Goal: Task Accomplishment & Management: Manage account settings

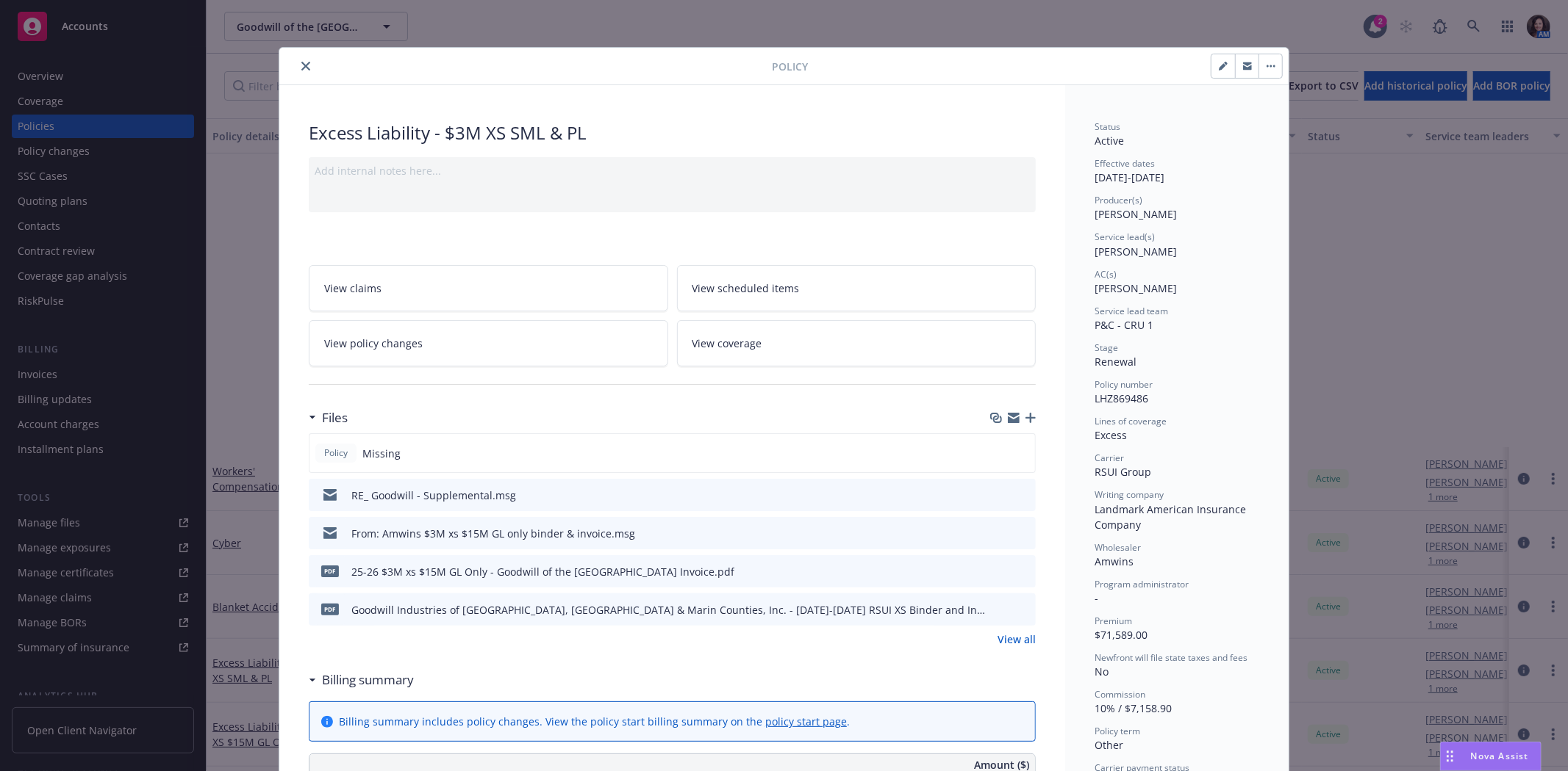
scroll to position [408, 0]
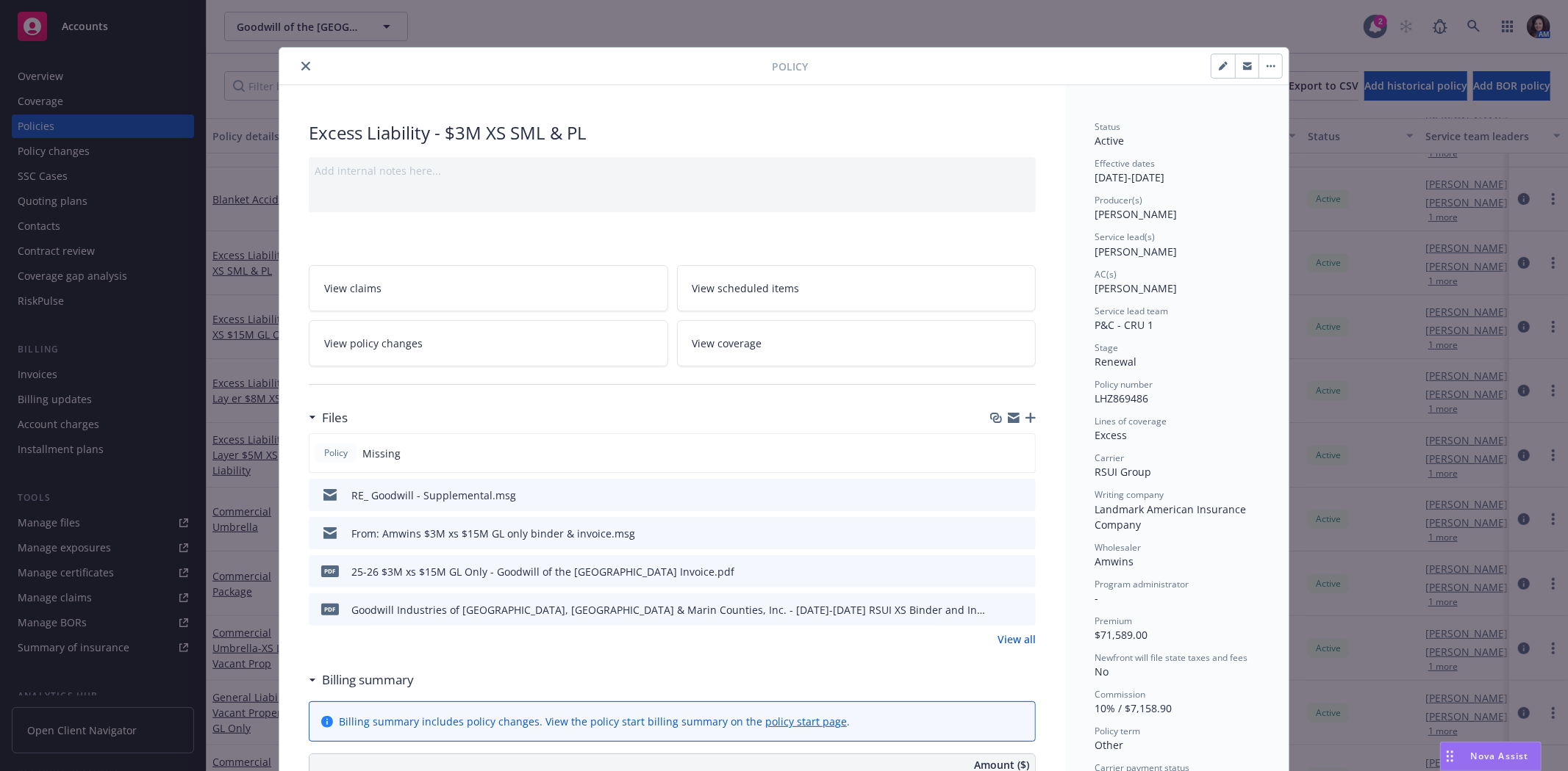
click at [301, 61] on icon "close" at bounding box center [305, 65] width 8 height 8
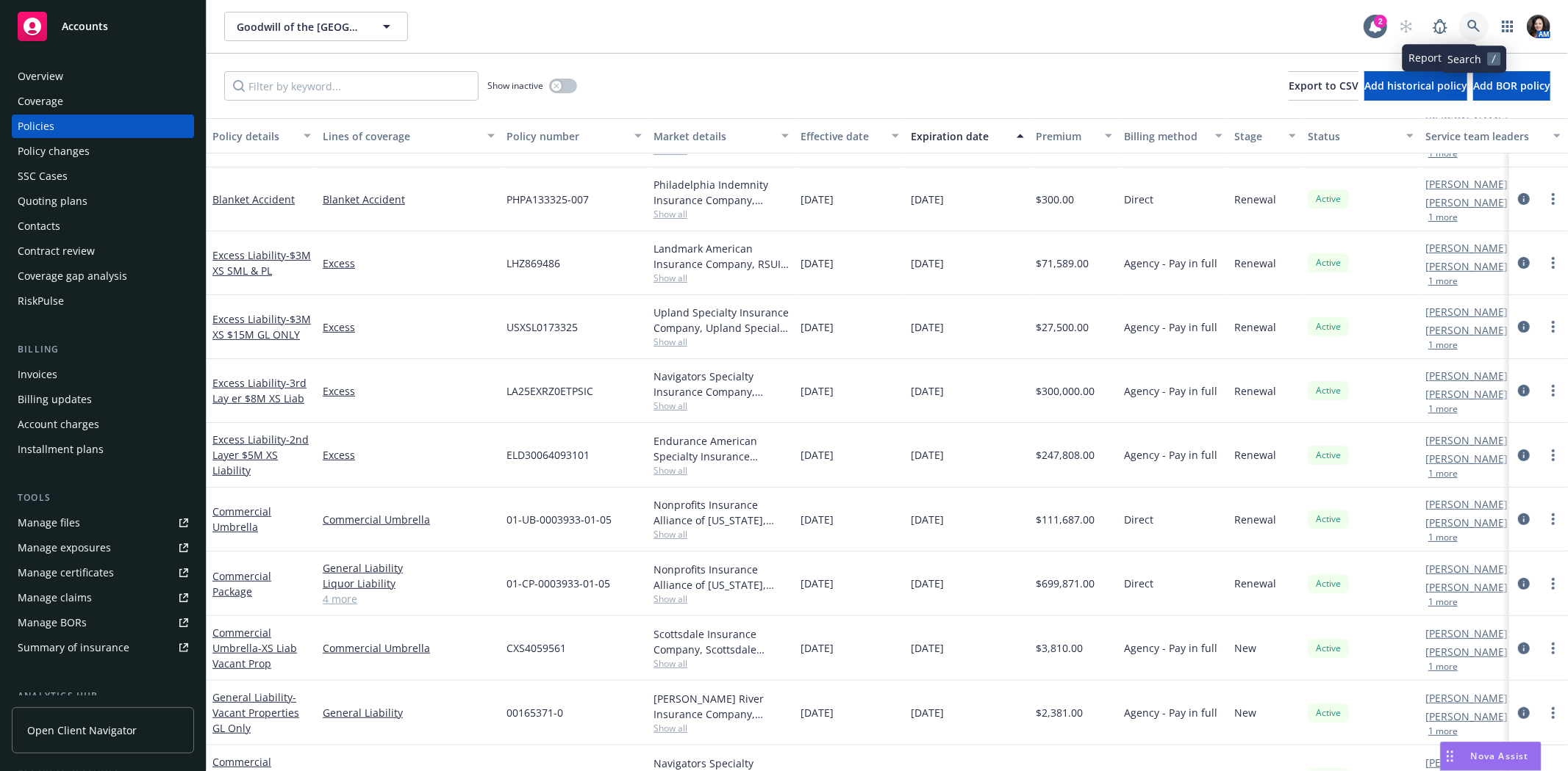
click at [1479, 25] on icon at bounding box center [1474, 26] width 13 height 13
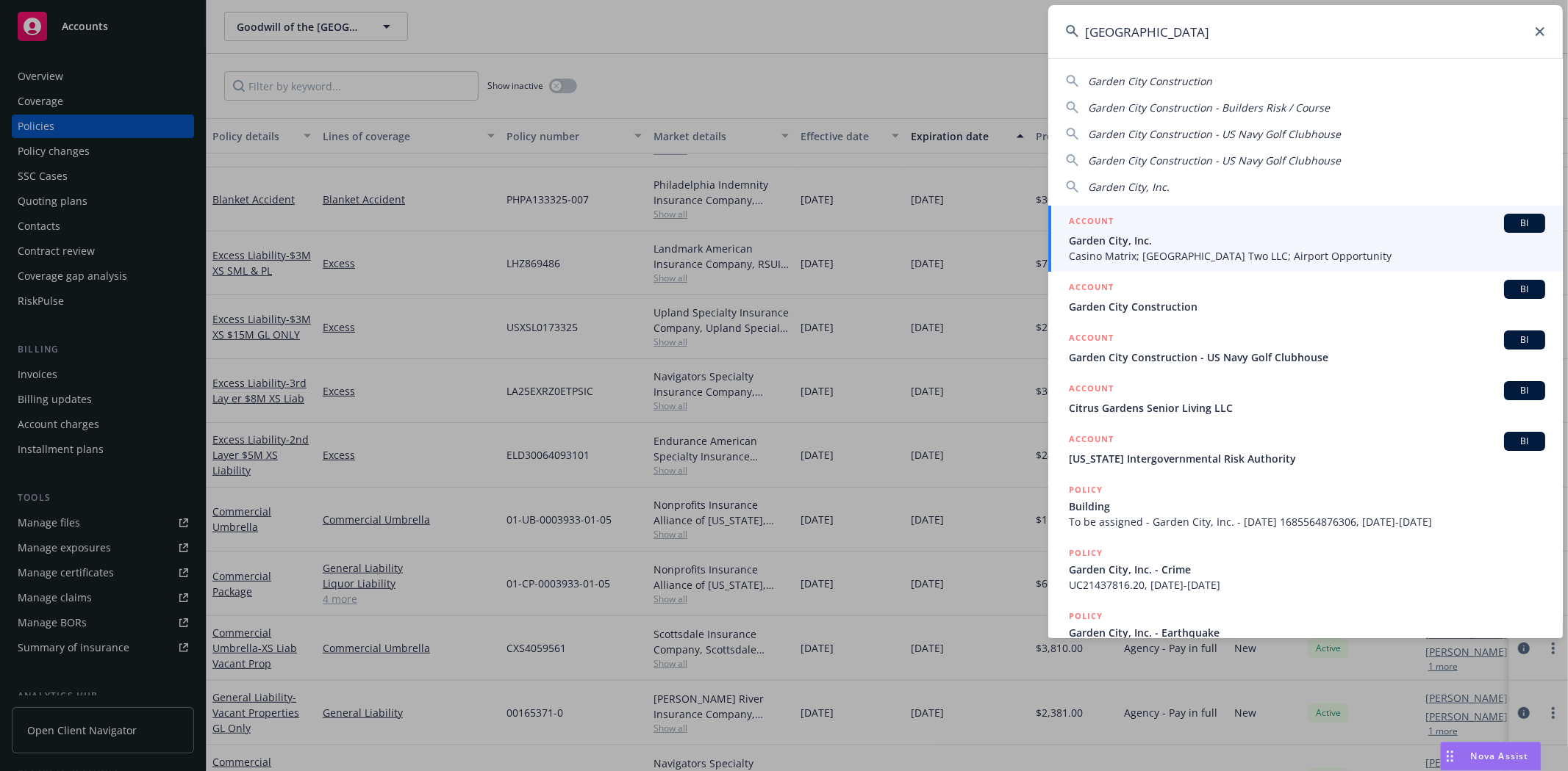
type input "garden city"
click at [1274, 249] on span "Casino Matrix; Airport Parkway Two LLC; Airport Opportunity" at bounding box center [1306, 256] width 476 height 16
click at [1274, 249] on div "Renewal" at bounding box center [1264, 264] width 74 height 64
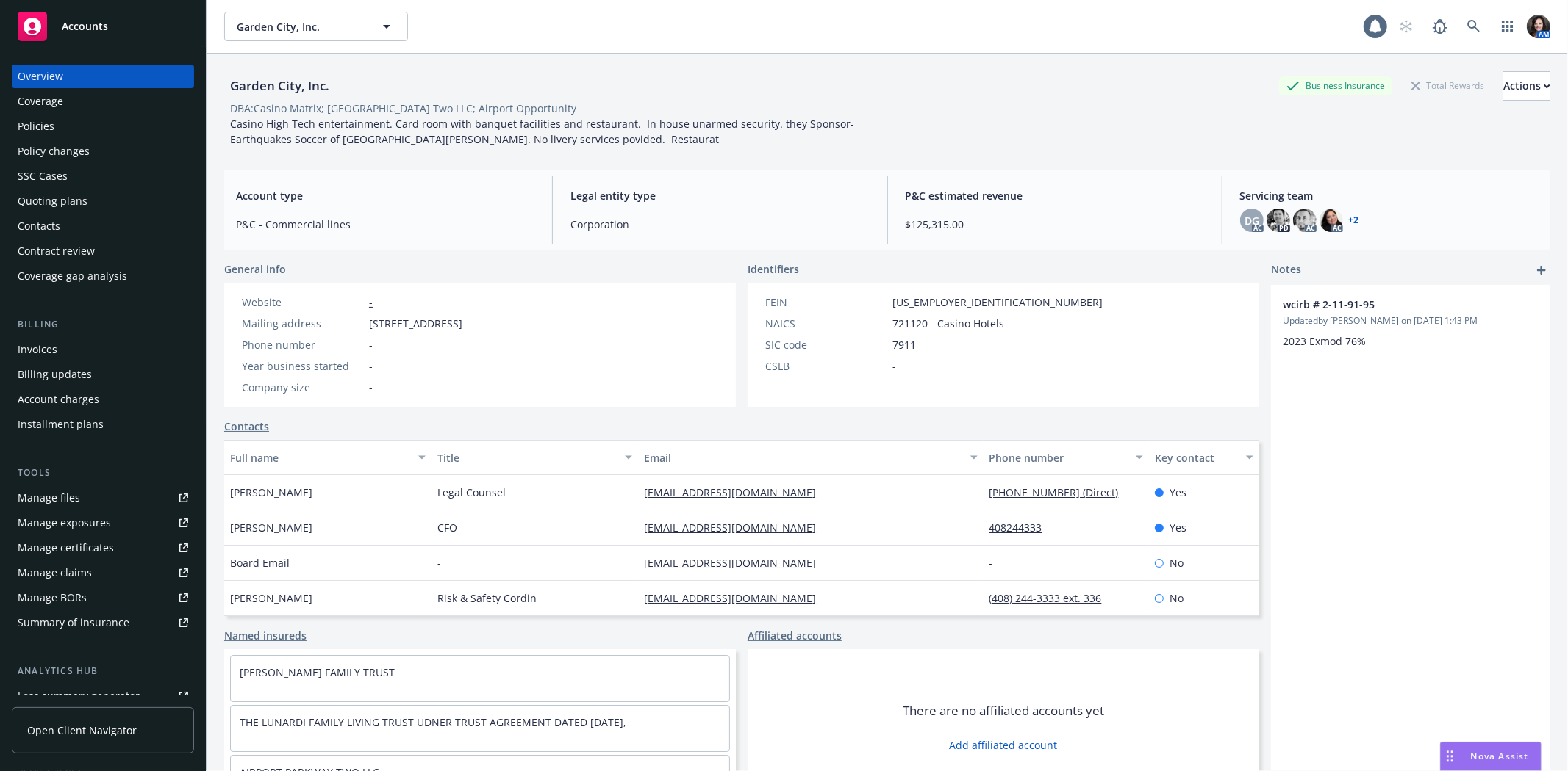
click at [66, 124] on div "Policies" at bounding box center [102, 126] width 170 height 23
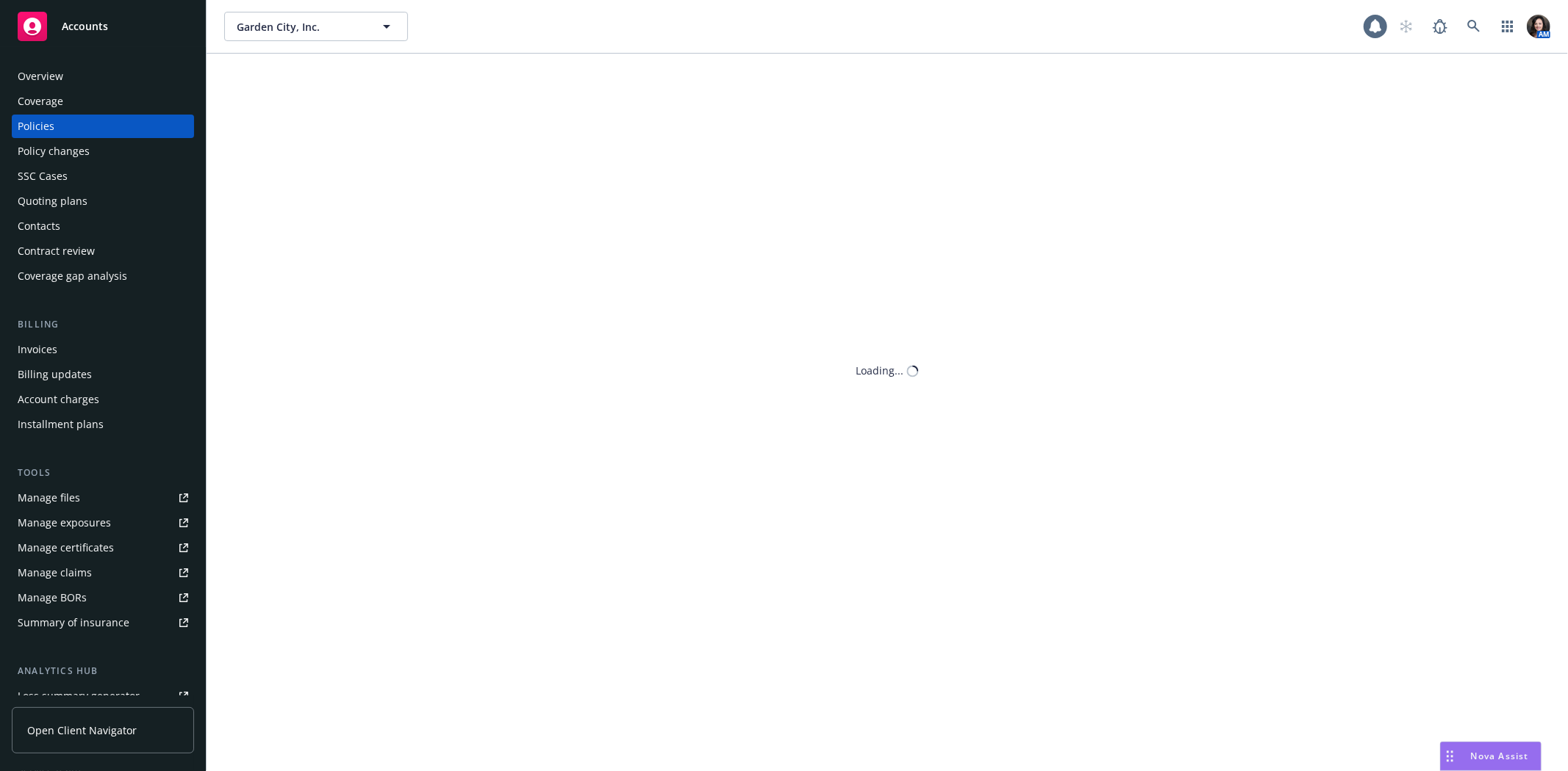
click at [66, 124] on div "Policies" at bounding box center [102, 126] width 170 height 23
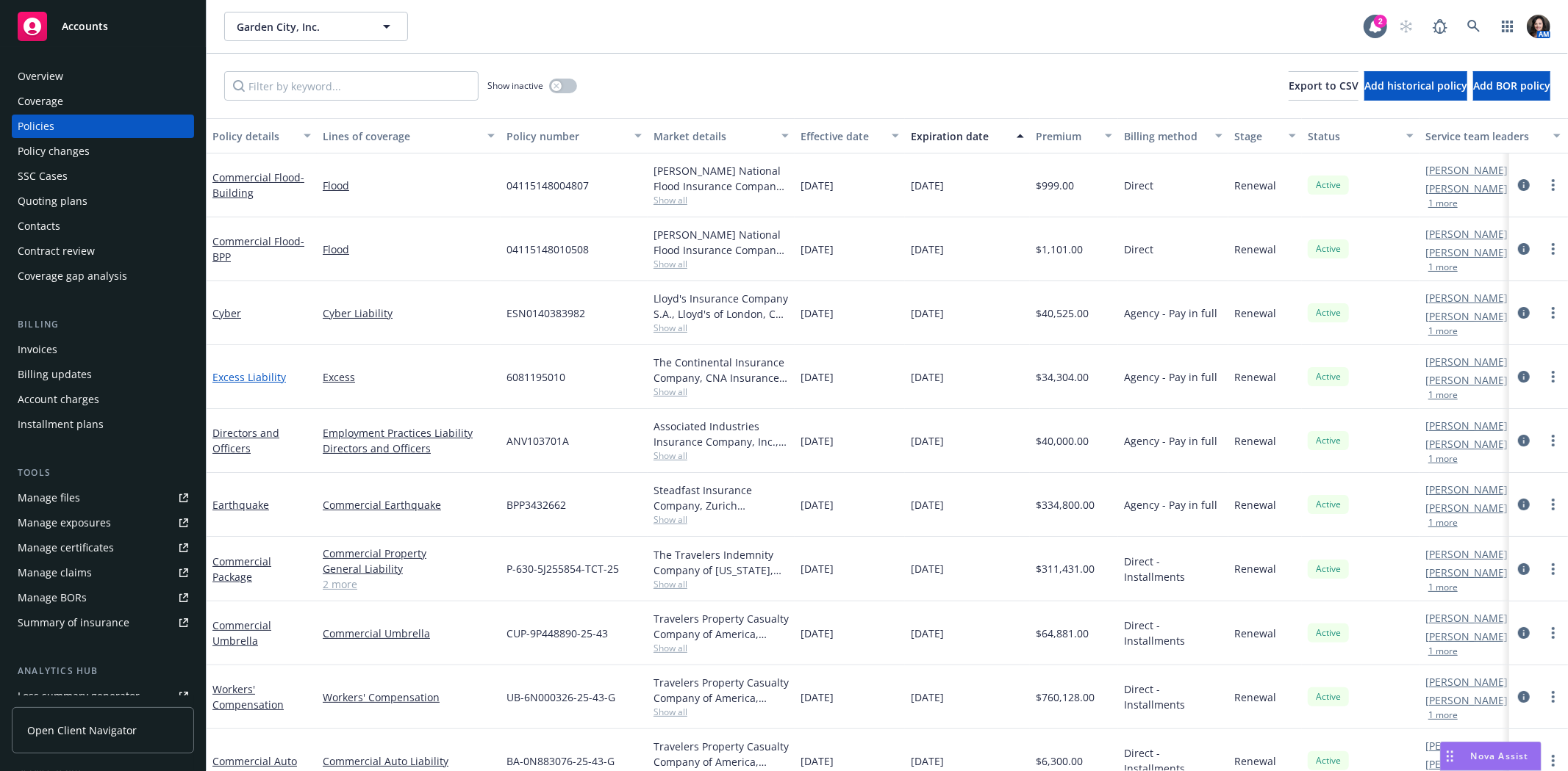
click at [252, 373] on link "Excess Liability" at bounding box center [249, 377] width 74 height 14
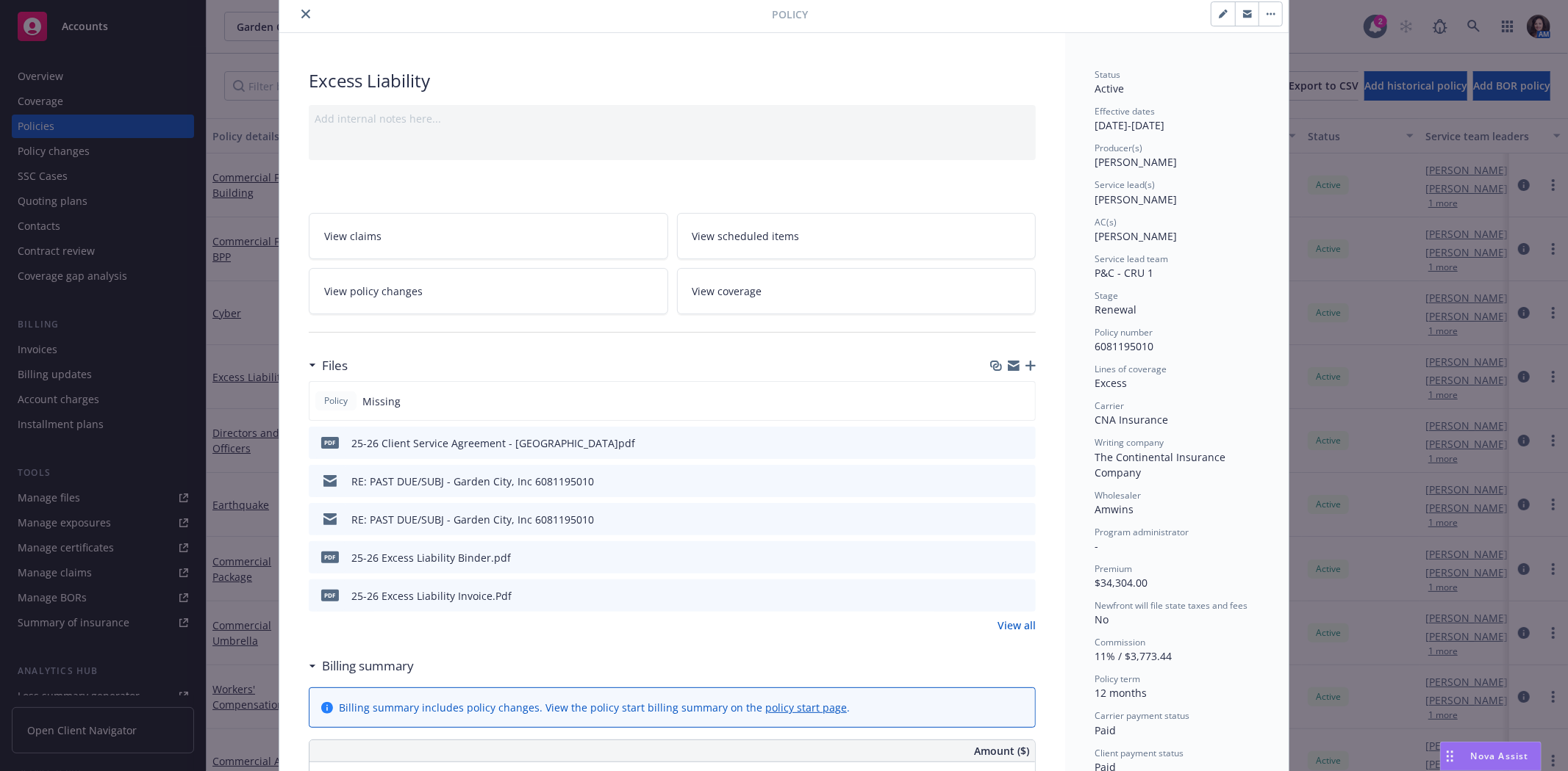
scroll to position [82, 0]
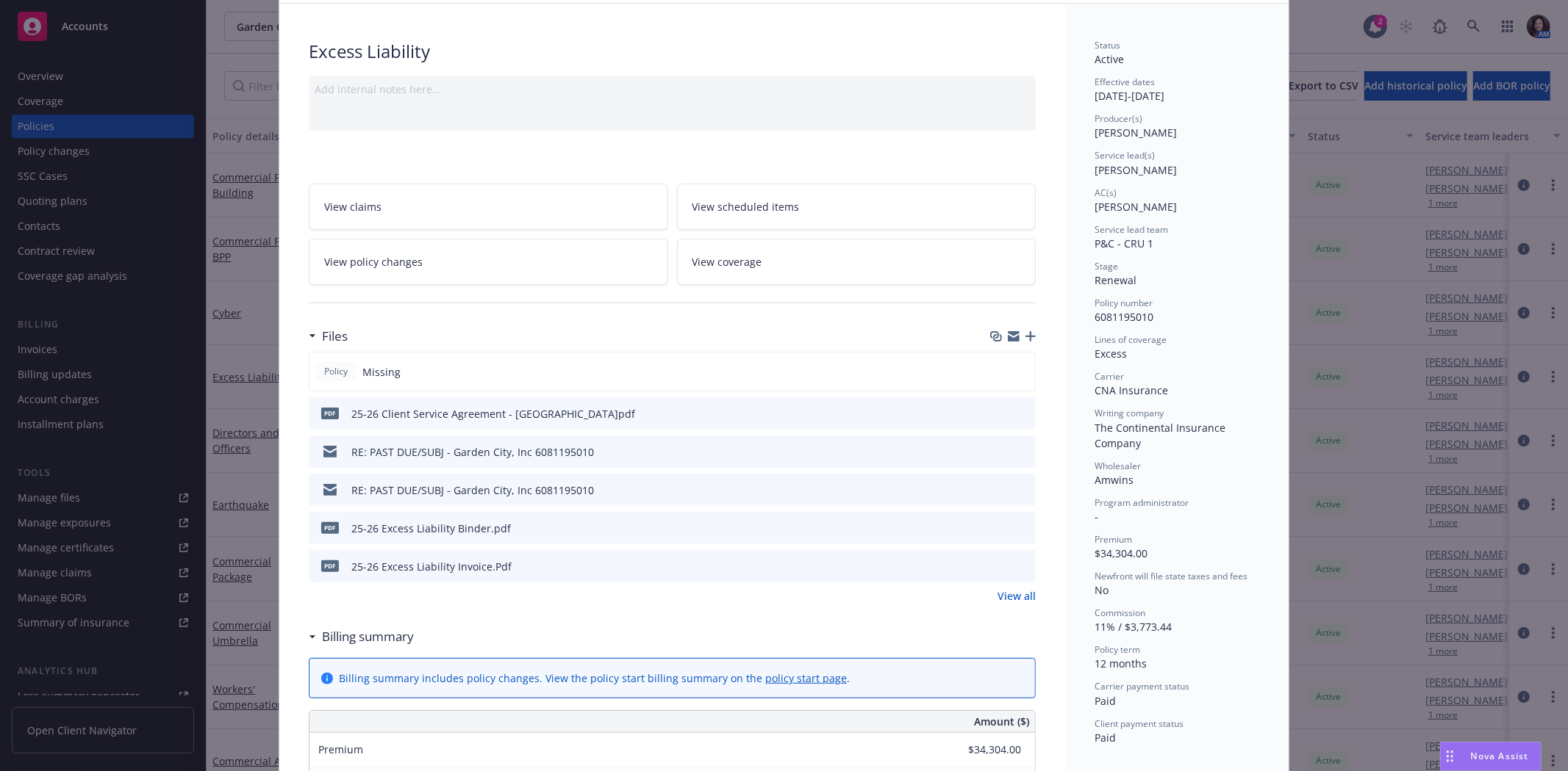
click at [1016, 527] on icon "preview file" at bounding box center [1022, 527] width 13 height 10
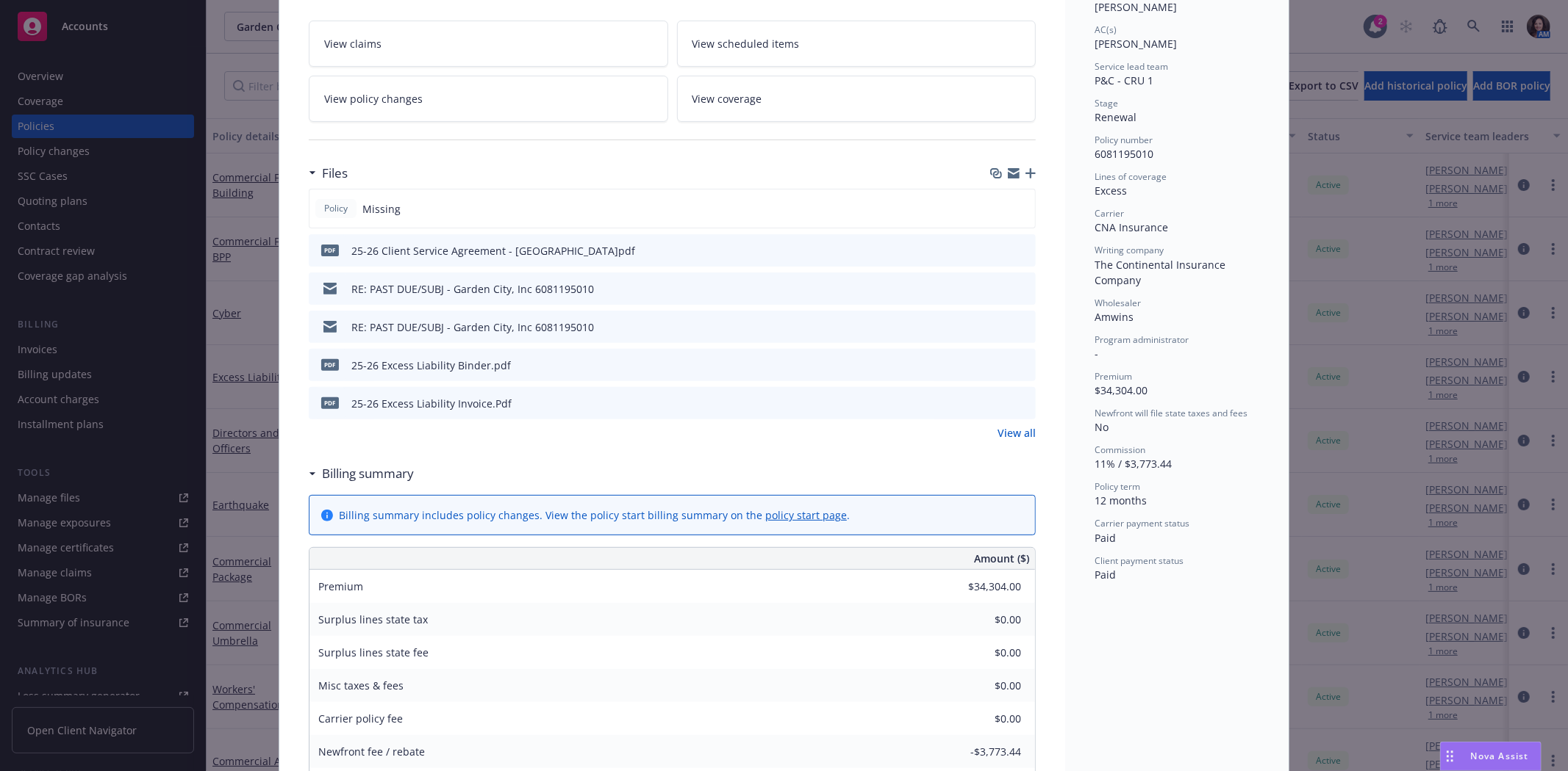
scroll to position [163, 0]
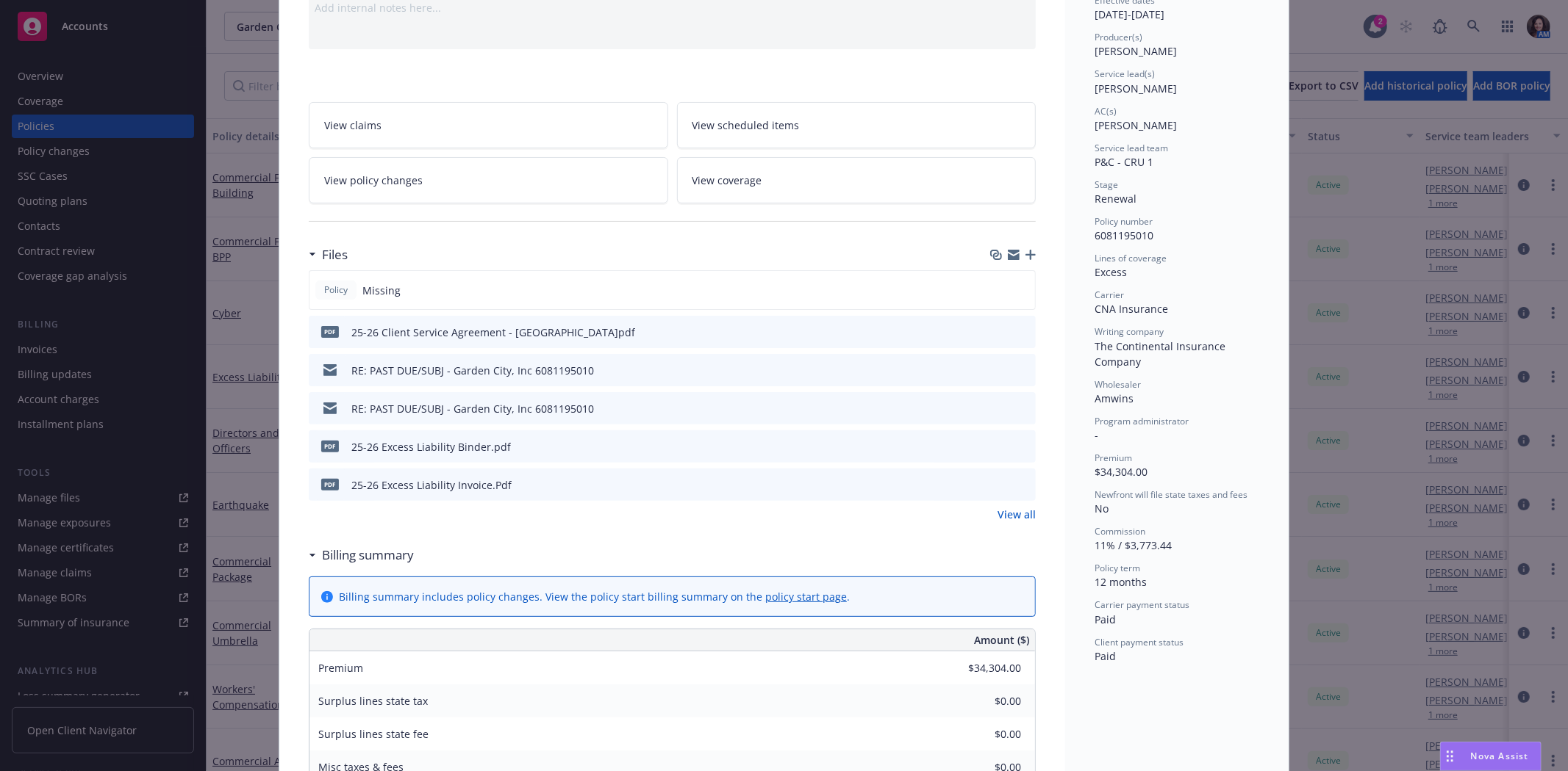
drag, startPoint x: 1002, startPoint y: 255, endPoint x: 998, endPoint y: 288, distance: 33.2
click at [1008, 255] on icon "button" at bounding box center [1014, 256] width 12 height 7
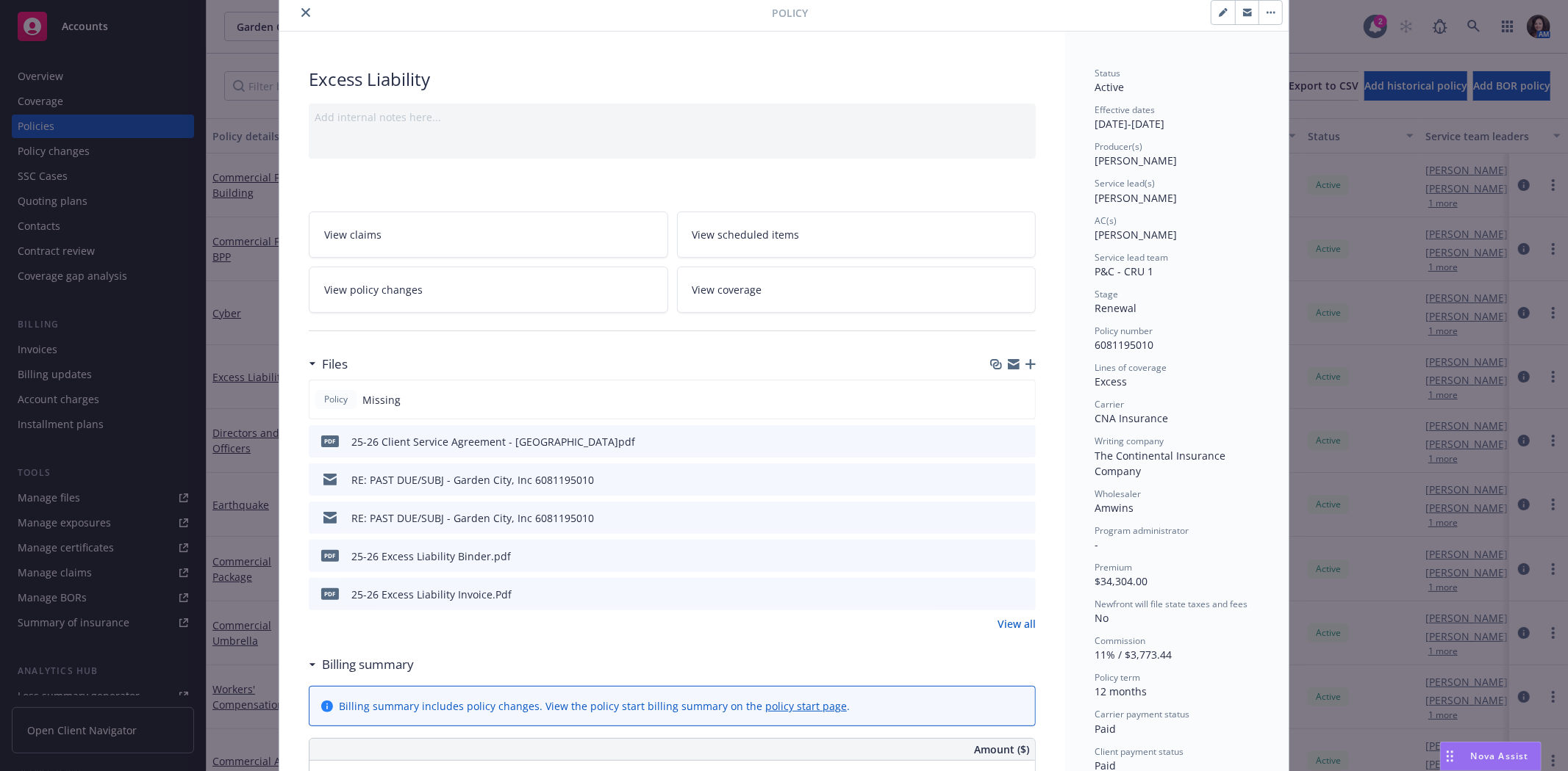
scroll to position [0, 0]
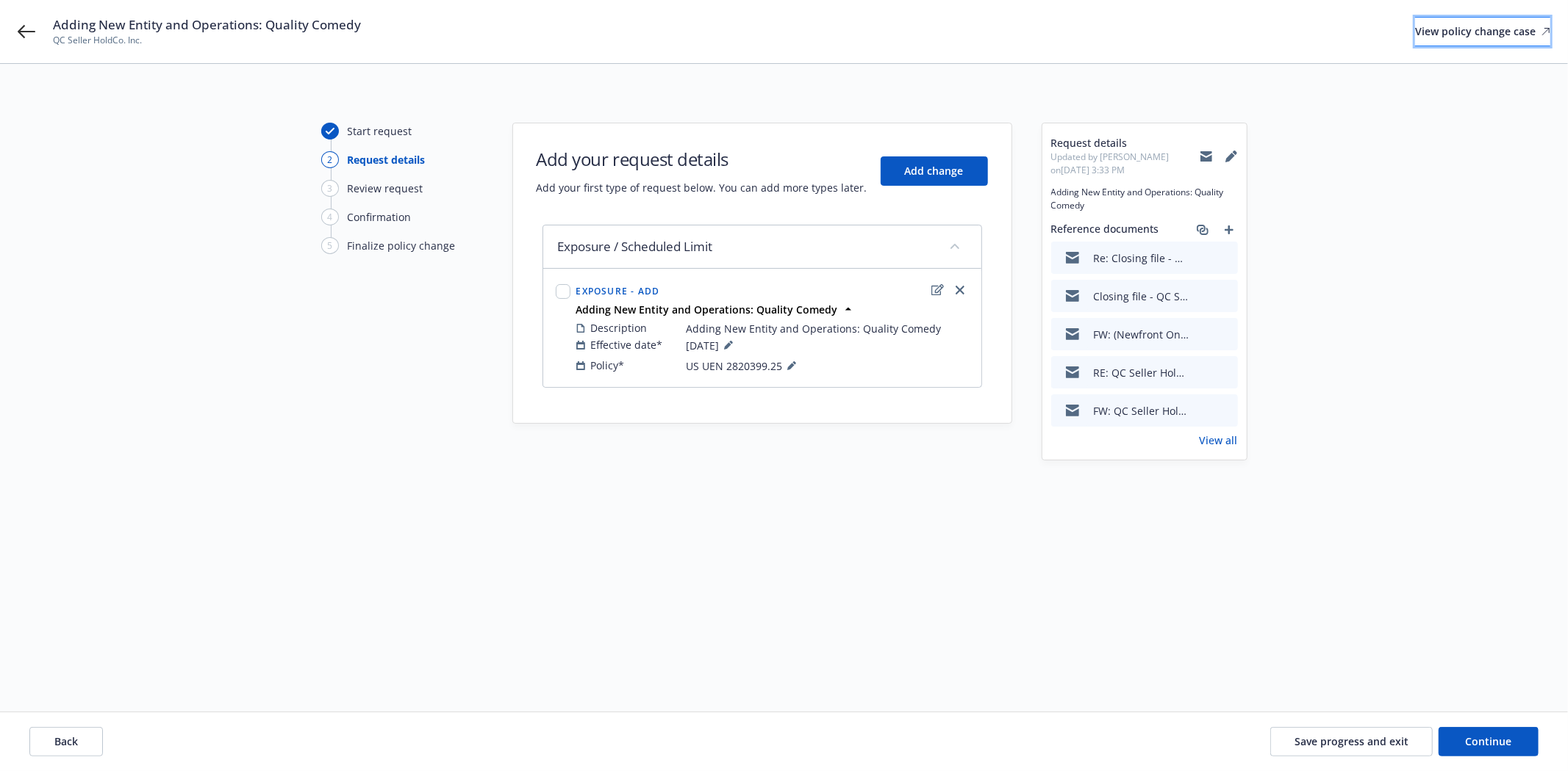
click at [1540, 26] on link "View policy change case" at bounding box center [1482, 32] width 135 height 30
click at [1308, 733] on button "Save progress and exit" at bounding box center [1351, 742] width 162 height 30
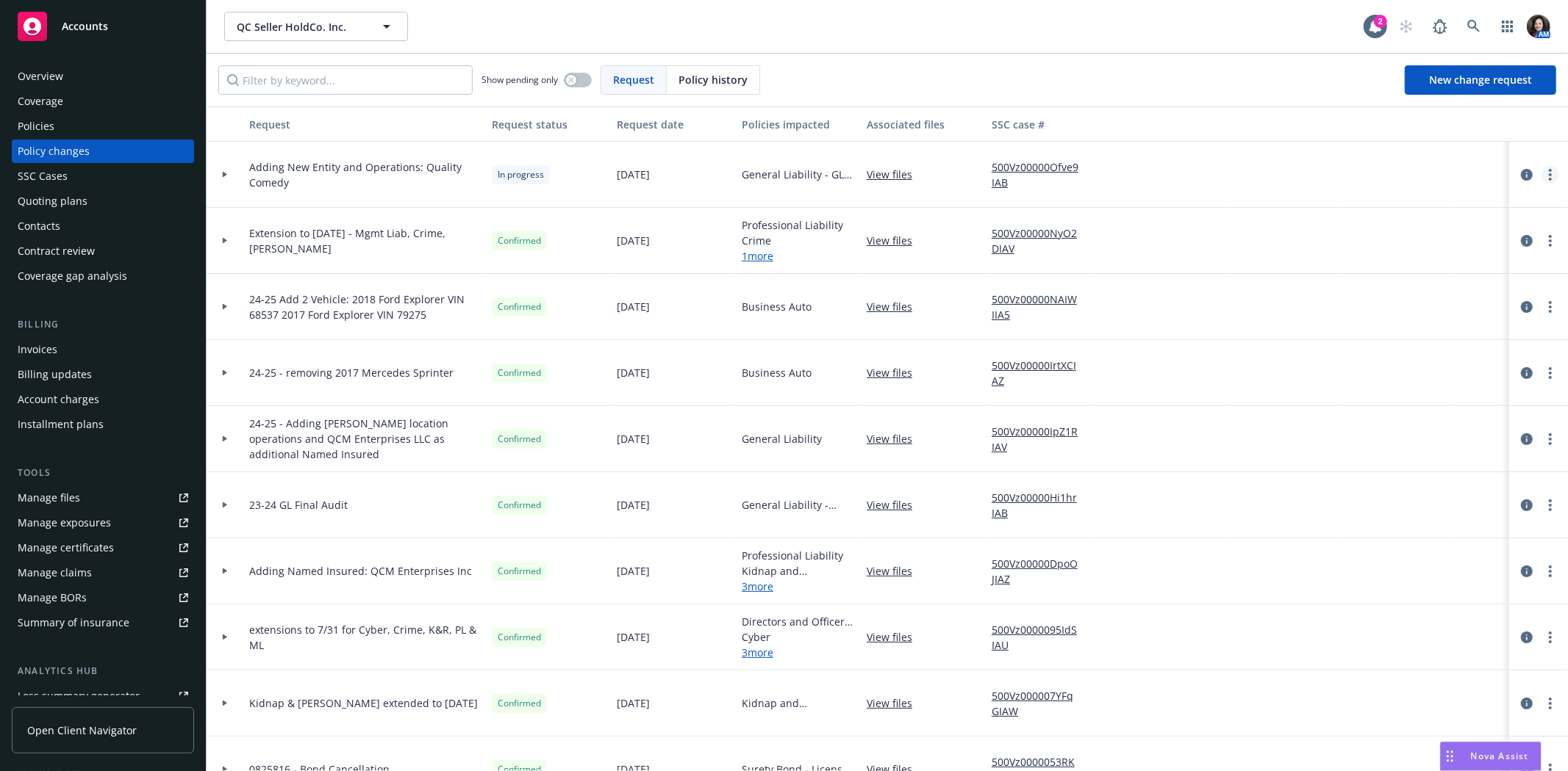
click at [1548, 171] on icon "more" at bounding box center [1549, 174] width 3 height 12
click at [1466, 252] on link "Rescind request" at bounding box center [1420, 264] width 252 height 30
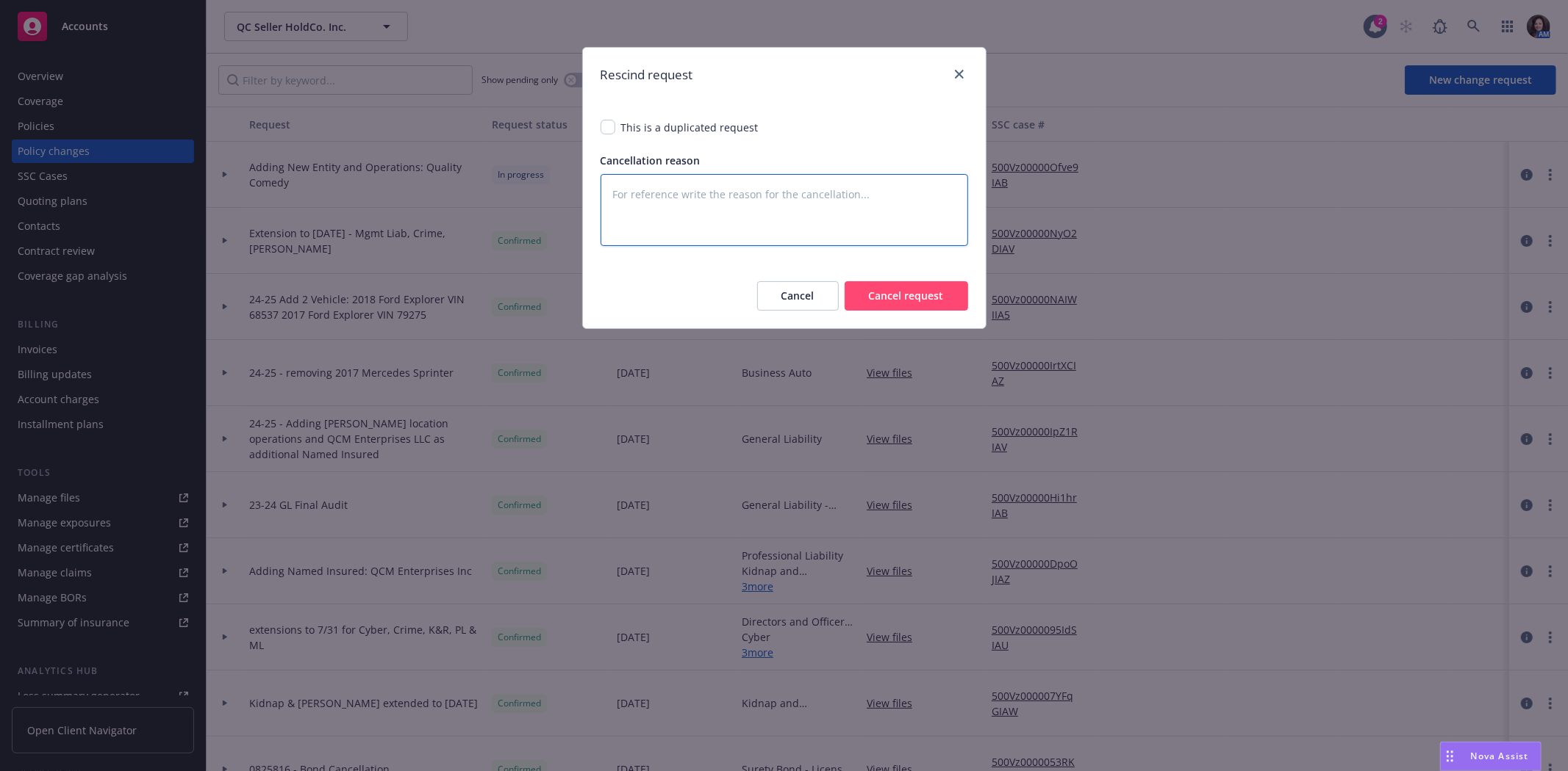
click at [650, 208] on textarea at bounding box center [784, 210] width 368 height 72
type textarea "C"
type textarea "x"
type textarea "CL"
type textarea "x"
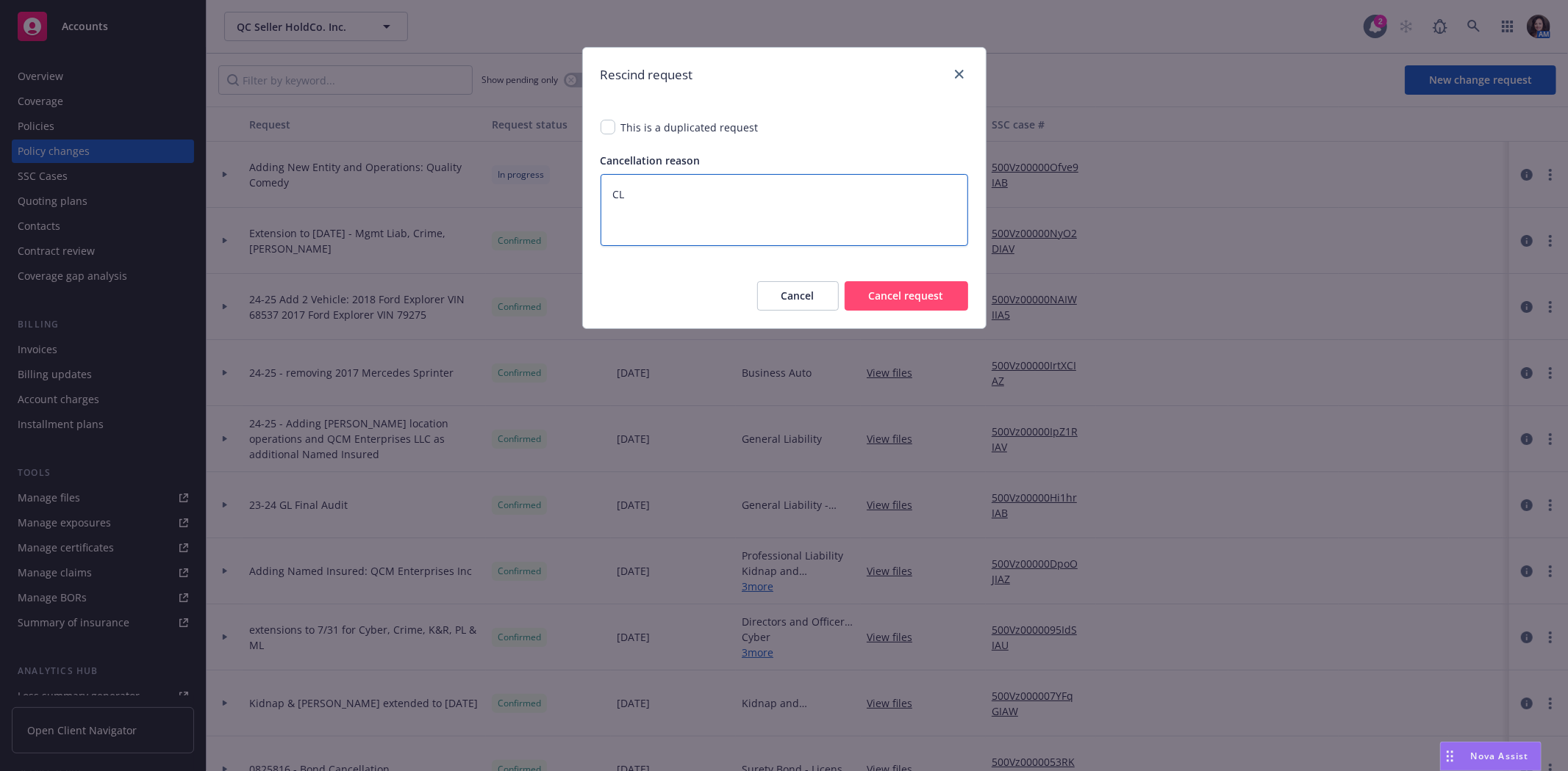
type textarea "CLI"
type textarea "x"
type textarea "CLIE"
type textarea "x"
type textarea "CLIEN"
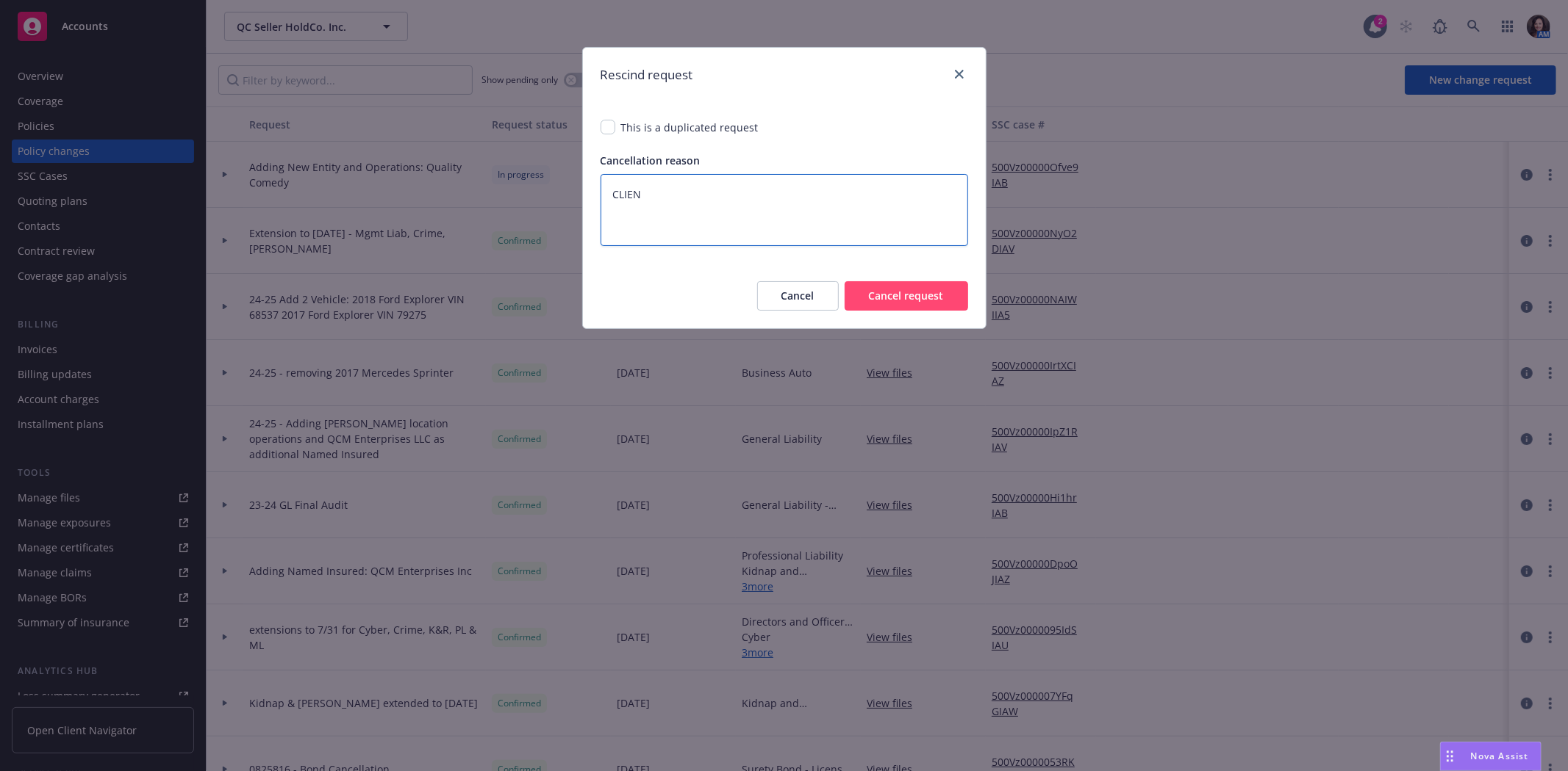
type textarea "x"
type textarea "CLIENT"
type textarea "x"
type textarea "CLIENT"
type textarea "x"
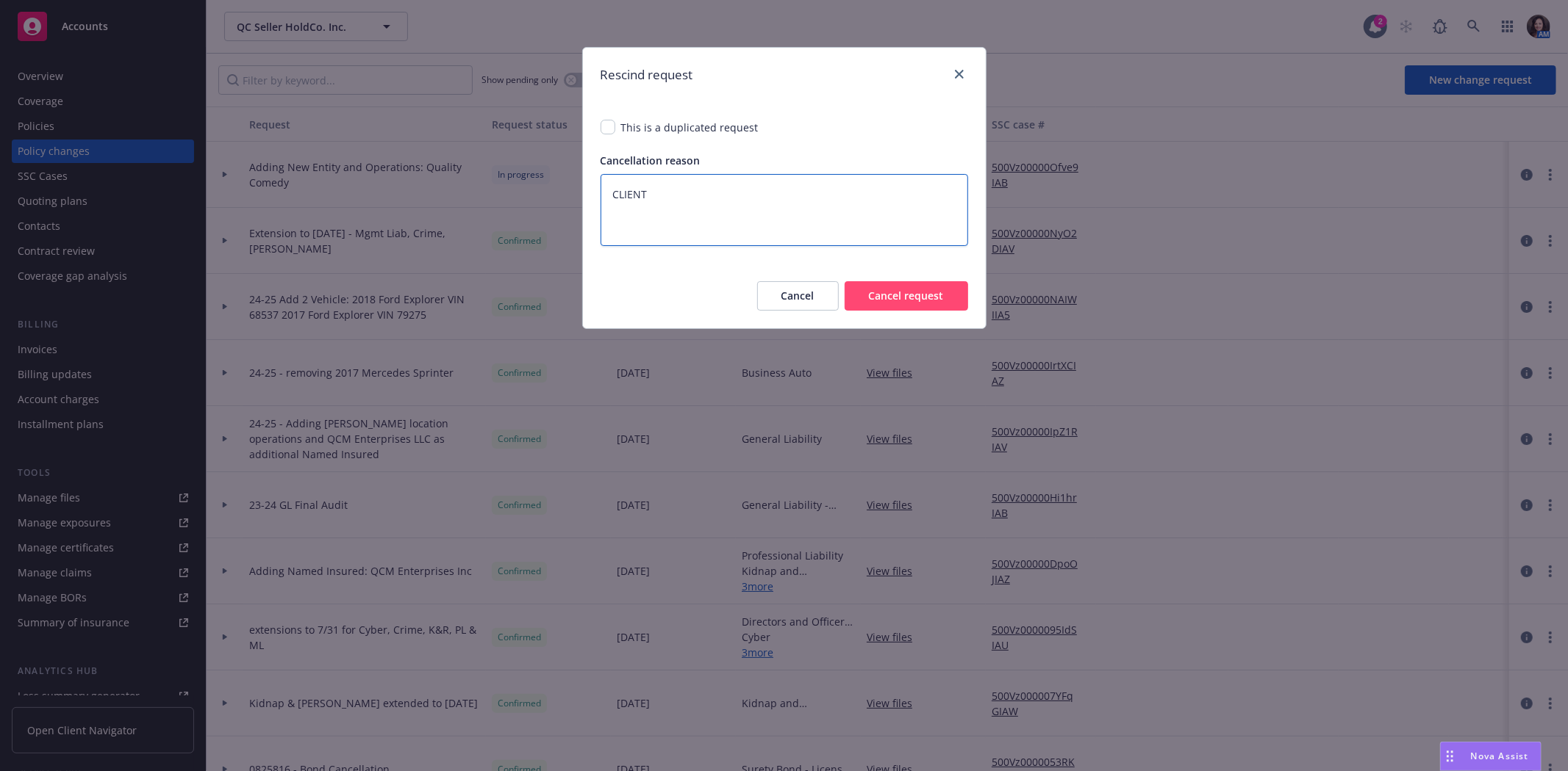
type textarea "CLIENT"
type textarea "x"
type textarea "CLIEN"
type textarea "x"
type textarea "CLIE"
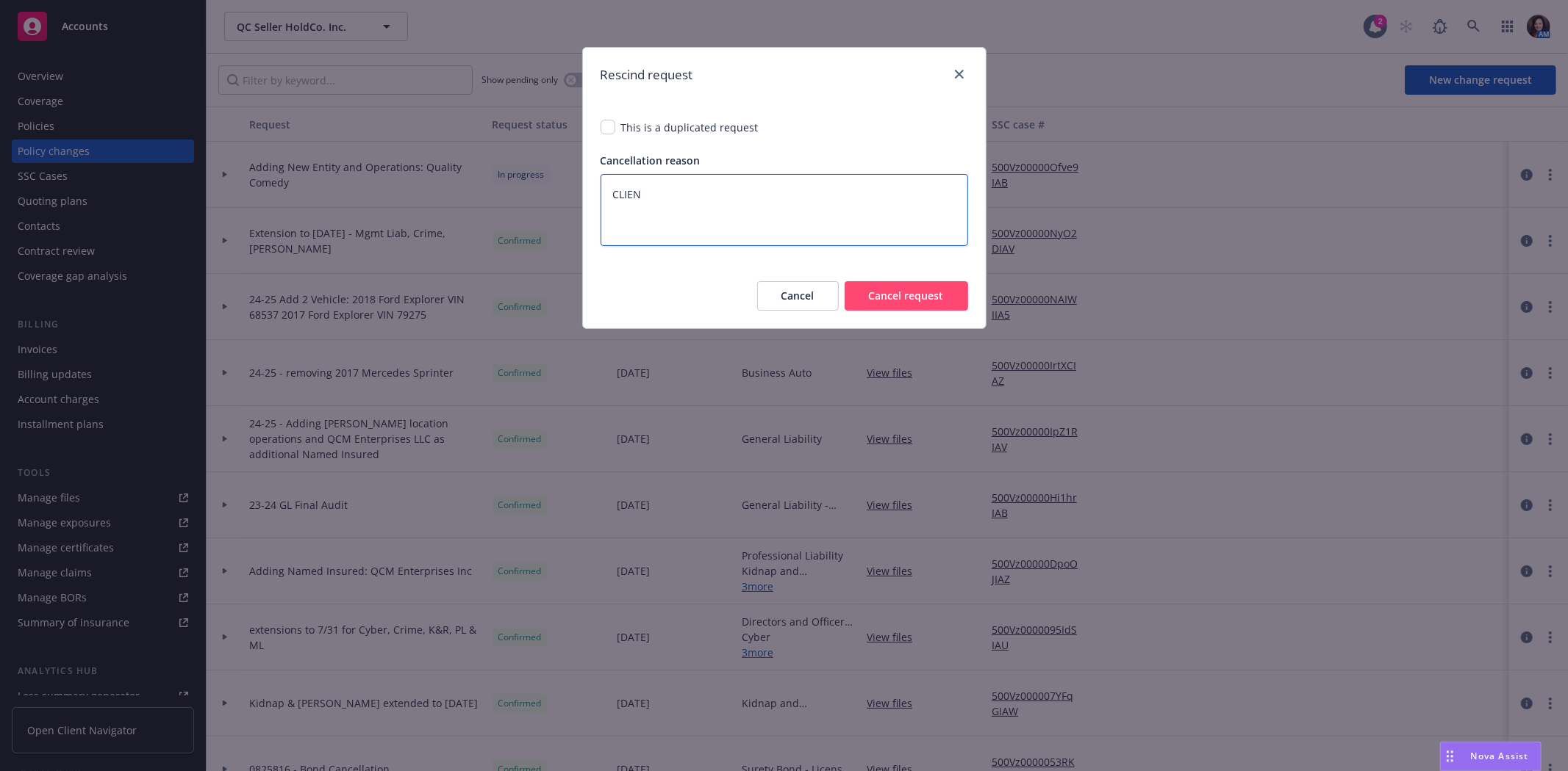
type textarea "x"
type textarea "CLI"
type textarea "x"
type textarea "CL"
type textarea "x"
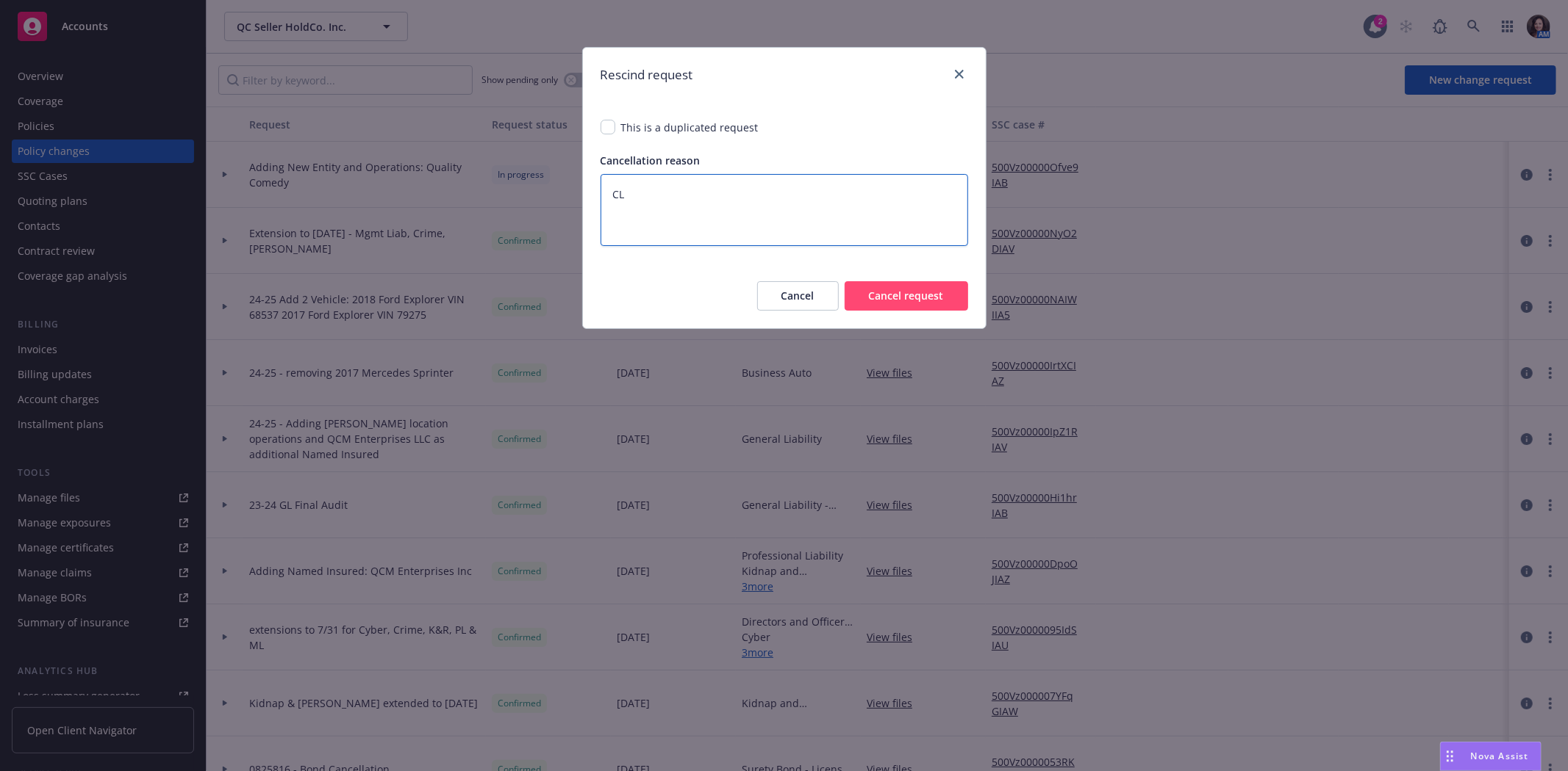
type textarea "C"
type textarea "x"
type textarea "C"
type textarea "x"
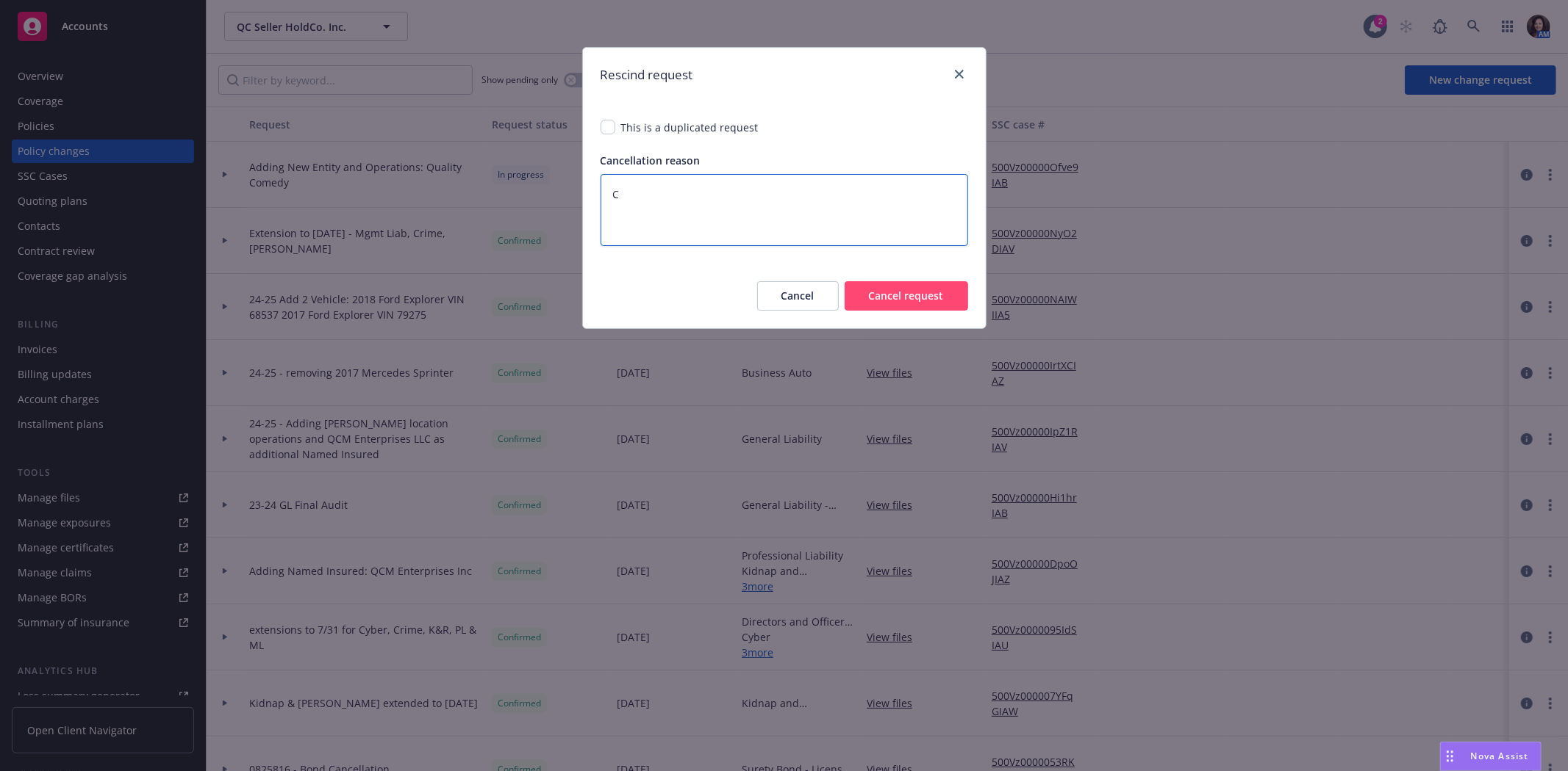
type textarea "Cl"
type textarea "x"
type textarea "Cli"
type textarea "x"
type textarea "Clie"
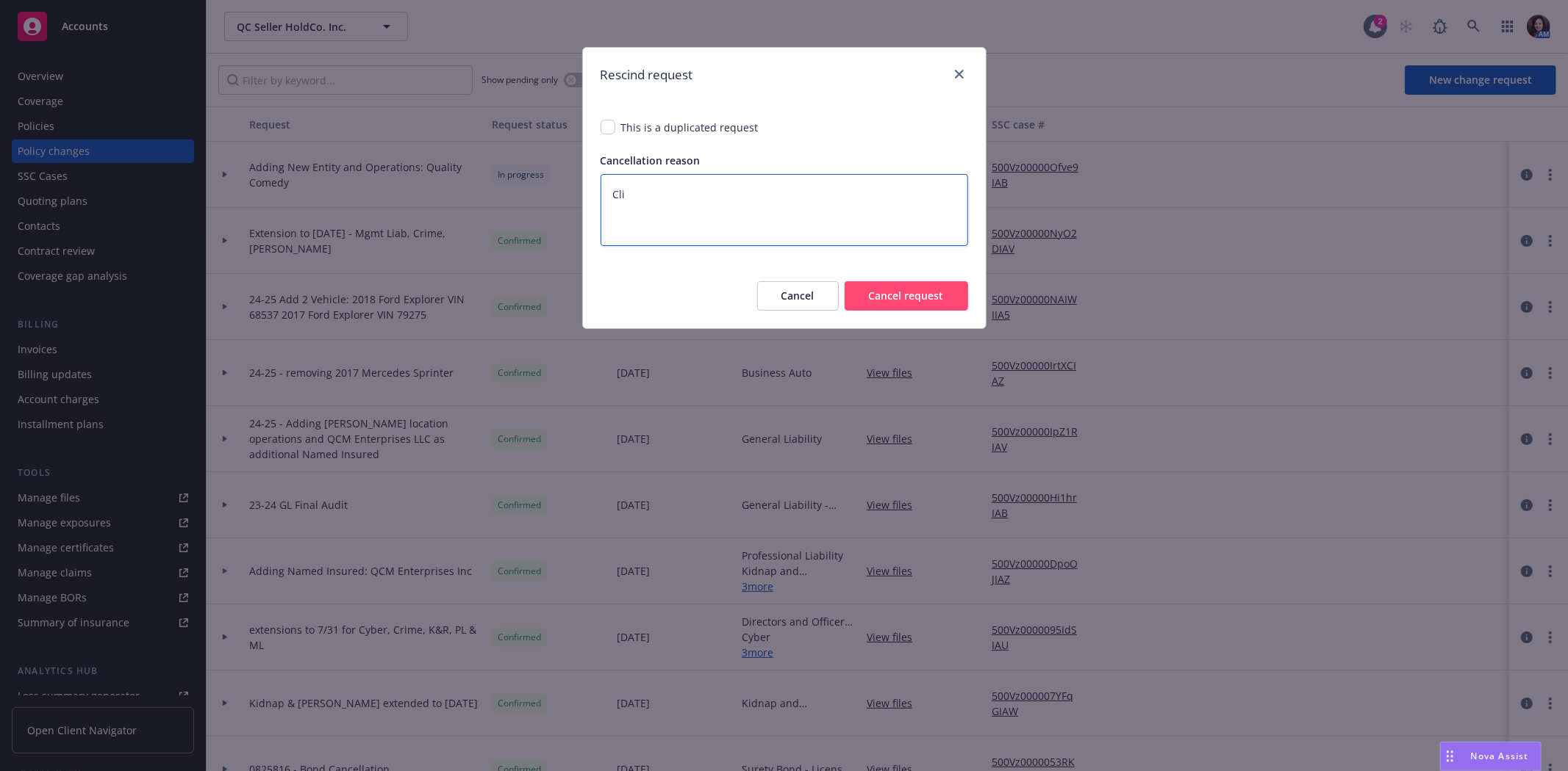
type textarea "x"
type textarea "Clien"
type textarea "x"
type textarea "Client"
type textarea "x"
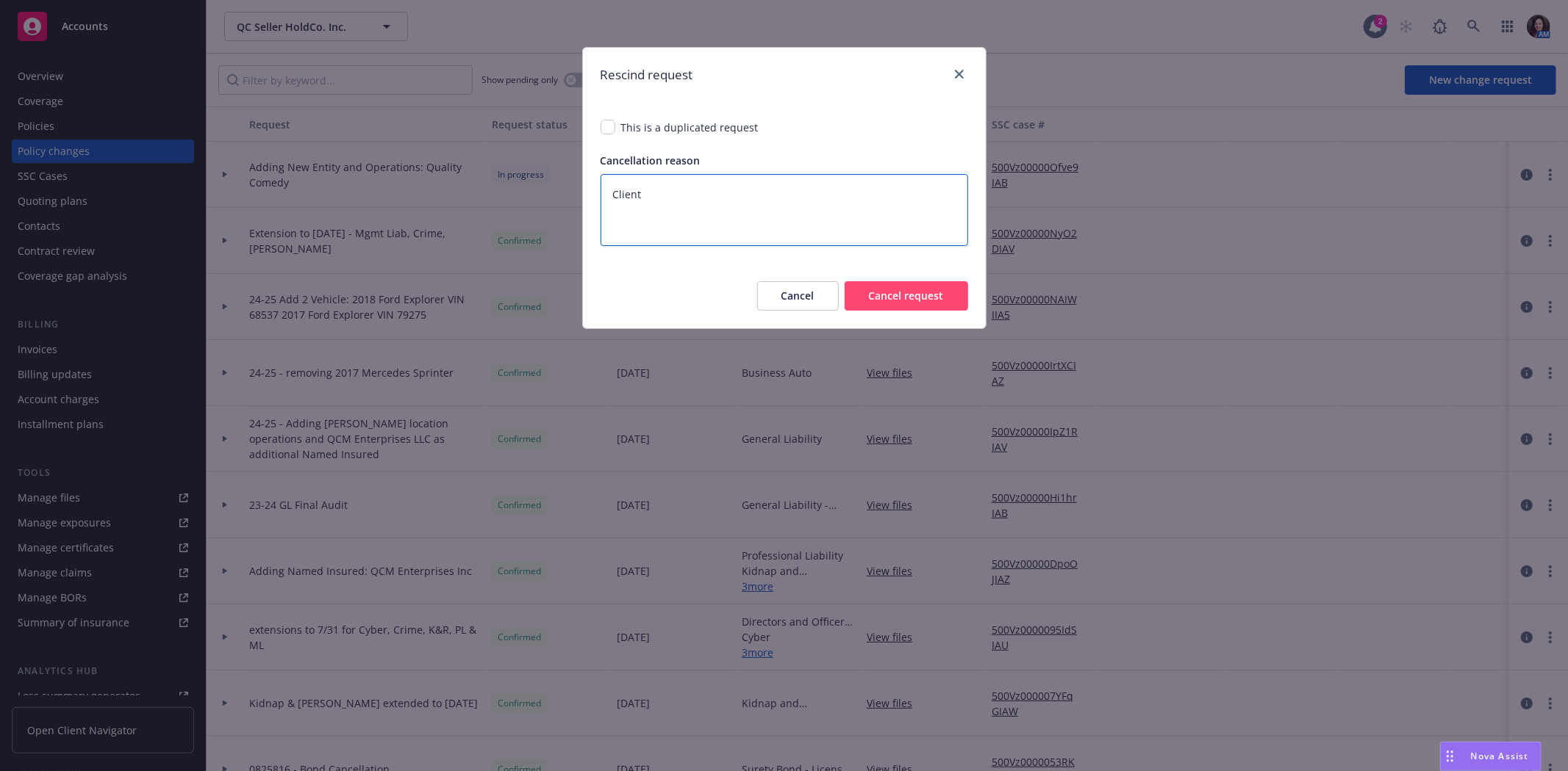
type textarea "Client"
type textarea "x"
type textarea "Client u"
type textarea "x"
type textarea "Client un"
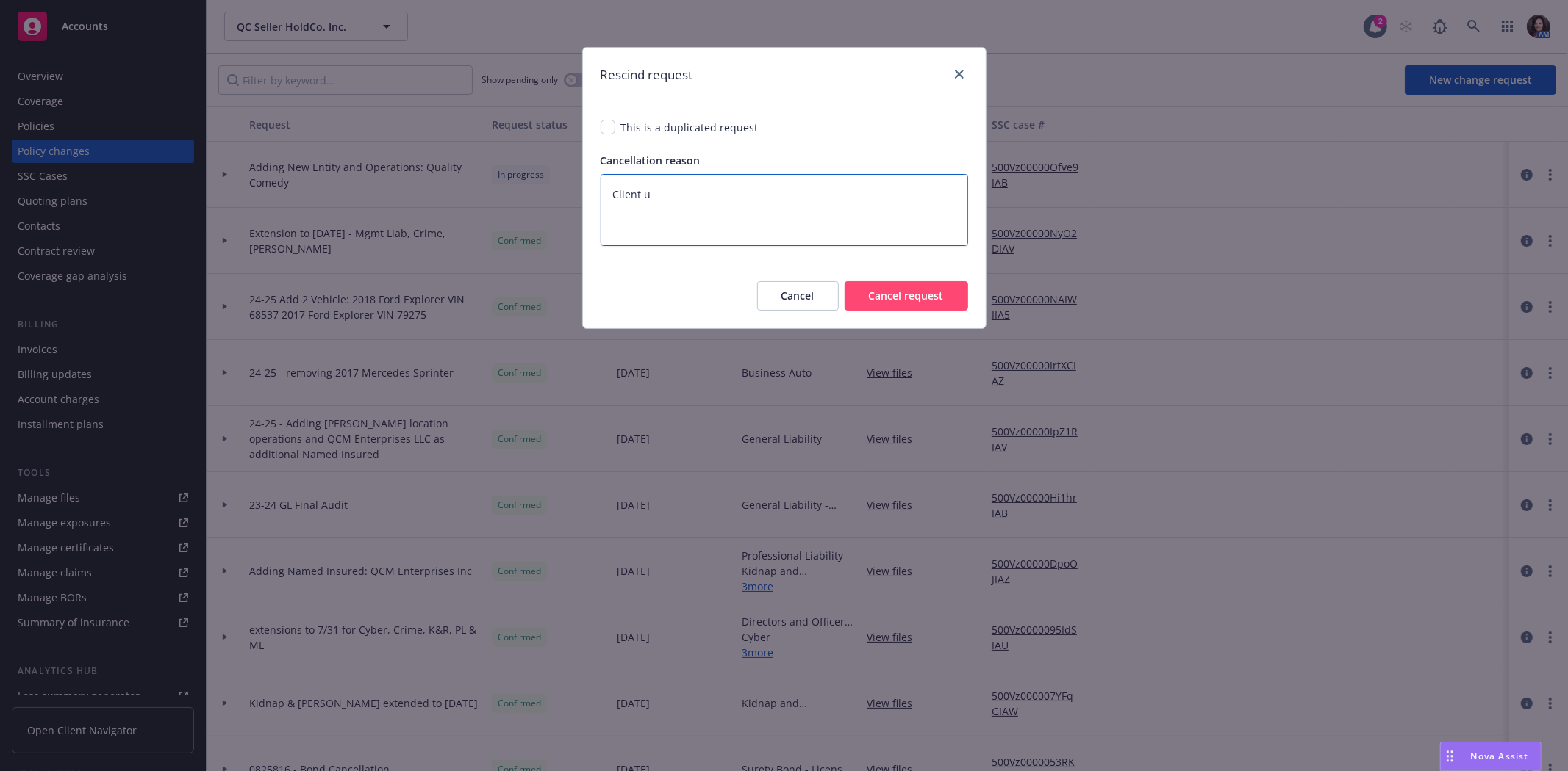
type textarea "x"
type textarea "Client unr"
type textarea "x"
type textarea "Client unre"
type textarea "x"
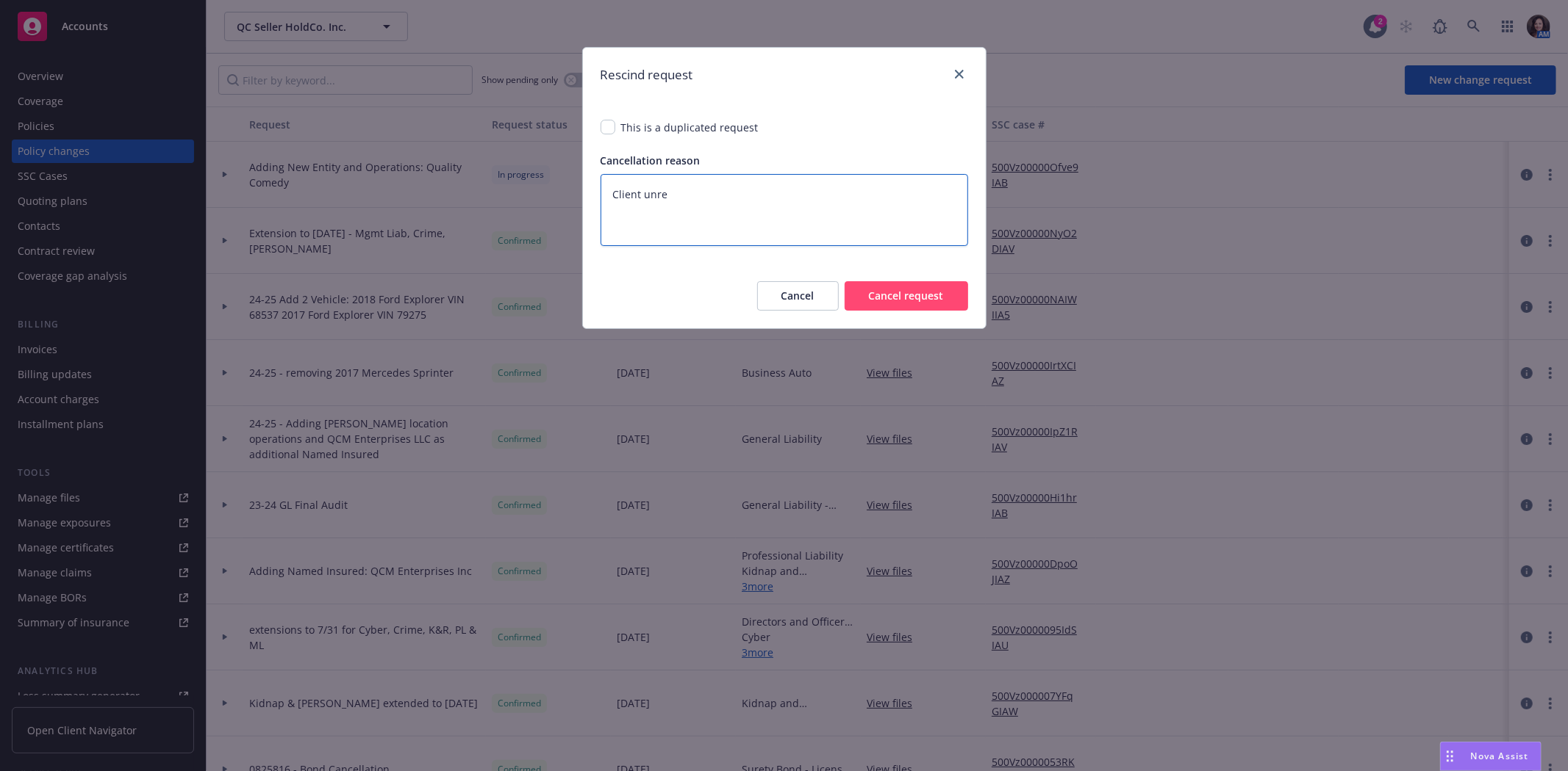
type textarea "Client unres"
type textarea "x"
type textarea "Client unresp"
type textarea "x"
type textarea "Client unrespo"
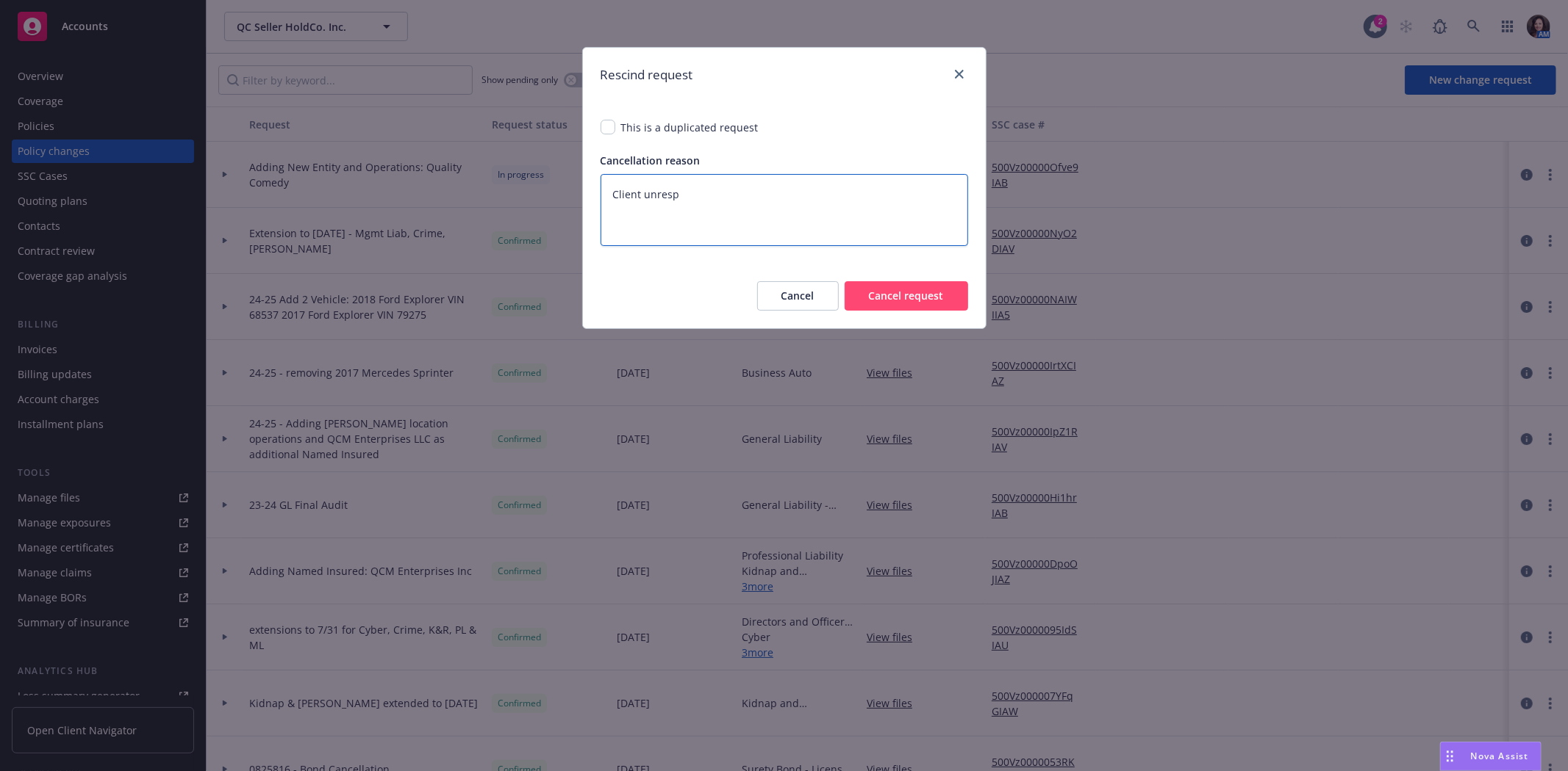
type textarea "x"
type textarea "Client unrespon"
type textarea "x"
type textarea "Client unrespons"
type textarea "x"
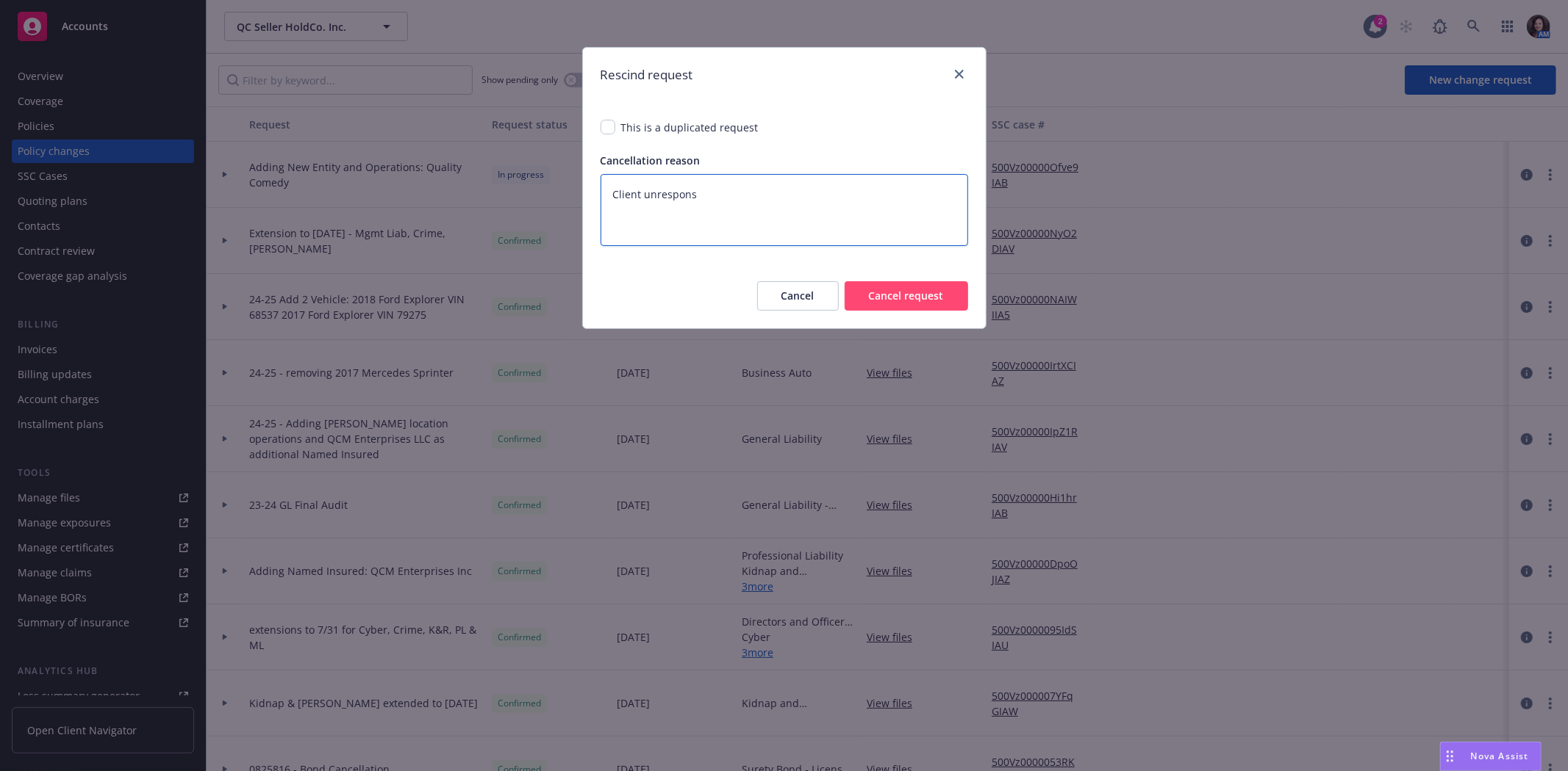
type textarea "Client unresponse"
type textarea "x"
type textarea "Client unresponsei"
type textarea "x"
type textarea "Client unresponseiv"
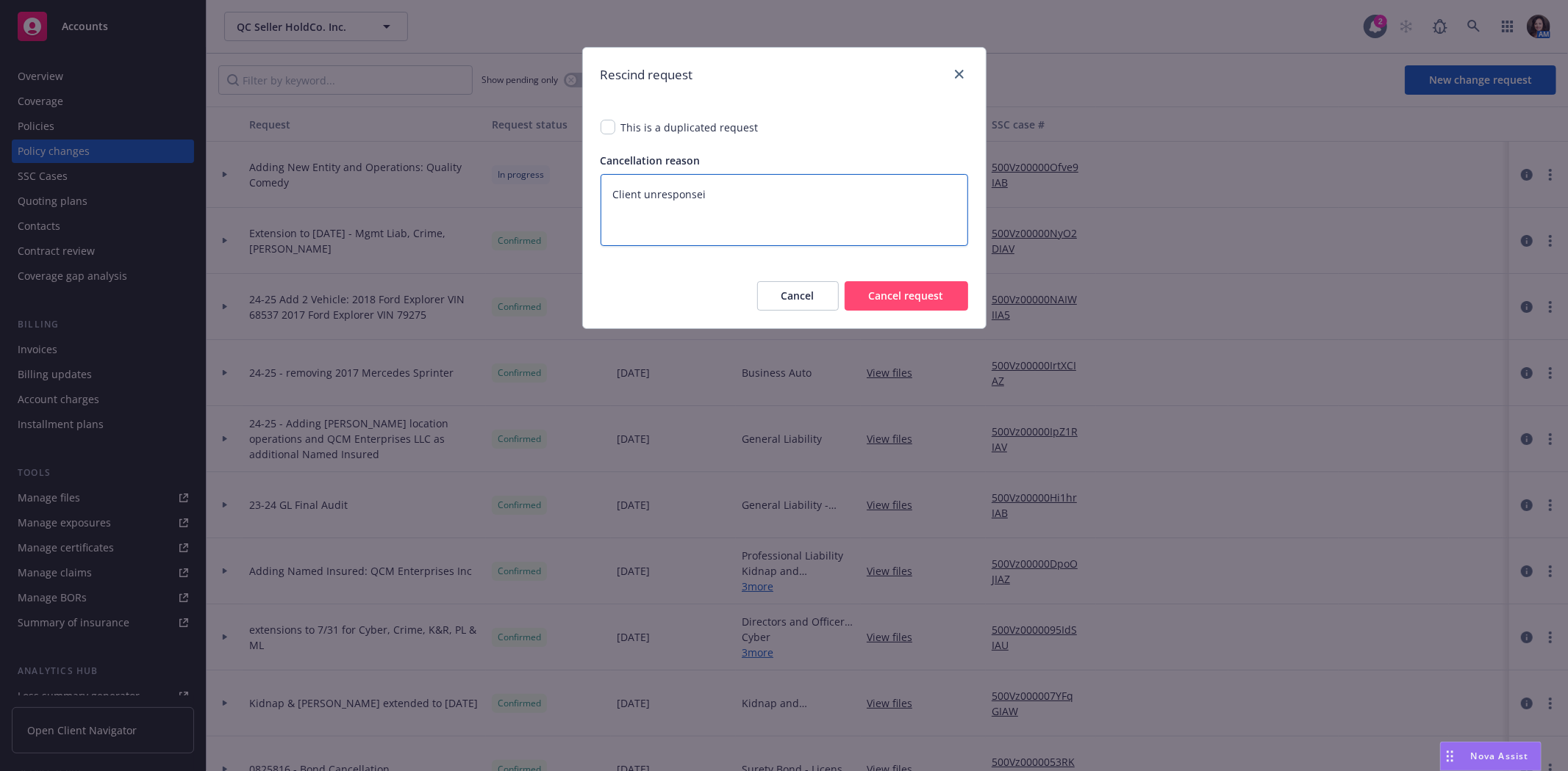
type textarea "x"
type textarea "Client unresponsei"
type textarea "x"
type textarea "Client unresponse"
type textarea "x"
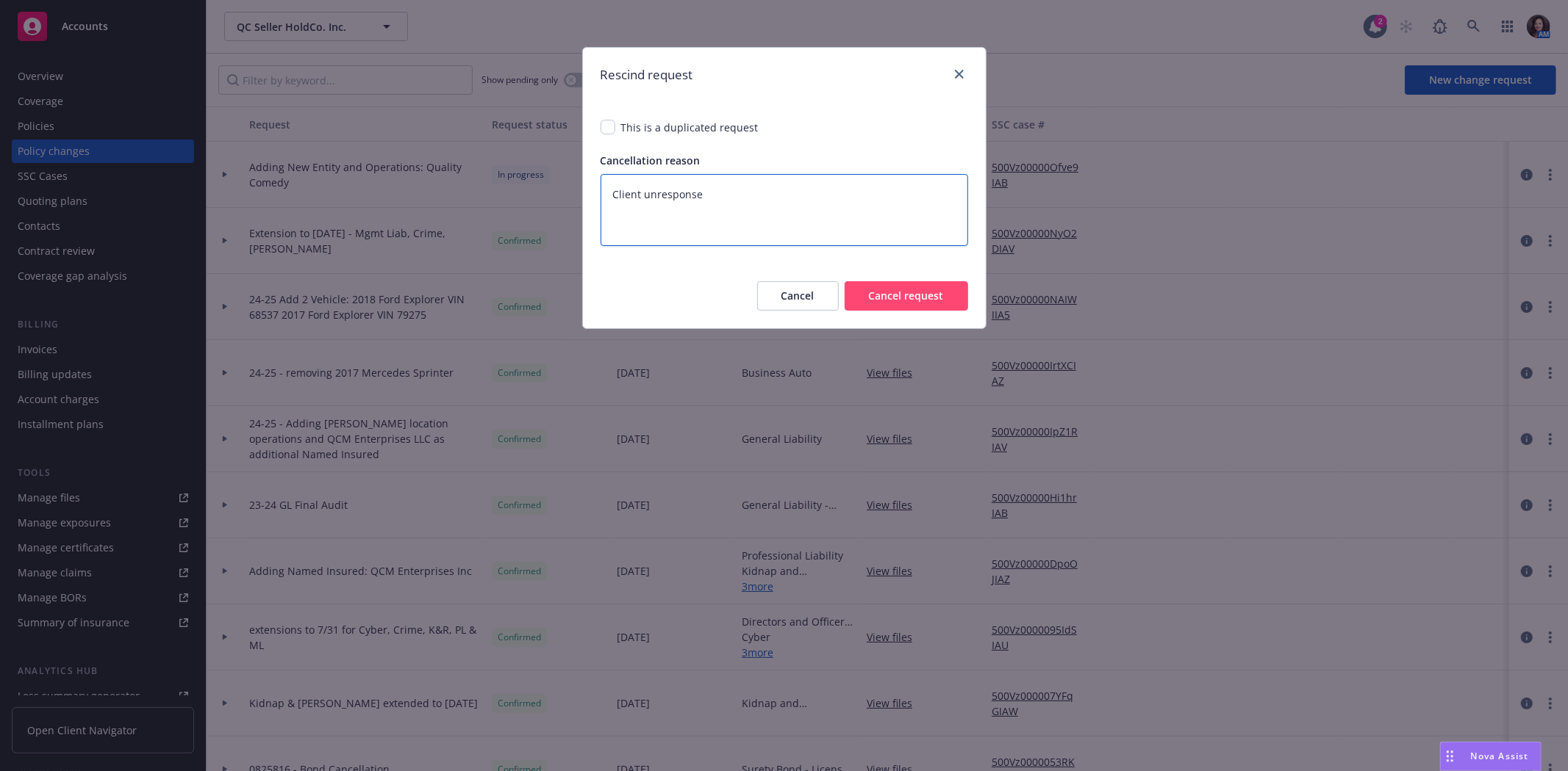
type textarea "Client unrespons"
type textarea "x"
type textarea "Client unresponso"
type textarea "x"
type textarea "Client unresponsov"
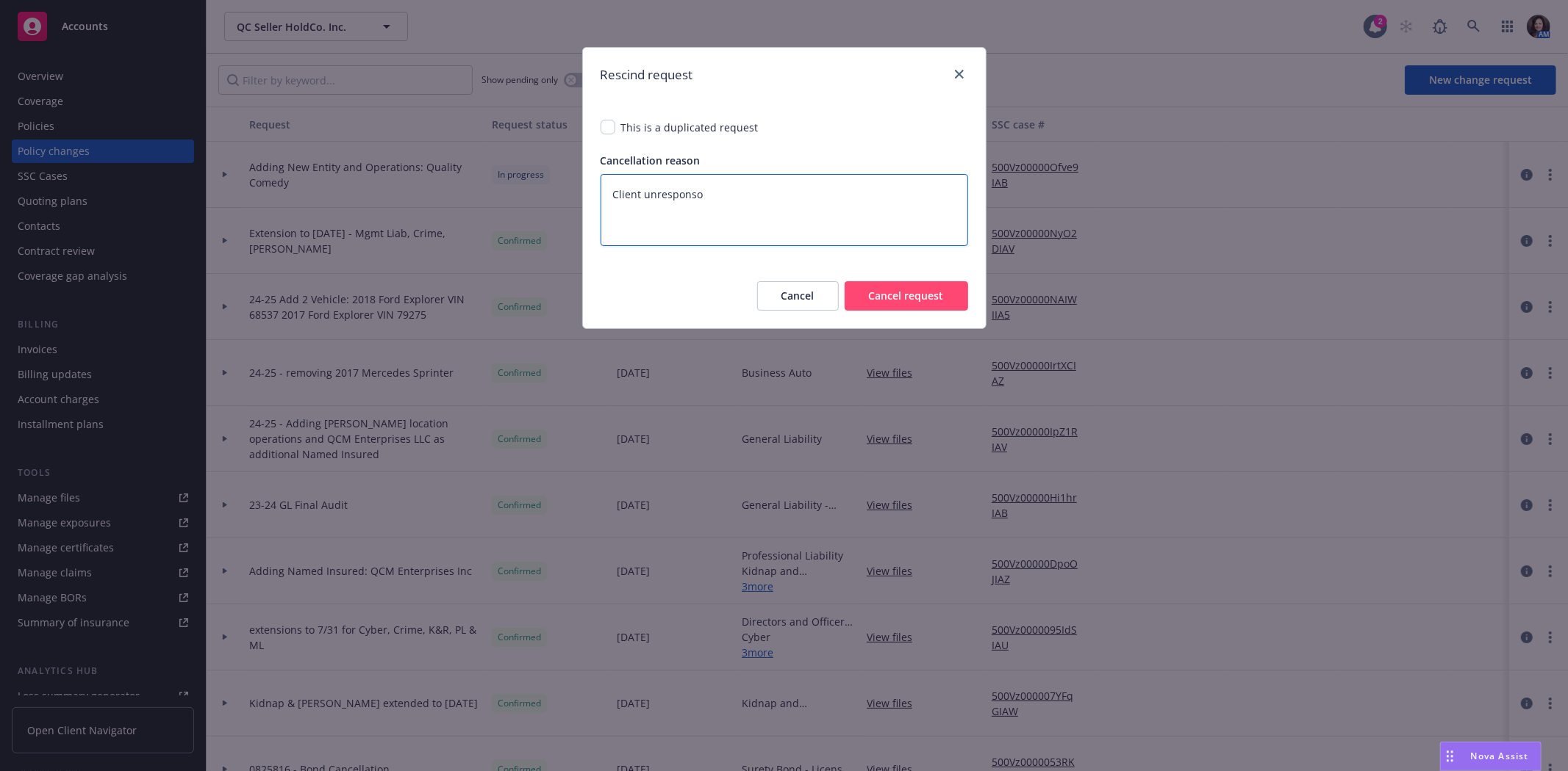
type textarea "x"
type textarea "Client unresponso"
type textarea "x"
type textarea "Client unrespons"
type textarea "x"
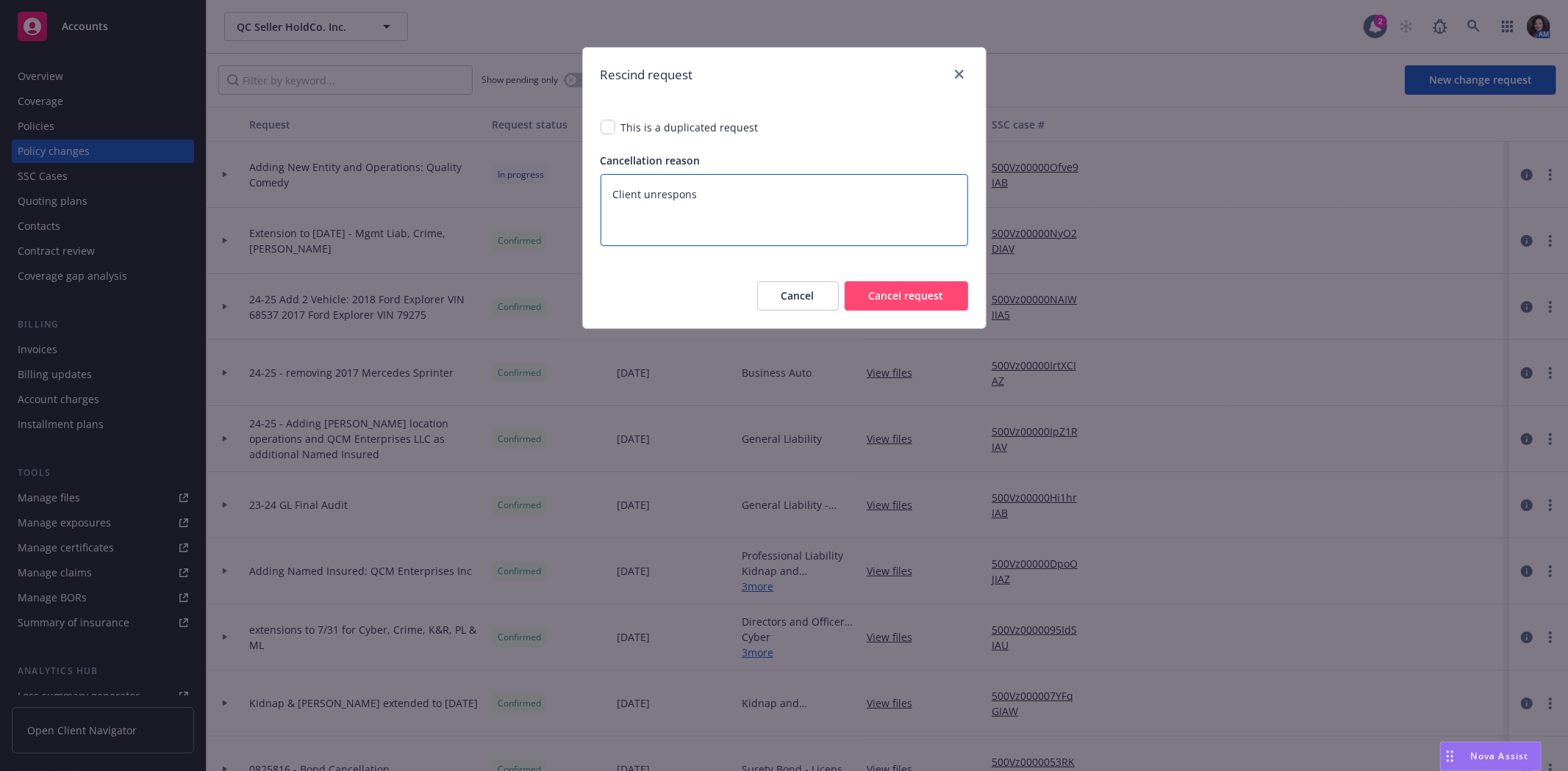
type textarea "Client unresponsi"
type textarea "x"
type textarea "Client unresponsiv"
type textarea "x"
type textarea "Client unresponsive"
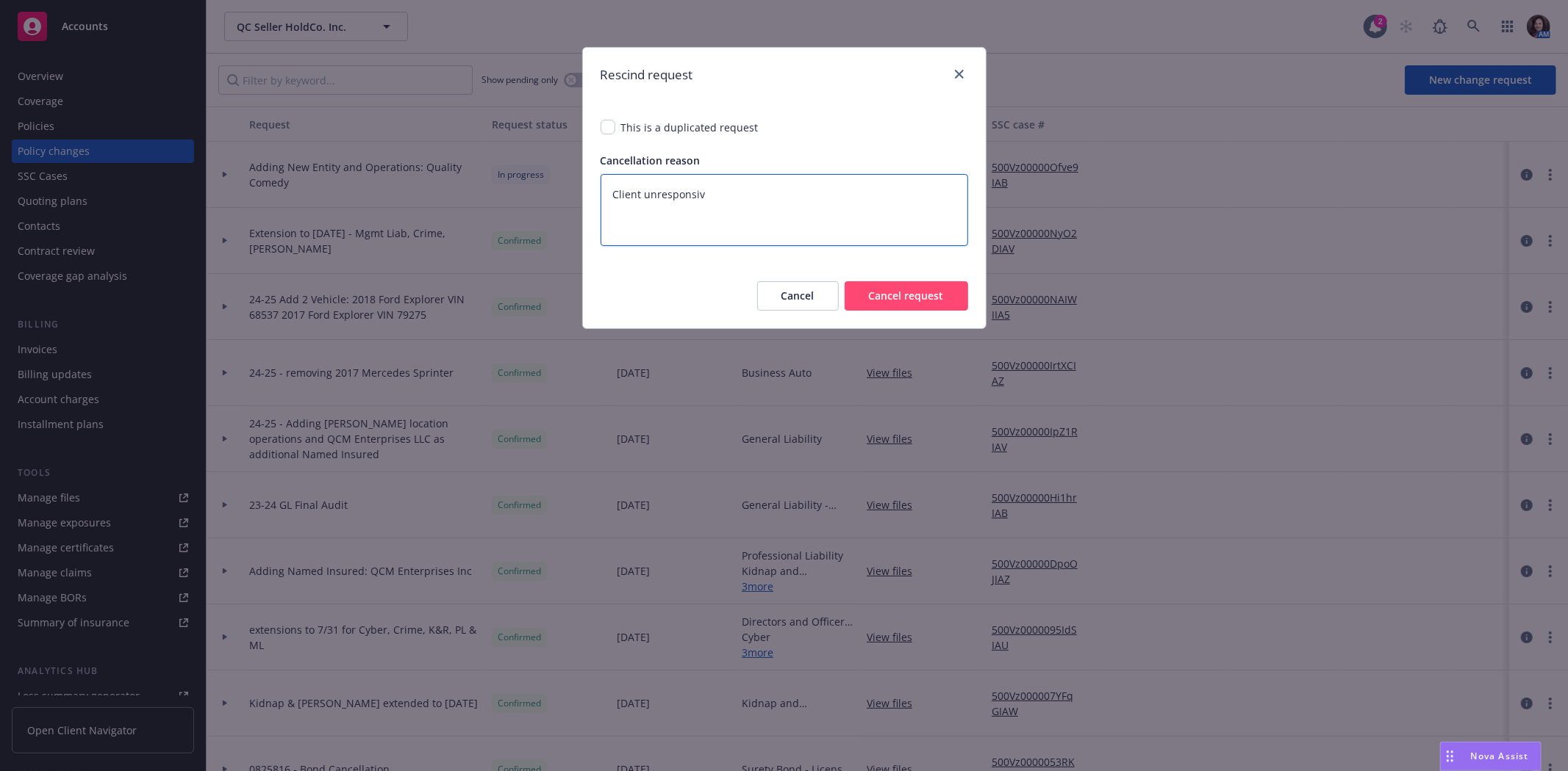
type textarea "x"
type textarea "Client unresponsive."
type textarea "x"
type textarea "Client unresponsive."
type textarea "x"
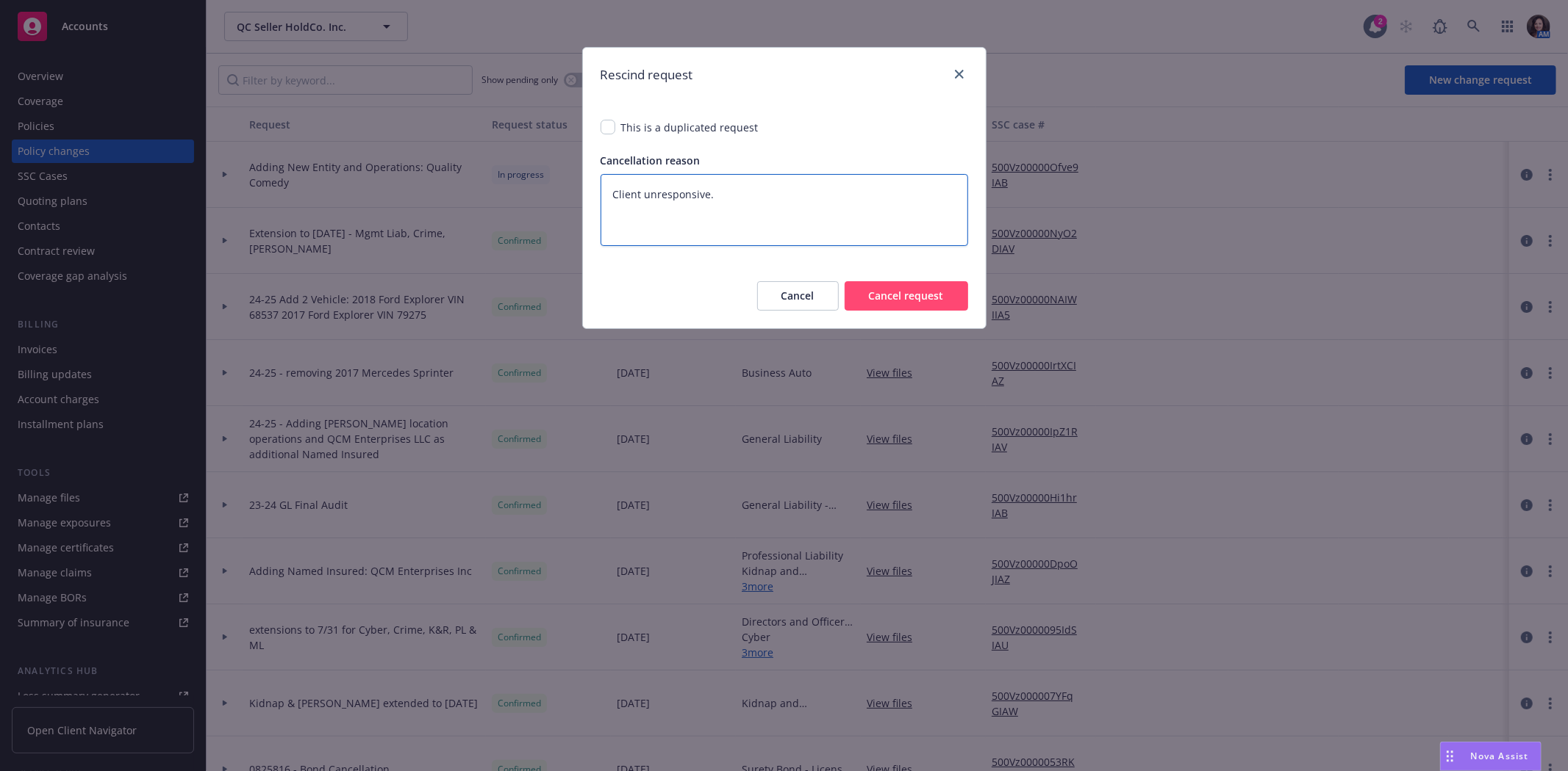
type textarea "Client unresponsive. I"
type textarea "x"
type textarea "Client unresponsive. Iv"
type textarea "x"
type textarea "Client unresponsive. Ivo"
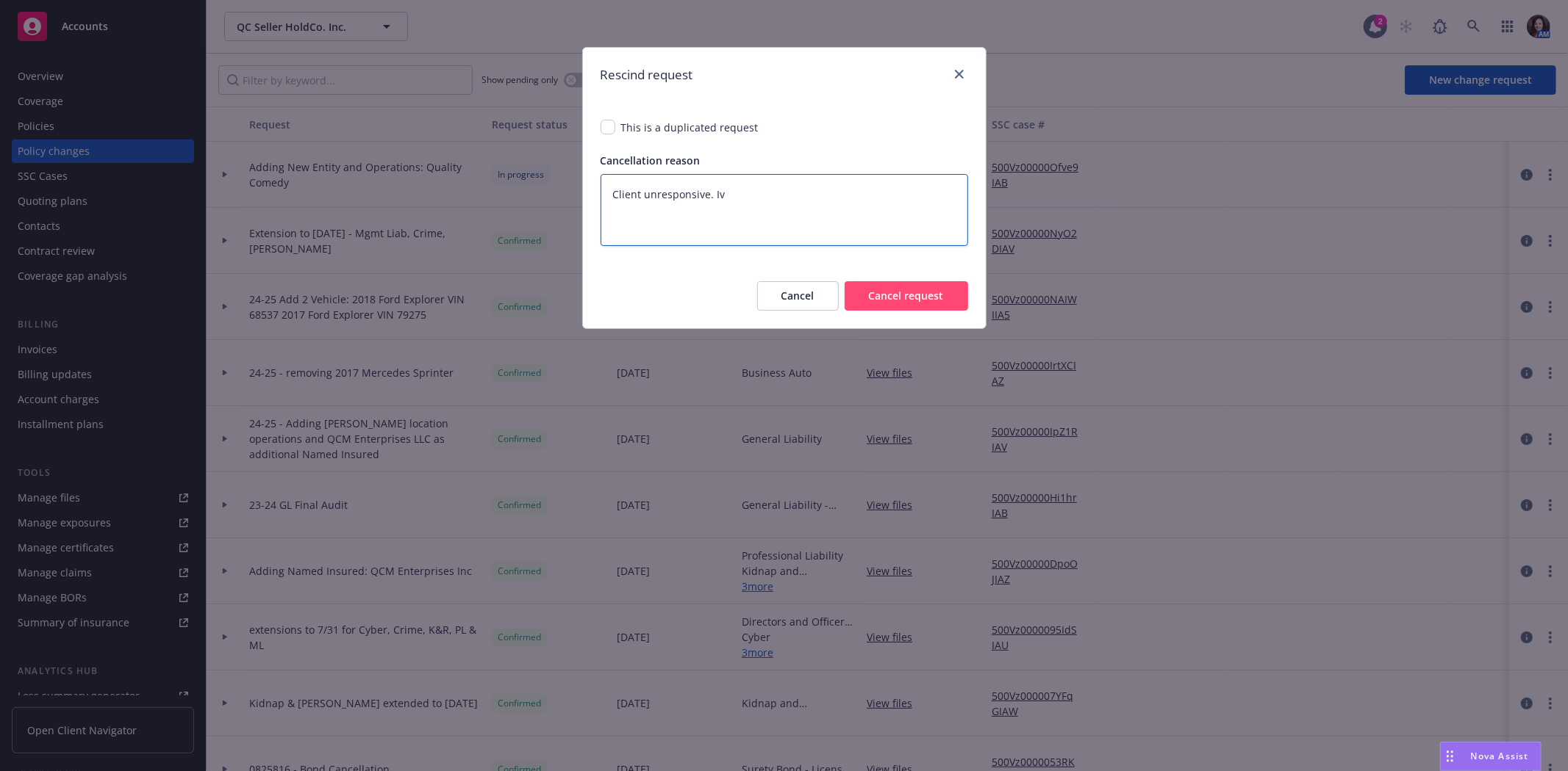
type textarea "x"
type textarea "Client unresponsive. Ivor"
type textarea "x"
type textarea "Client unresponsive. Ivore"
type textarea "x"
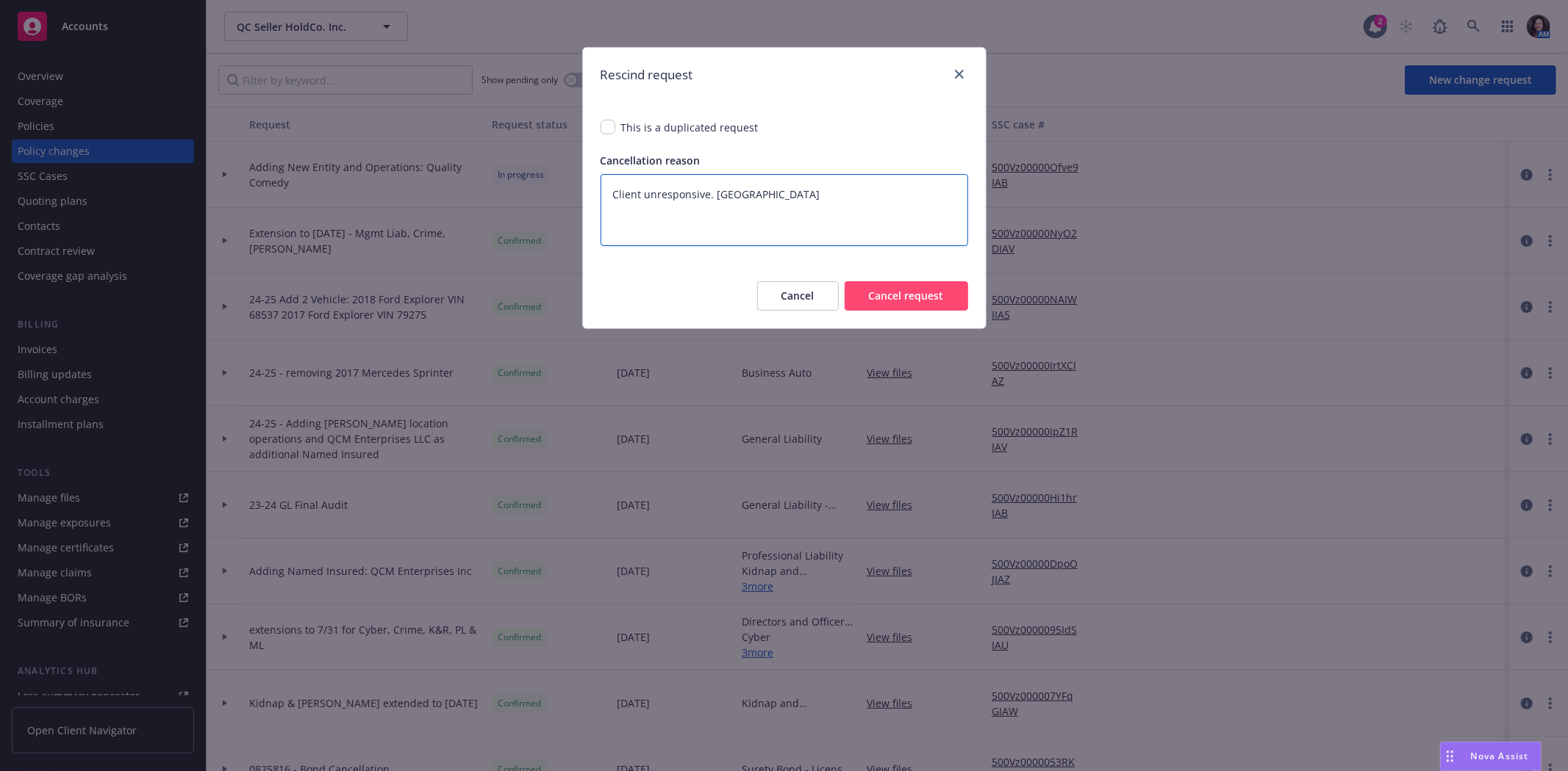
type textarea "Client unresponsive. Ivoree"
type textarea "x"
type textarea "Client unresponsive. Ivoree"
type textarea "x"
type textarea "Client unresponsive. Ivoree d"
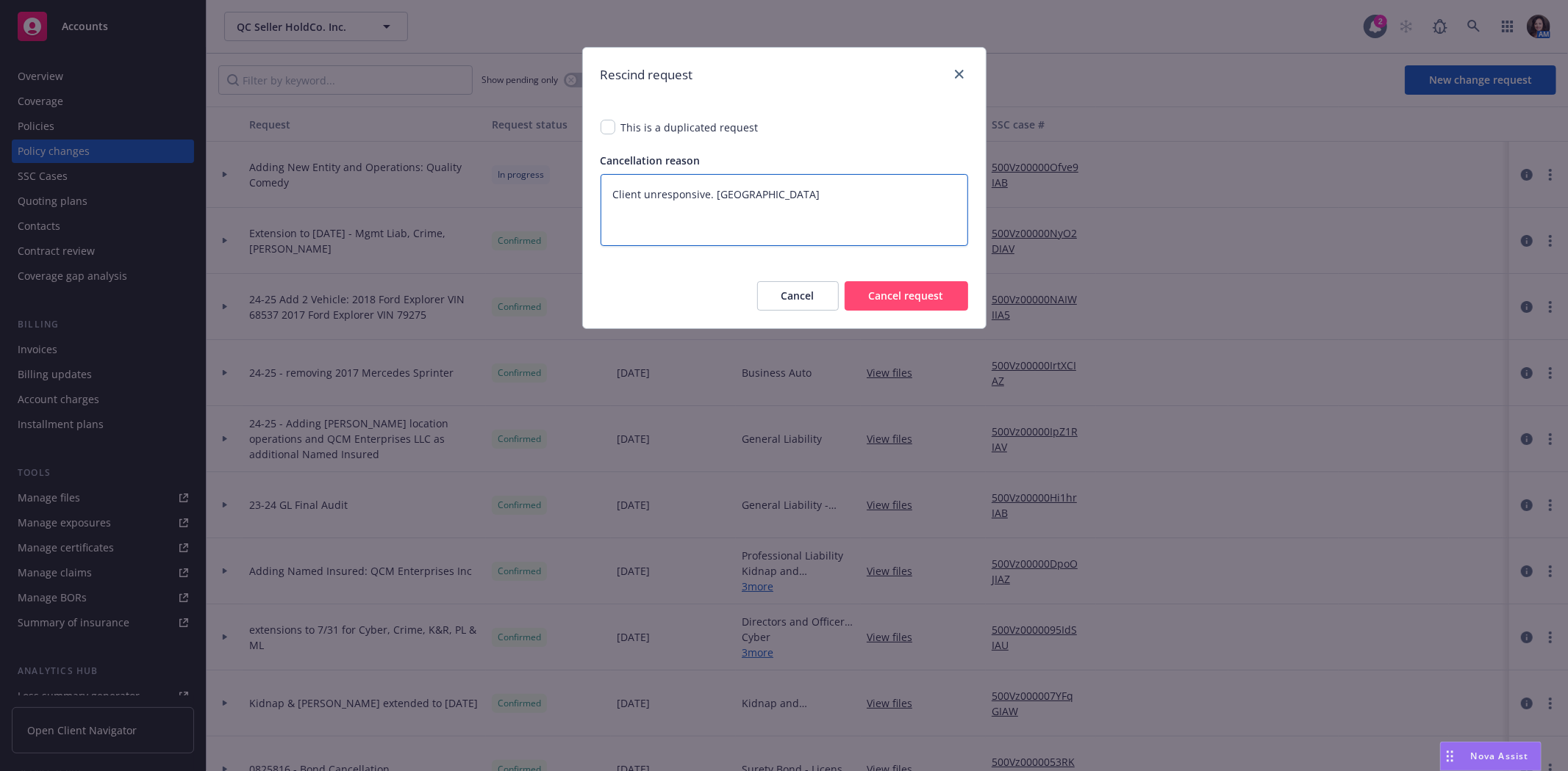
type textarea "x"
type textarea "Client unresponsive. Ivoree"
type textarea "x"
type textarea "Client unresponsive. Ivoree a"
type textarea "x"
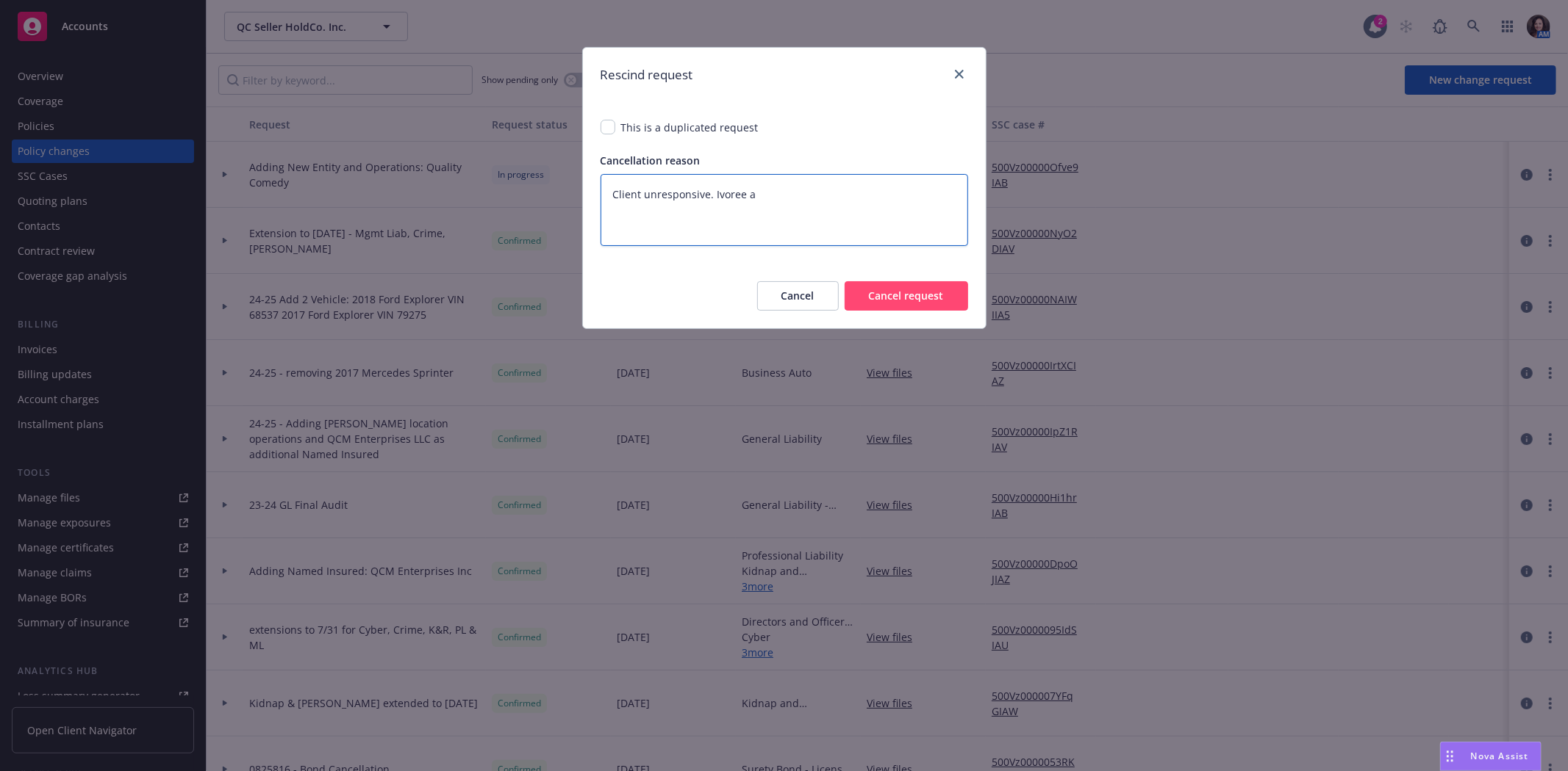
type textarea "Client unresponsive. Ivoree ad"
type textarea "x"
type textarea "Client unresponsive. Ivoree adv"
type textarea "x"
type textarea "Client unresponsive. Ivoree advi"
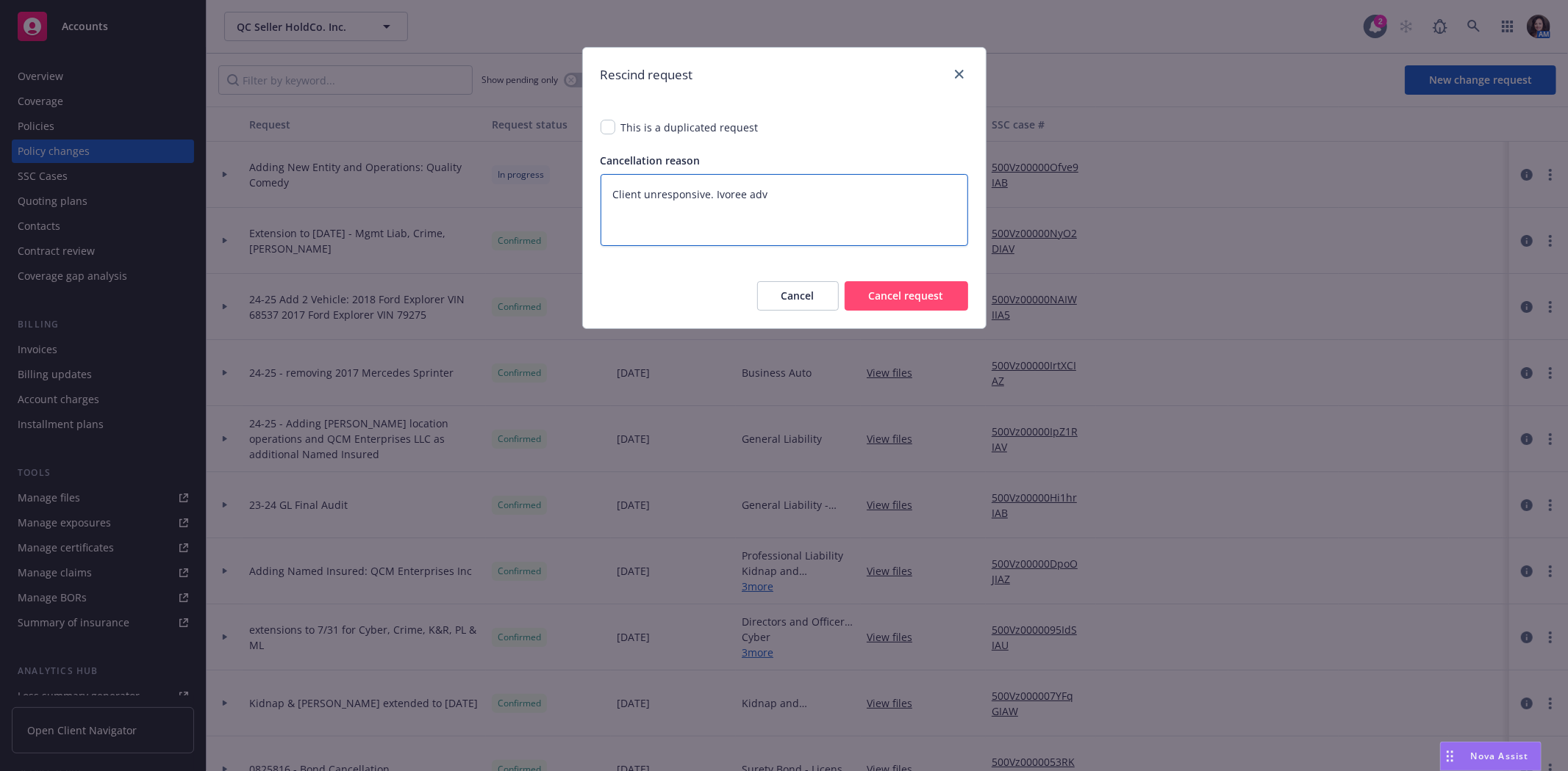
type textarea "x"
type textarea "Client unresponsive. Ivoree advis"
type textarea "x"
type textarea "Client unresponsive. Ivoree advise"
type textarea "x"
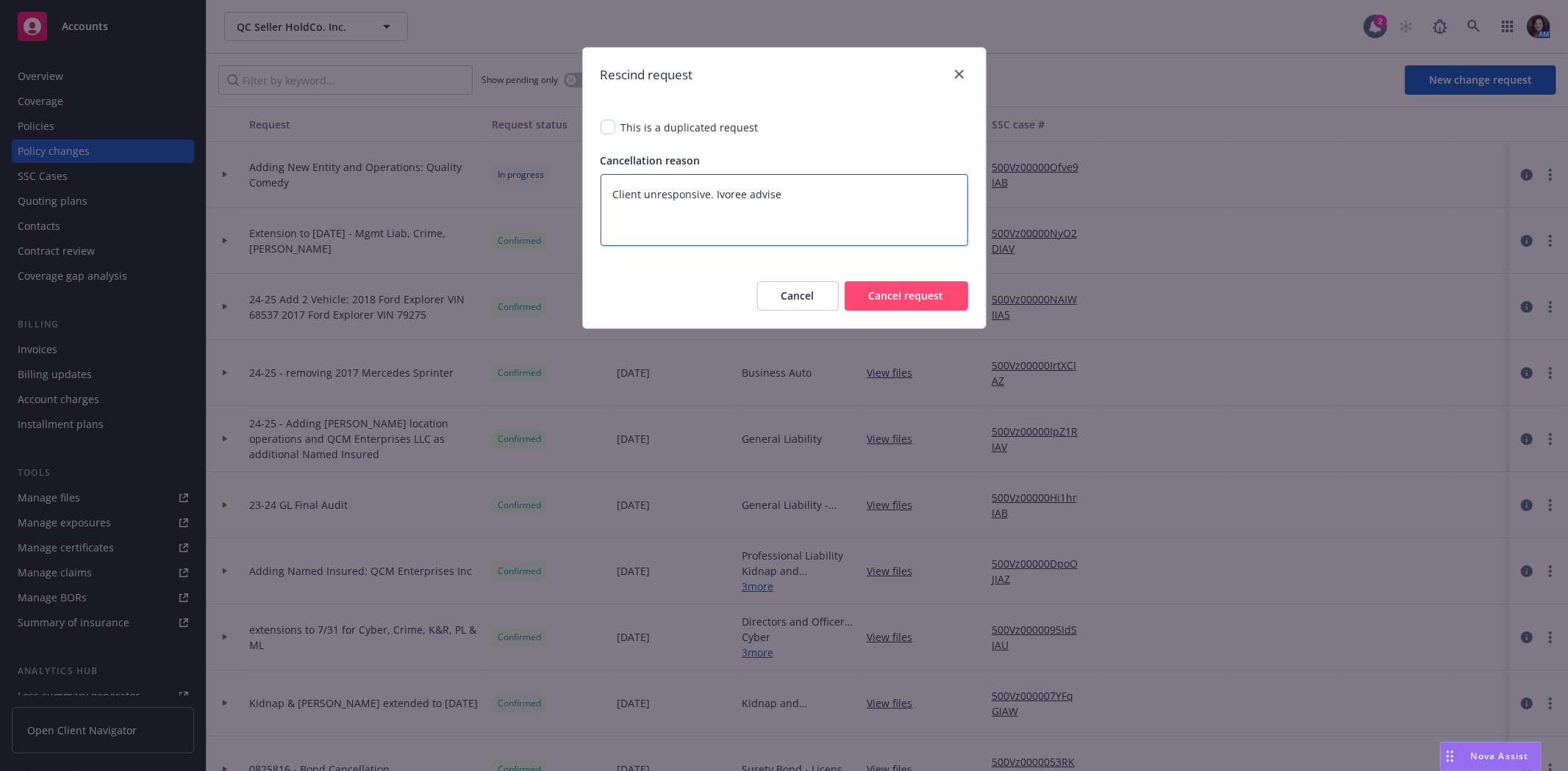
type textarea "Client unresponsive. Ivoree advised"
type textarea "x"
type textarea "Client unresponsive. Ivoree advised"
type textarea "x"
type textarea "Client unresponsive. Ivoree advised w"
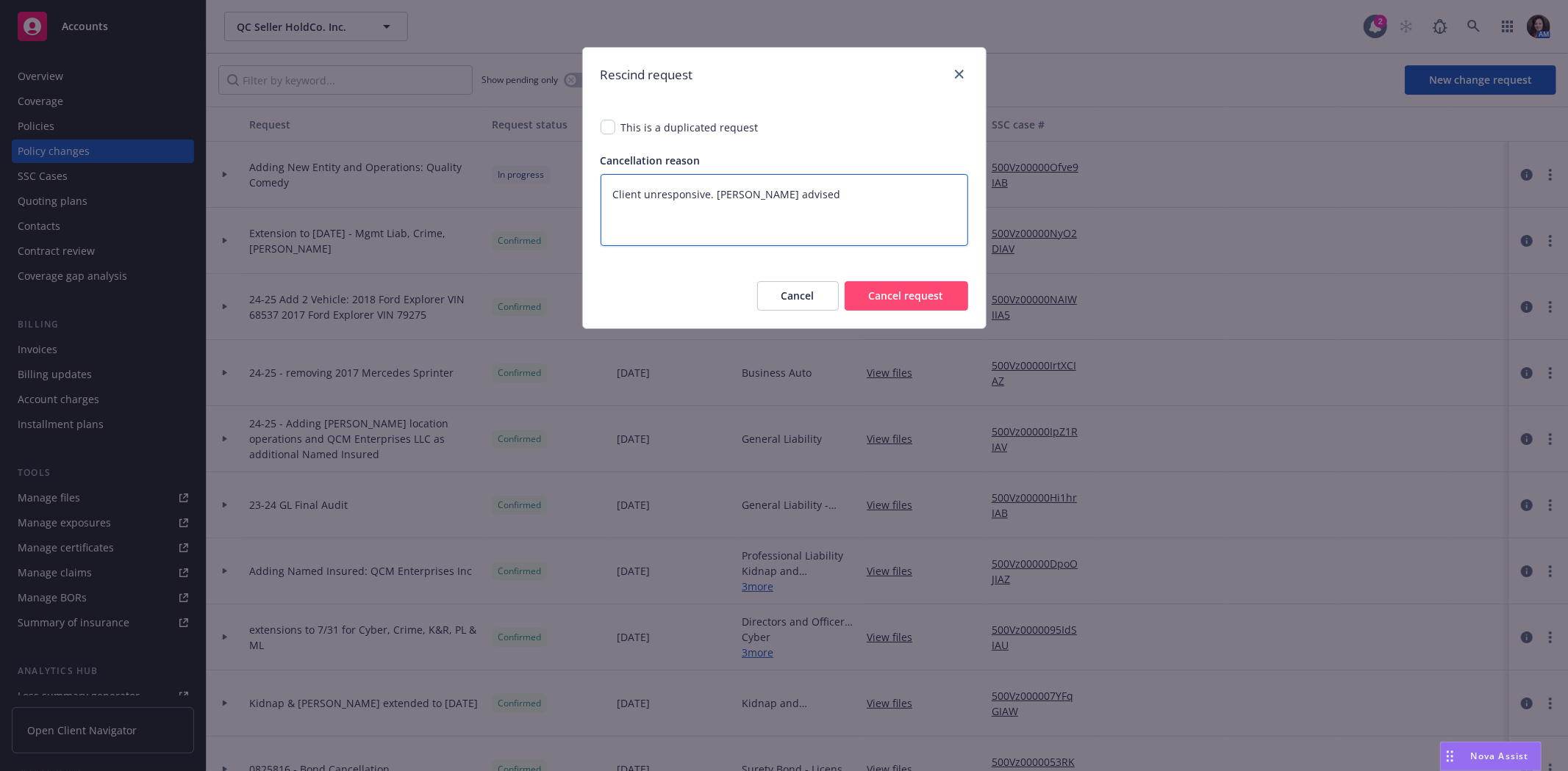
type textarea "x"
type textarea "Client unresponsive. Ivoree advised we"
type textarea "x"
type textarea "Client unresponsive. Ivoree advised we"
type textarea "x"
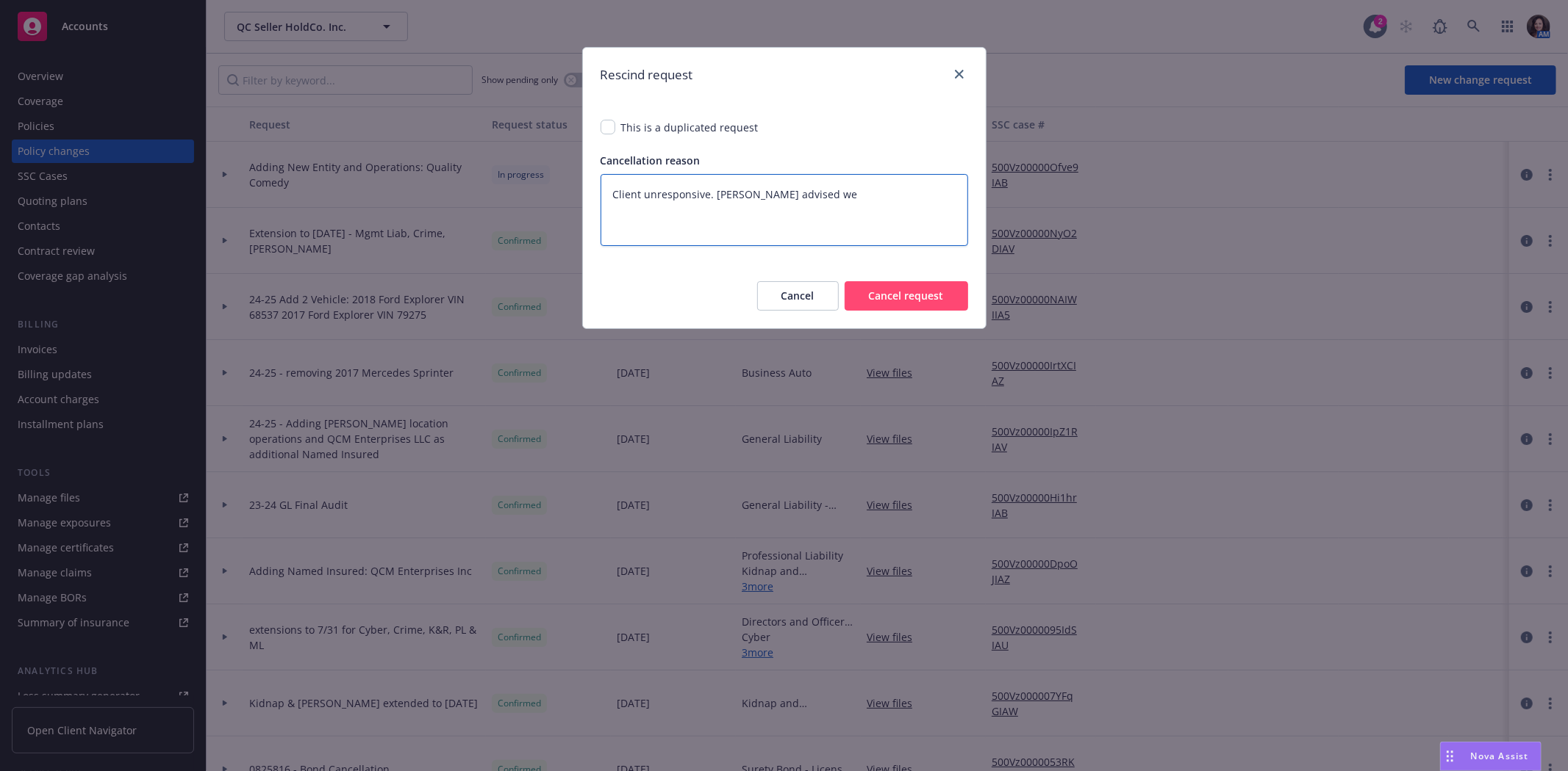
type textarea "Client unresponsive. Ivoree advised we r"
type textarea "x"
type textarea "Client unresponsive. Ivoree advised we re"
type textarea "x"
type textarea "Client unresponsive. Ivoree advised we r"
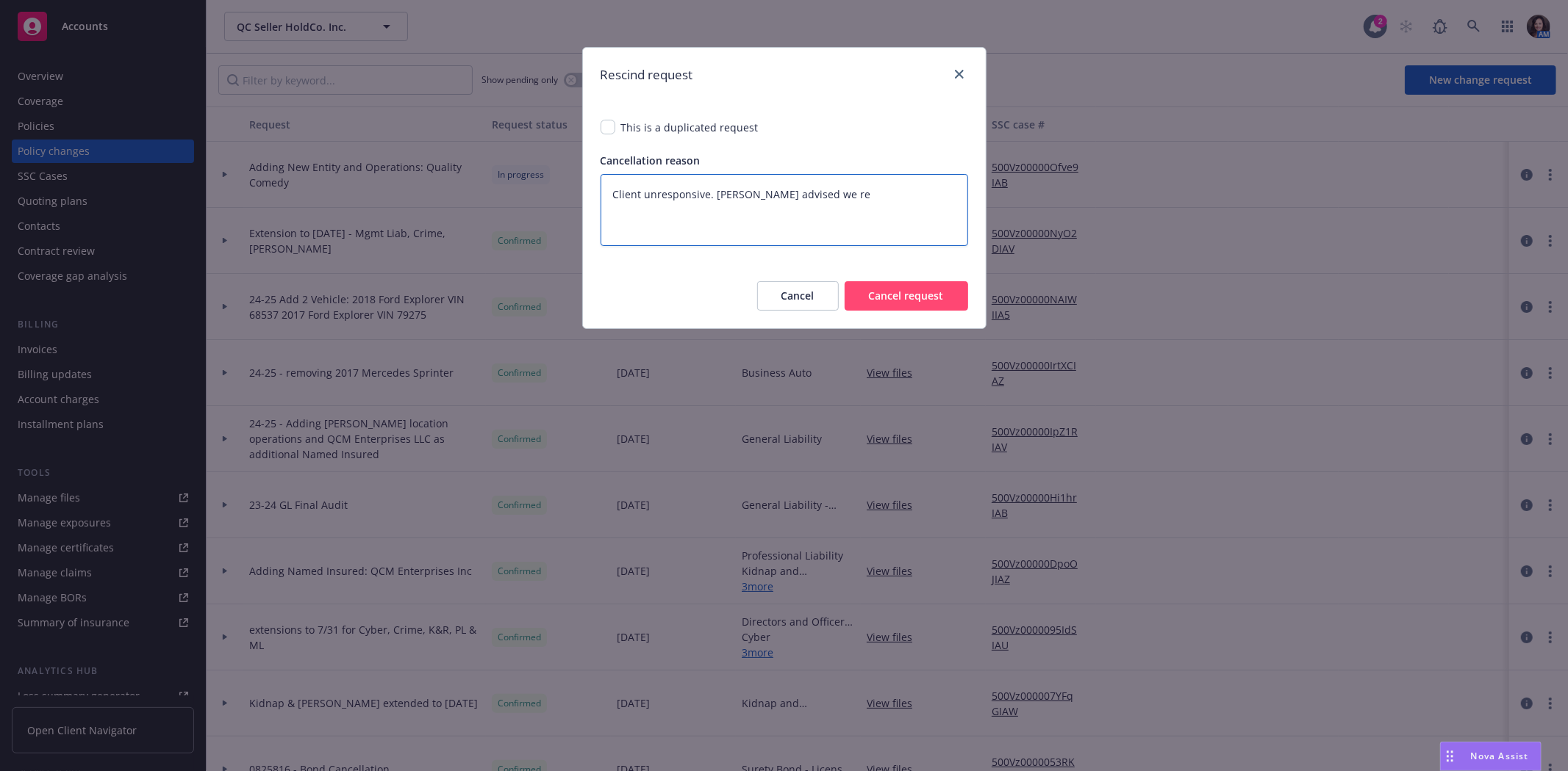
type textarea "x"
type textarea "Client unresponsive. Ivoree advised we"
type textarea "x"
type textarea "Client unresponsive. Ivoree advised we a"
type textarea "x"
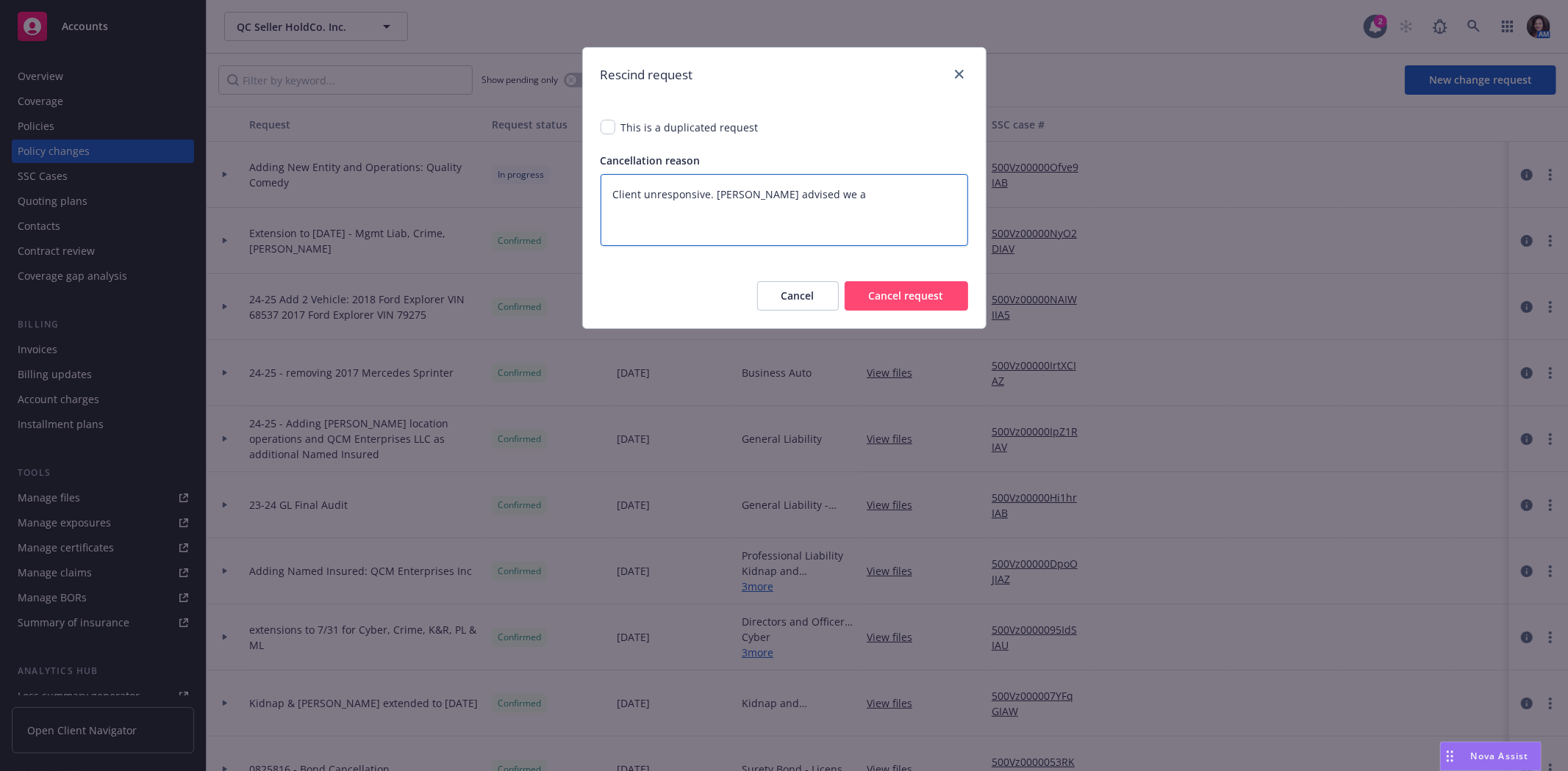
type textarea "Client unresponsive. Ivoree advised we ar"
type textarea "x"
type textarea "Client unresponsive. Ivoree advised we are"
type textarea "x"
type textarea "Client unresponsive. Ivoree advised we are"
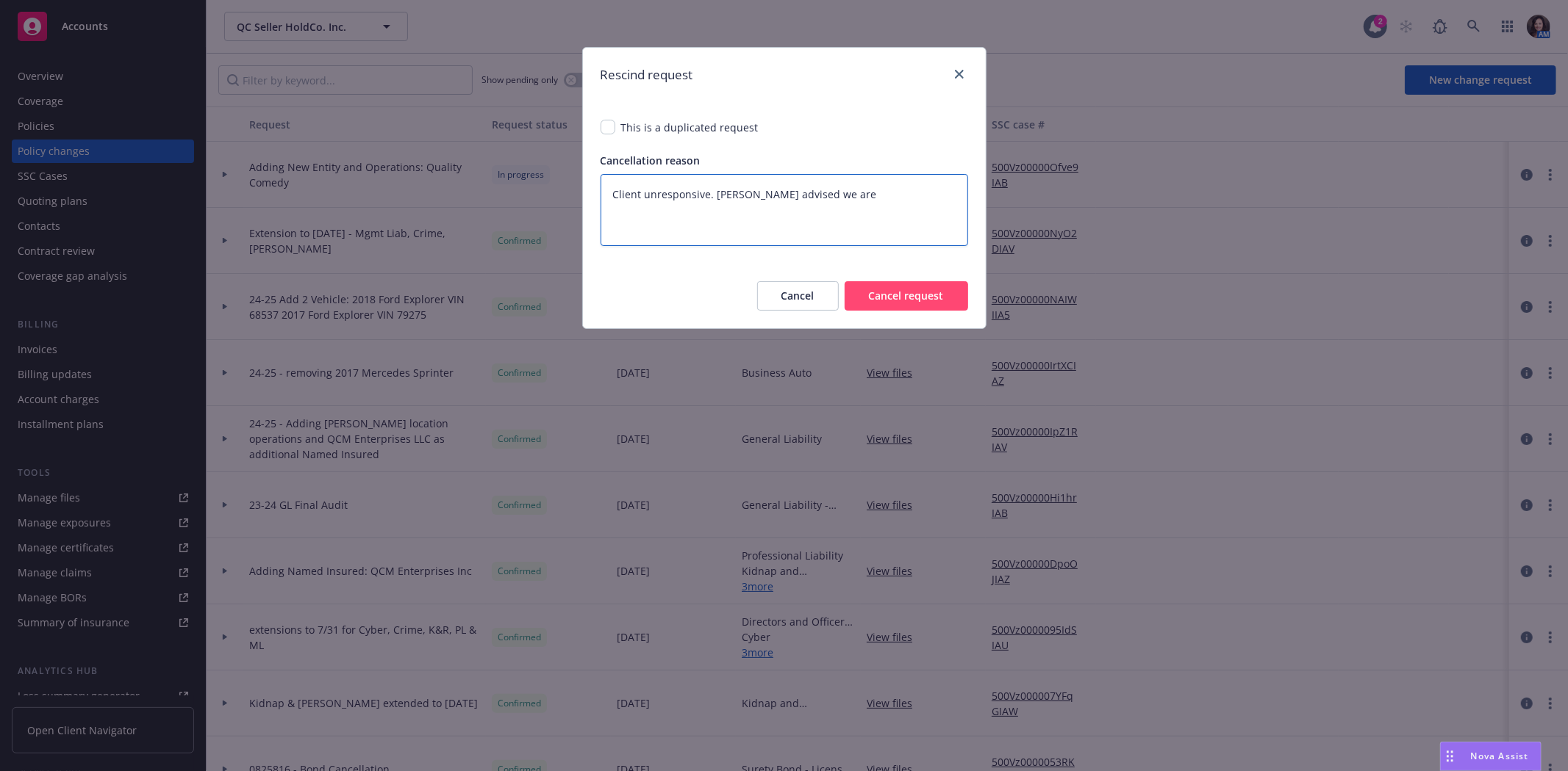
type textarea "x"
type textarea "Client unresponsive. Ivoree advised we are c"
type textarea "x"
type textarea "Client unresponsive. Ivoree advised we are cl"
type textarea "x"
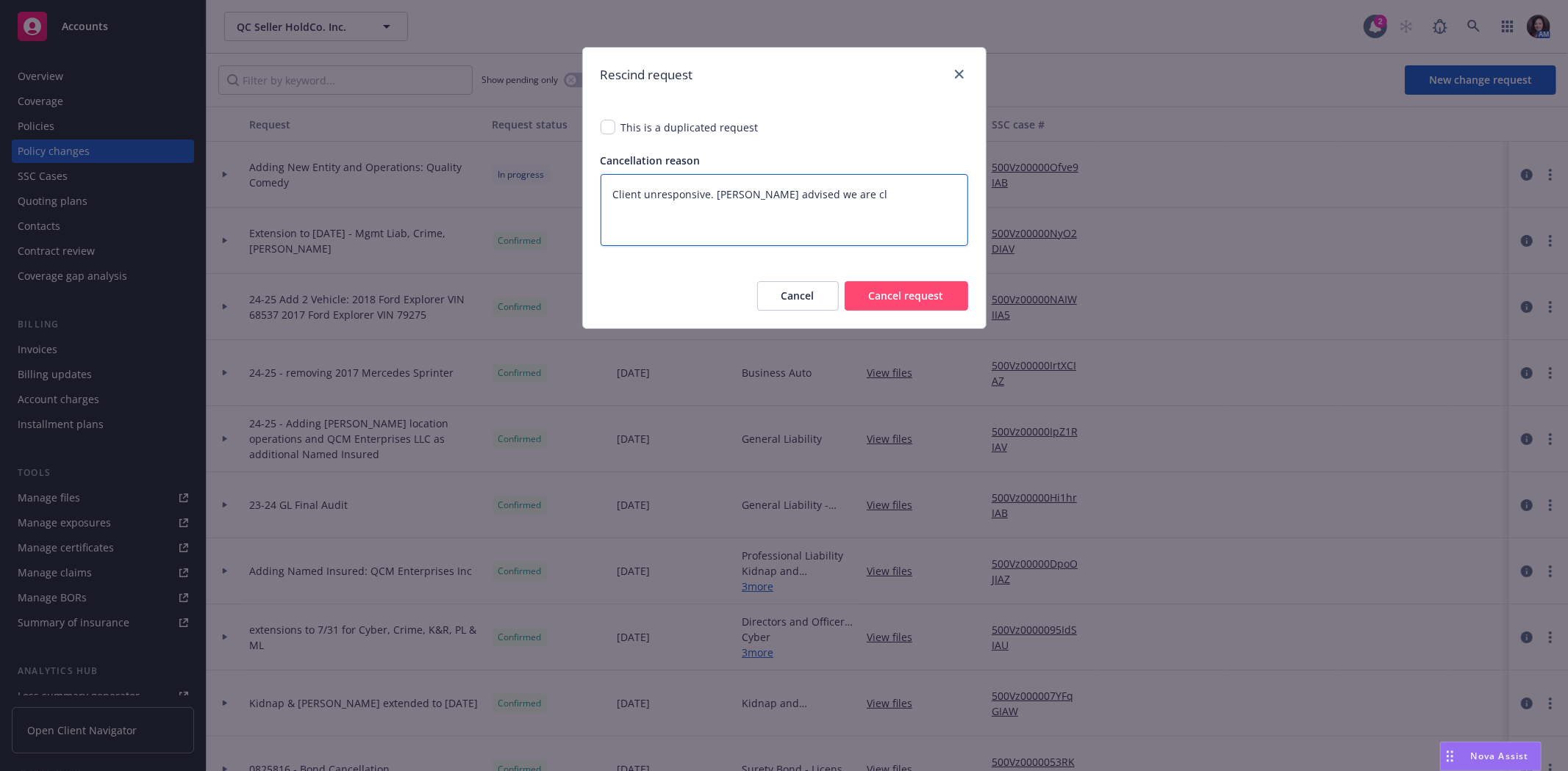
type textarea "Client unresponsive. Ivoree advised we are clo"
type textarea "x"
type textarea "Client unresponsive. Ivoree advised we are clos"
type textarea "x"
type textarea "Client unresponsive. Ivoree advised we are closi"
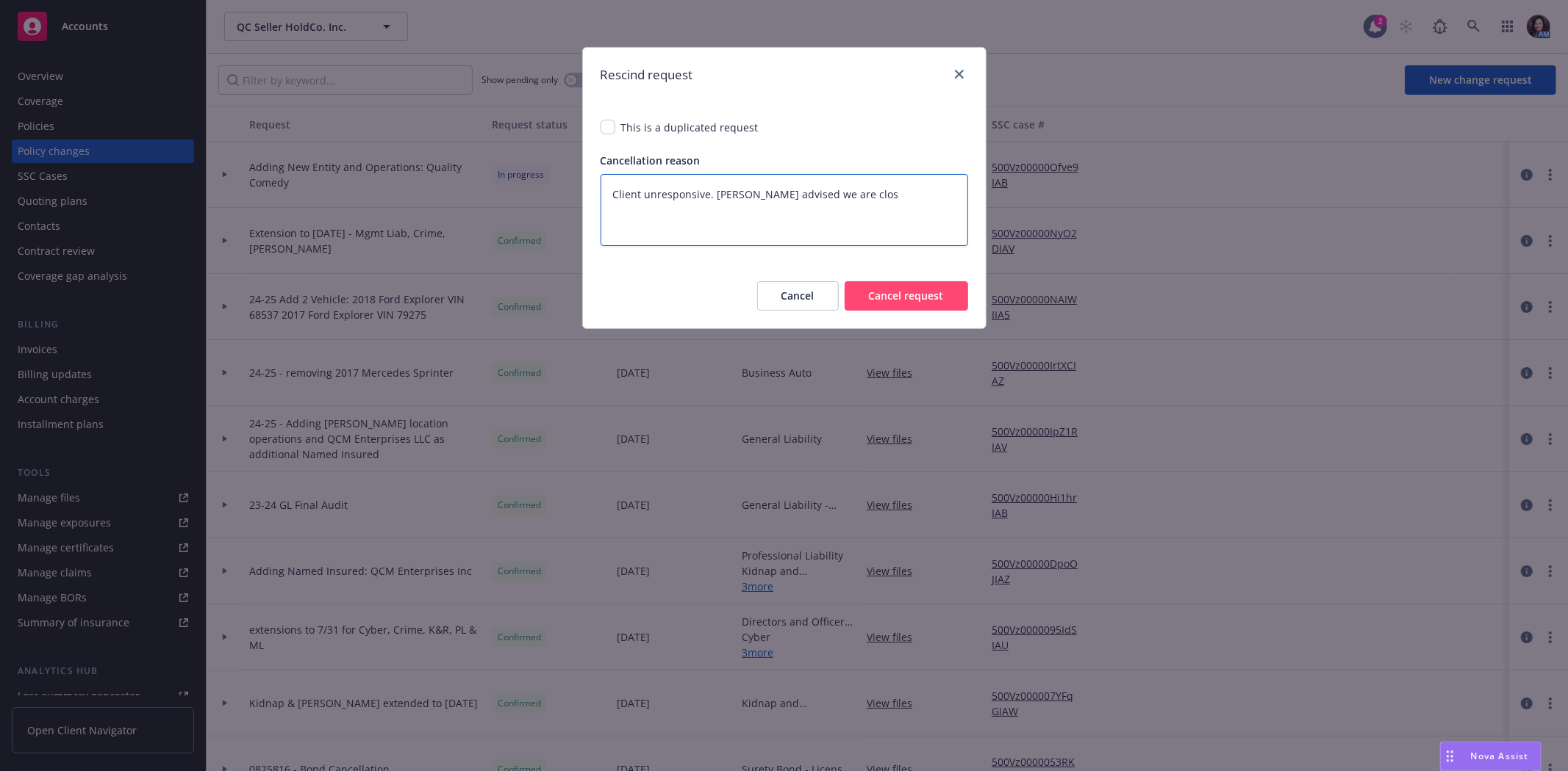
type textarea "x"
type textarea "Client unresponsive. Ivoree advised we are closin"
type textarea "x"
type textarea "Client unresponsive. Ivoree advised we are closing"
type textarea "x"
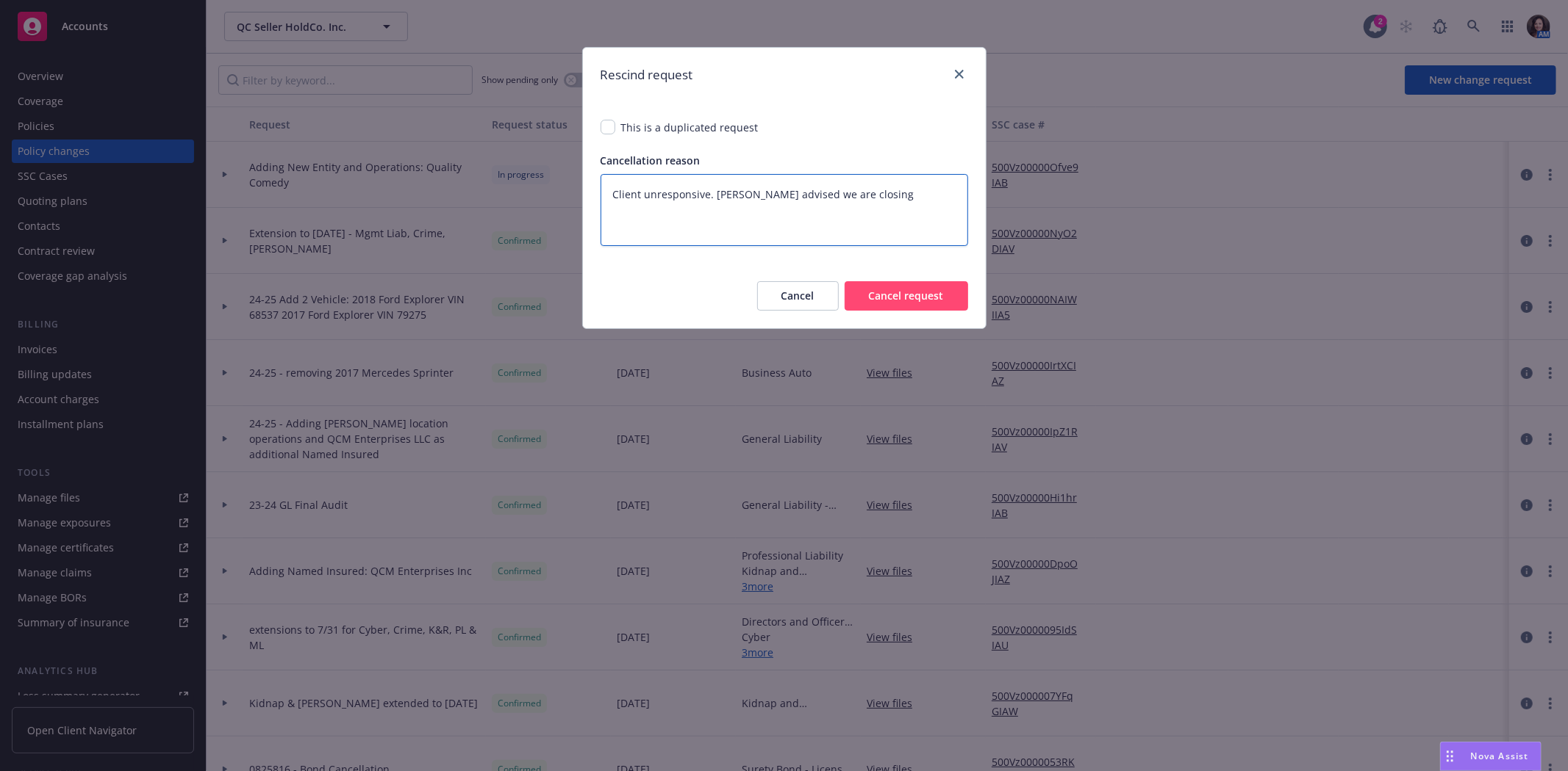
type textarea "Client unresponsive. Ivoree advised we are closing"
type textarea "x"
type textarea "Client unresponsive. Ivoree advised we are closing t"
type textarea "x"
type textarea "Client unresponsive. Ivoree advised we are closing th"
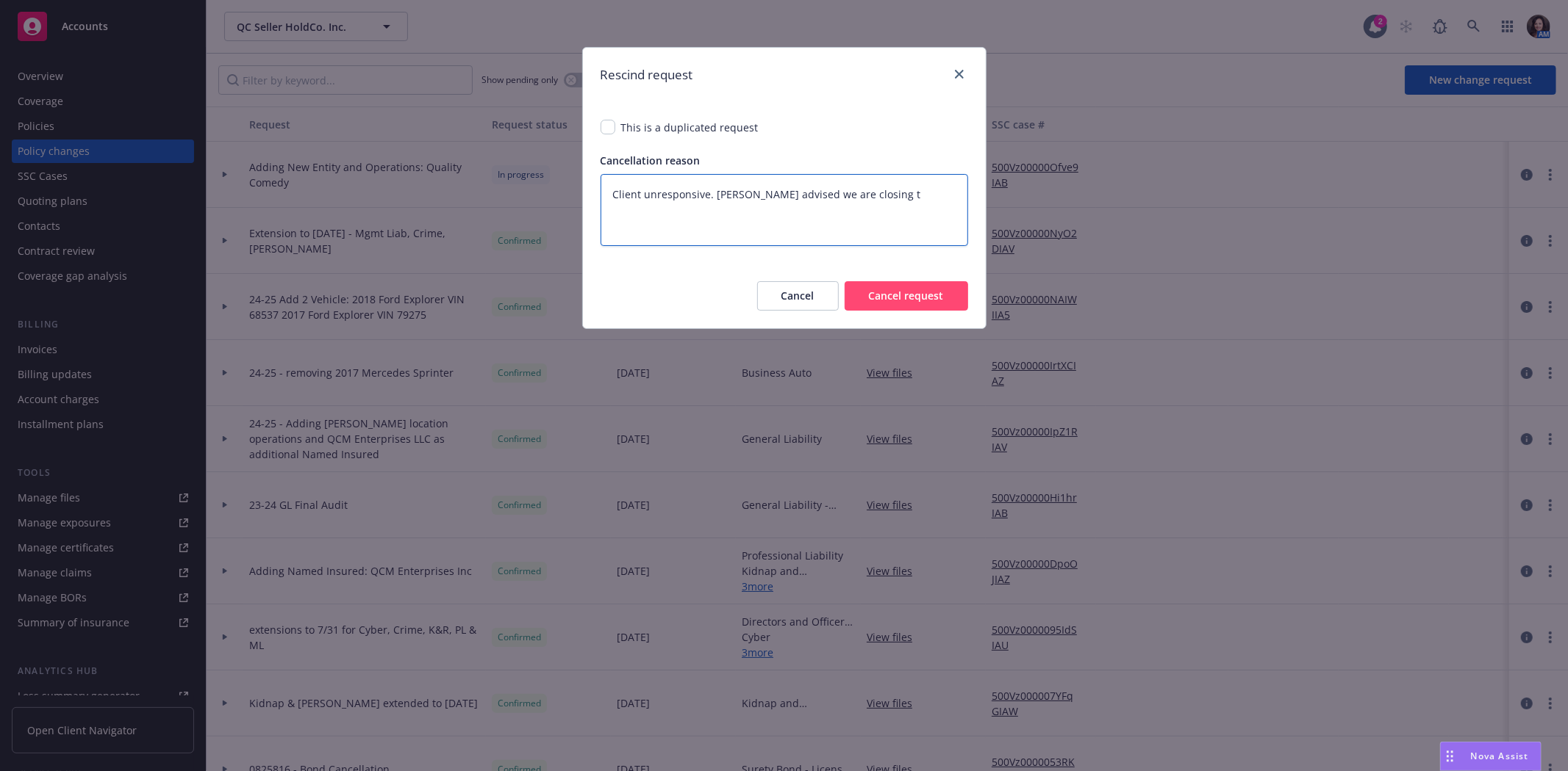
type textarea "x"
type textarea "Client unresponsive. Ivoree advised we are closing thi"
type textarea "x"
type textarea "Client unresponsive. Ivoree advised we are closing this"
type textarea "x"
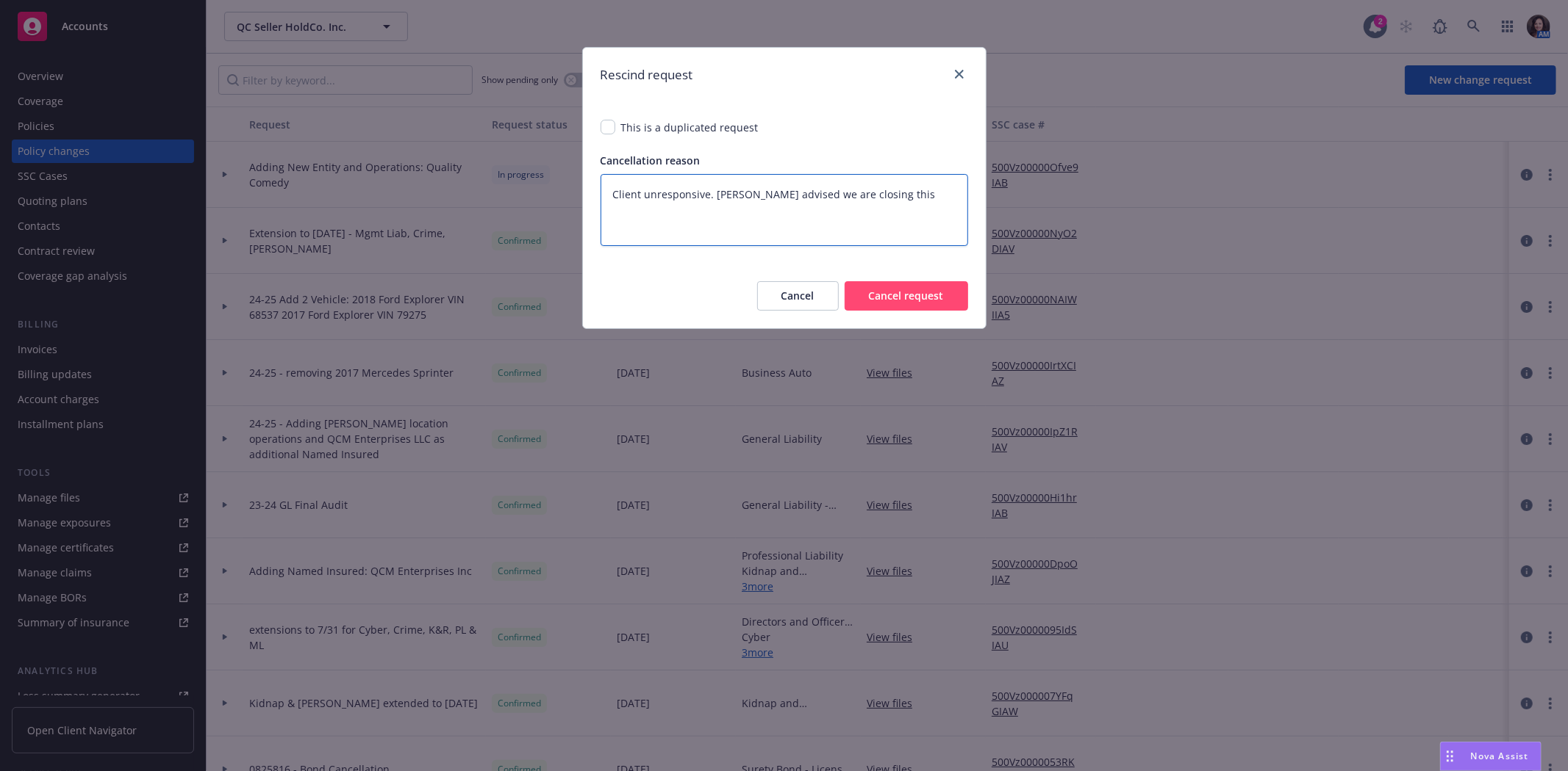
type textarea "Client unresponsive. Ivoree advised we are closing this"
type textarea "x"
type textarea "Client unresponsive. Ivoree advised we are closing this t"
type textarea "x"
type textarea "Client unresponsive. Ivoree advised we are closing this ta"
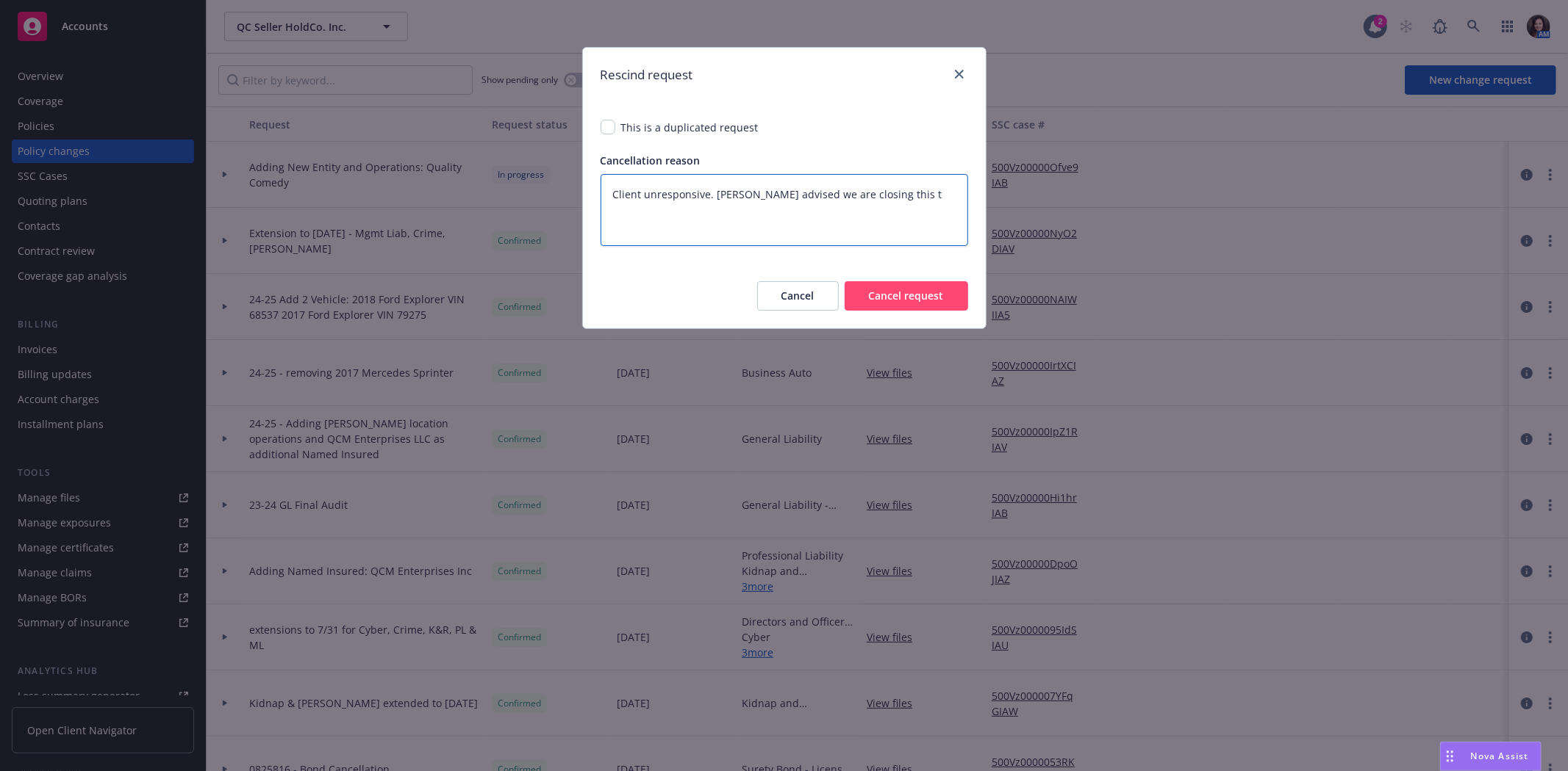
type textarea "x"
type textarea "Client unresponsive. Ivoree advised we are closing this tak"
type textarea "x"
type textarea "Client unresponsive. Ivoree advised we are closing this taks"
type textarea "x"
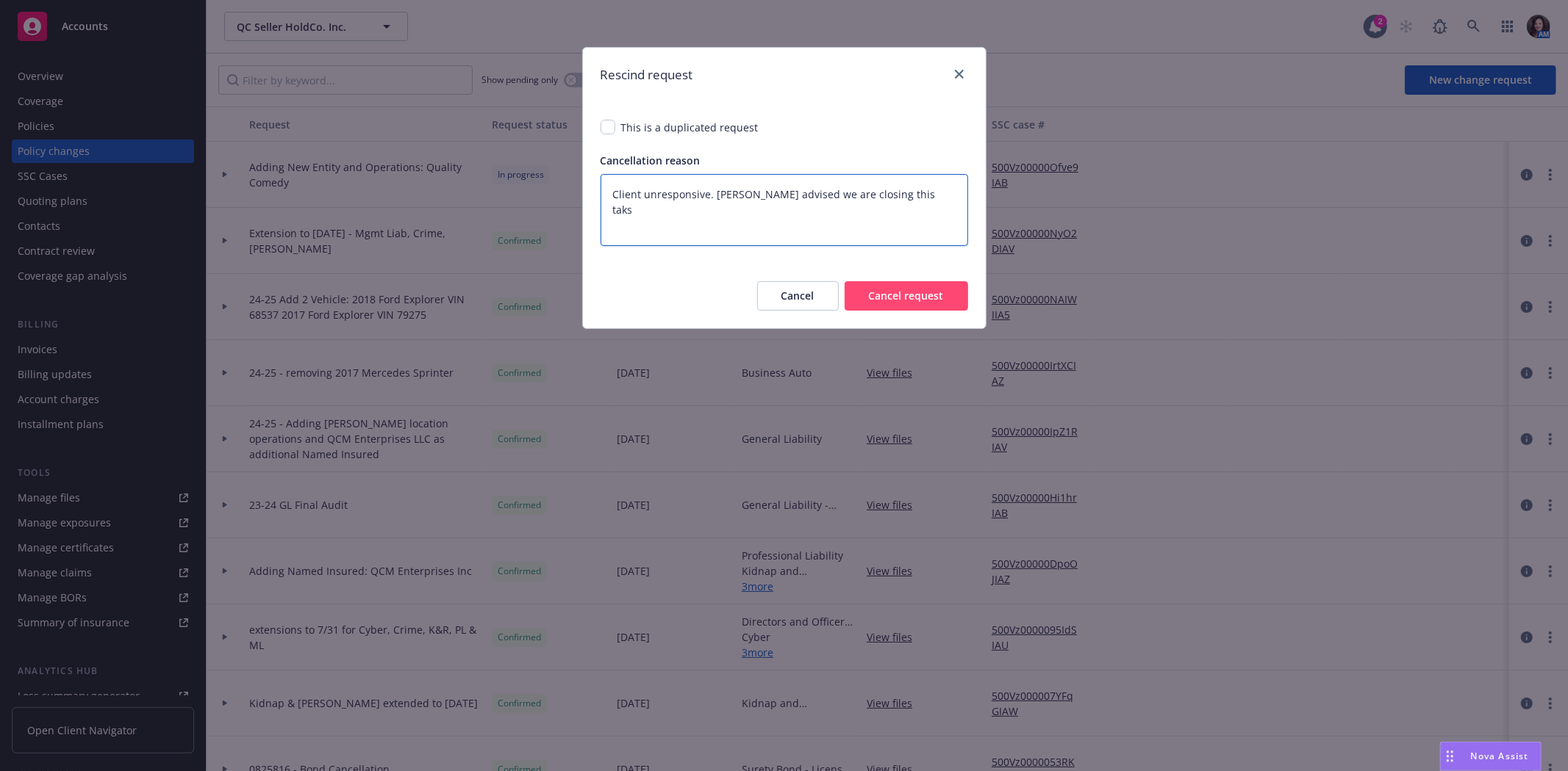
type textarea "Client unresponsive. Ivoree advised we are closing this taks."
type textarea "x"
type textarea "Client unresponsive. Ivoree advised we are closing this taks"
type textarea "x"
type textarea "Client unresponsive. Ivoree advised we are closing this tak"
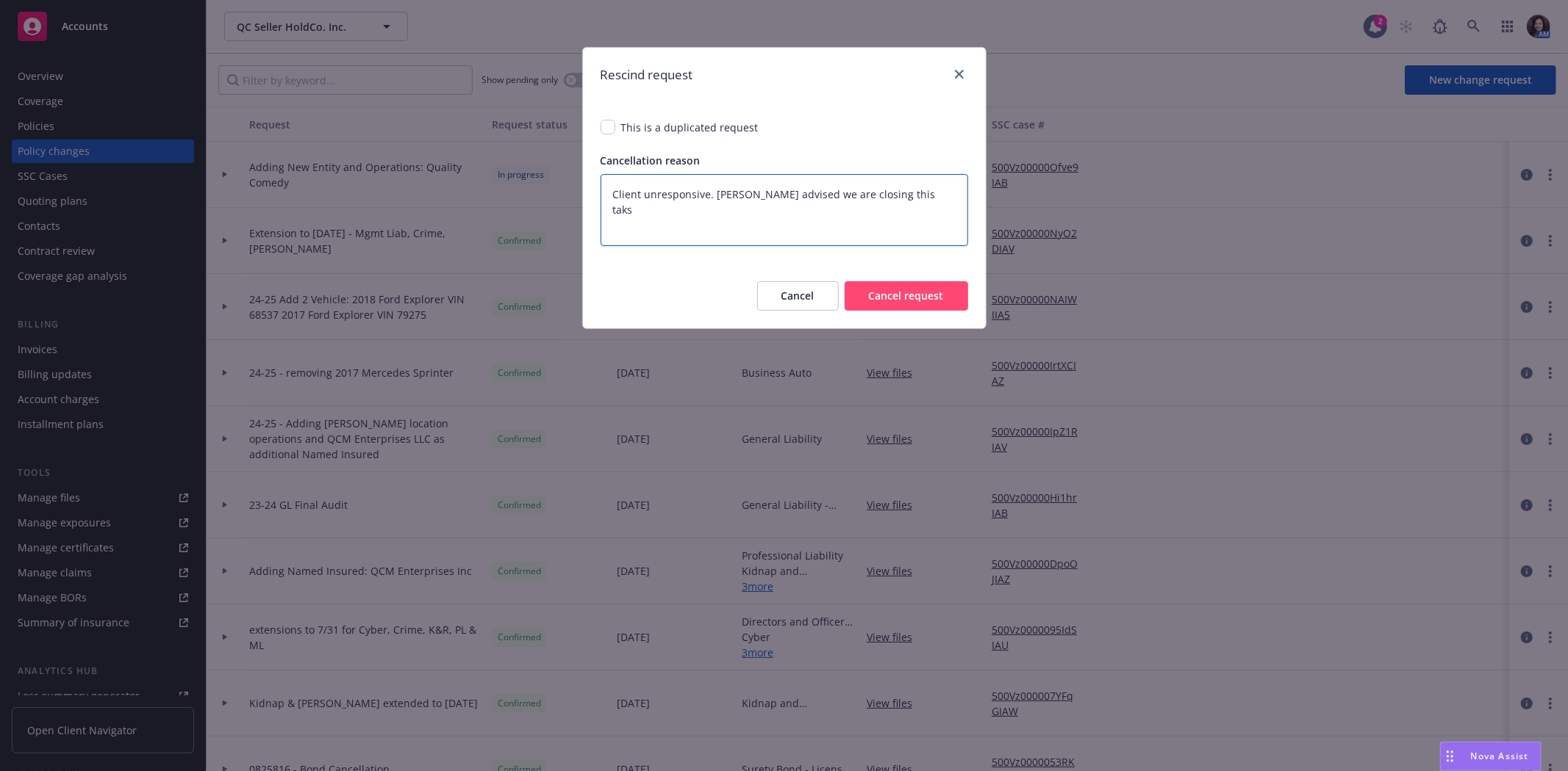
type textarea "x"
type textarea "Client unresponsive. Ivoree advised we are closing this ta"
type textarea "x"
type textarea "Client unresponsive. Ivoree advised we are closing this tas"
type textarea "x"
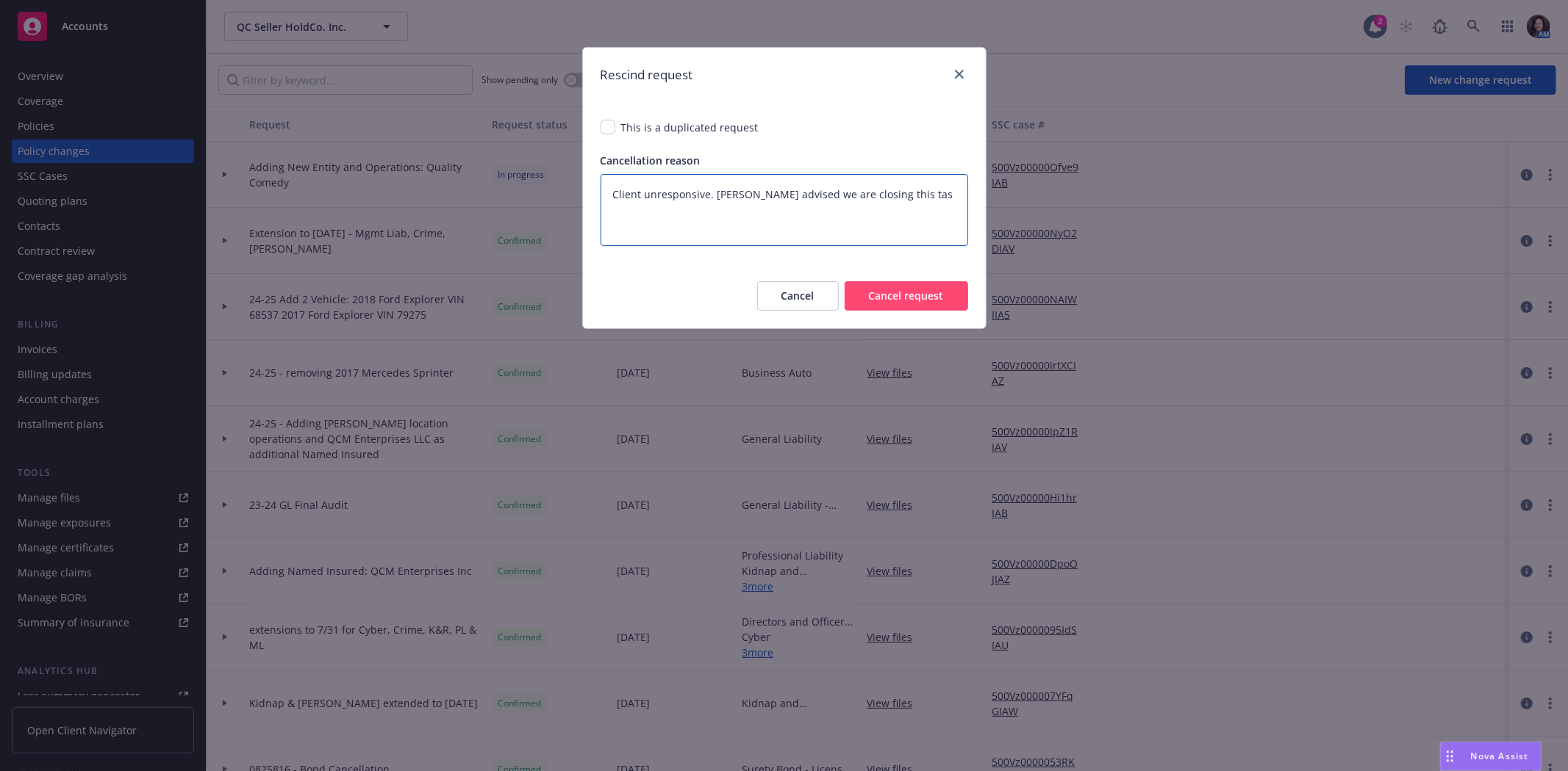
type textarea "Client unresponsive. Ivoree advised we are closing this tasl"
type textarea "x"
type textarea "Client unresponsive. Ivoree advised we are closing this tas"
type textarea "x"
type textarea "Client unresponsive. Ivoree advised we are closing this task"
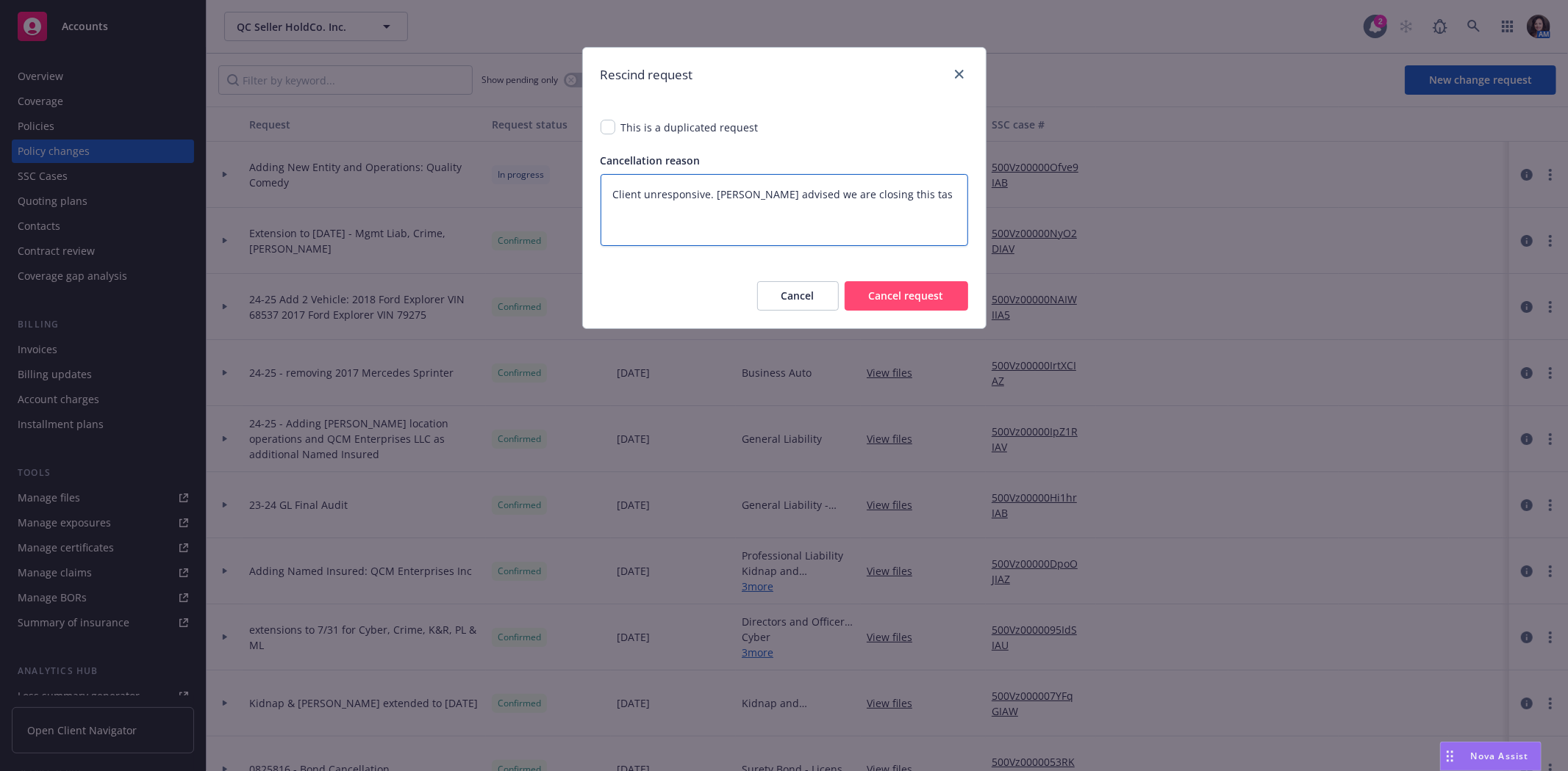
type textarea "x"
type textarea "Client unresponsive. Ivoree advised we are closing this task"
click at [912, 304] on button "Cancel request" at bounding box center [907, 296] width 124 height 30
type textarea "x"
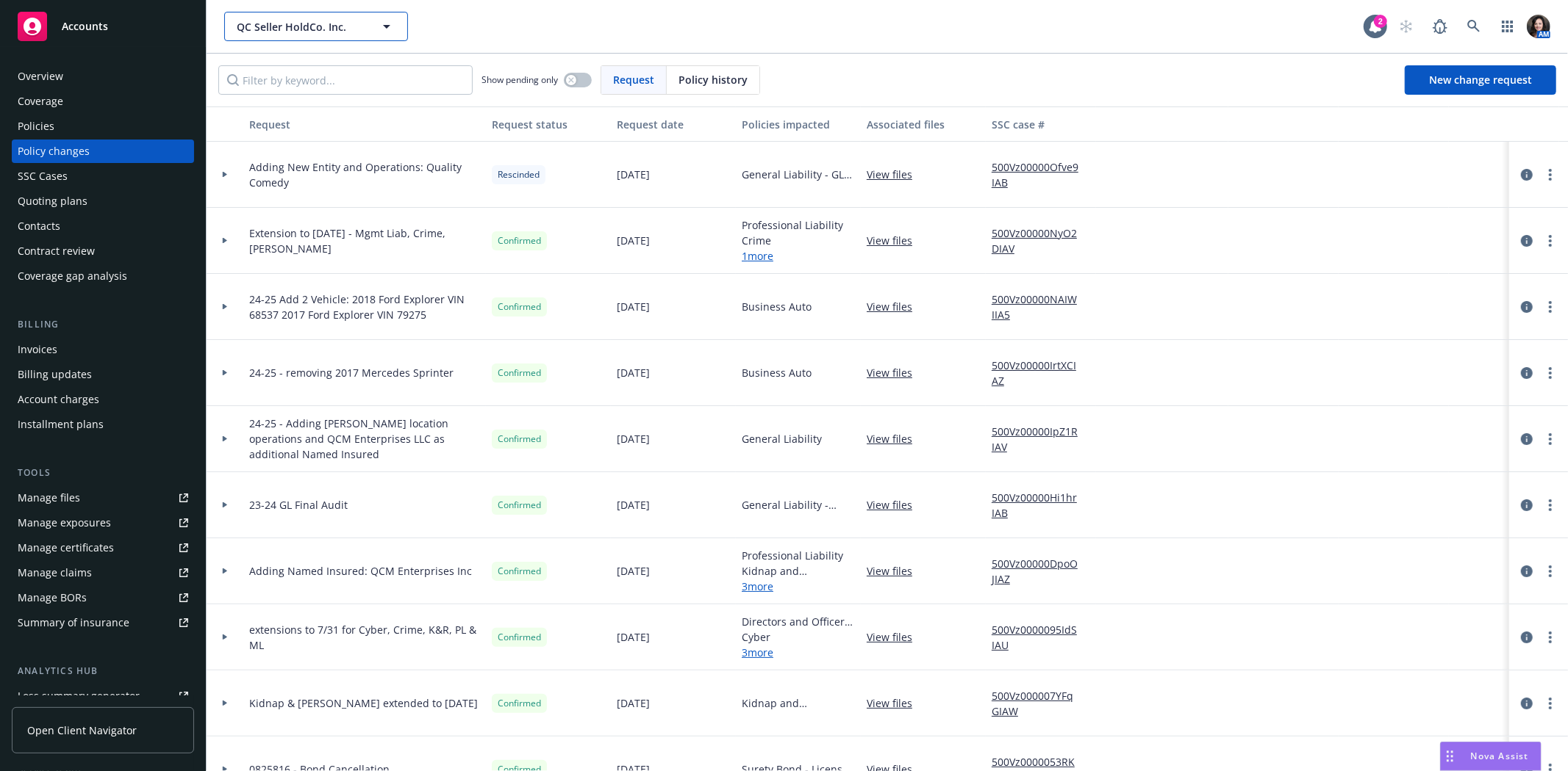
click at [273, 22] on span "QC Seller HoldCo. Inc." at bounding box center [300, 27] width 127 height 16
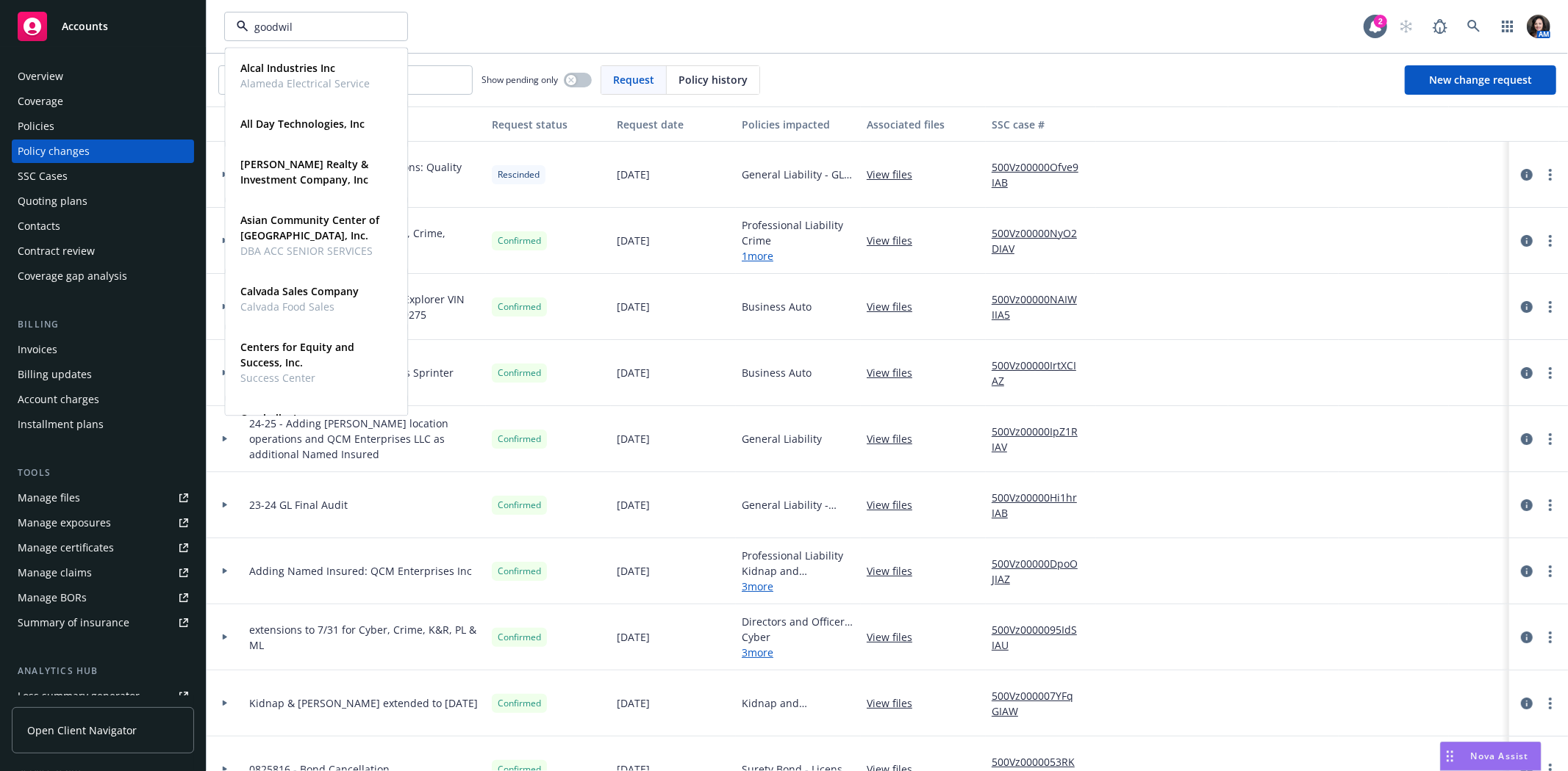
type input "goodwill"
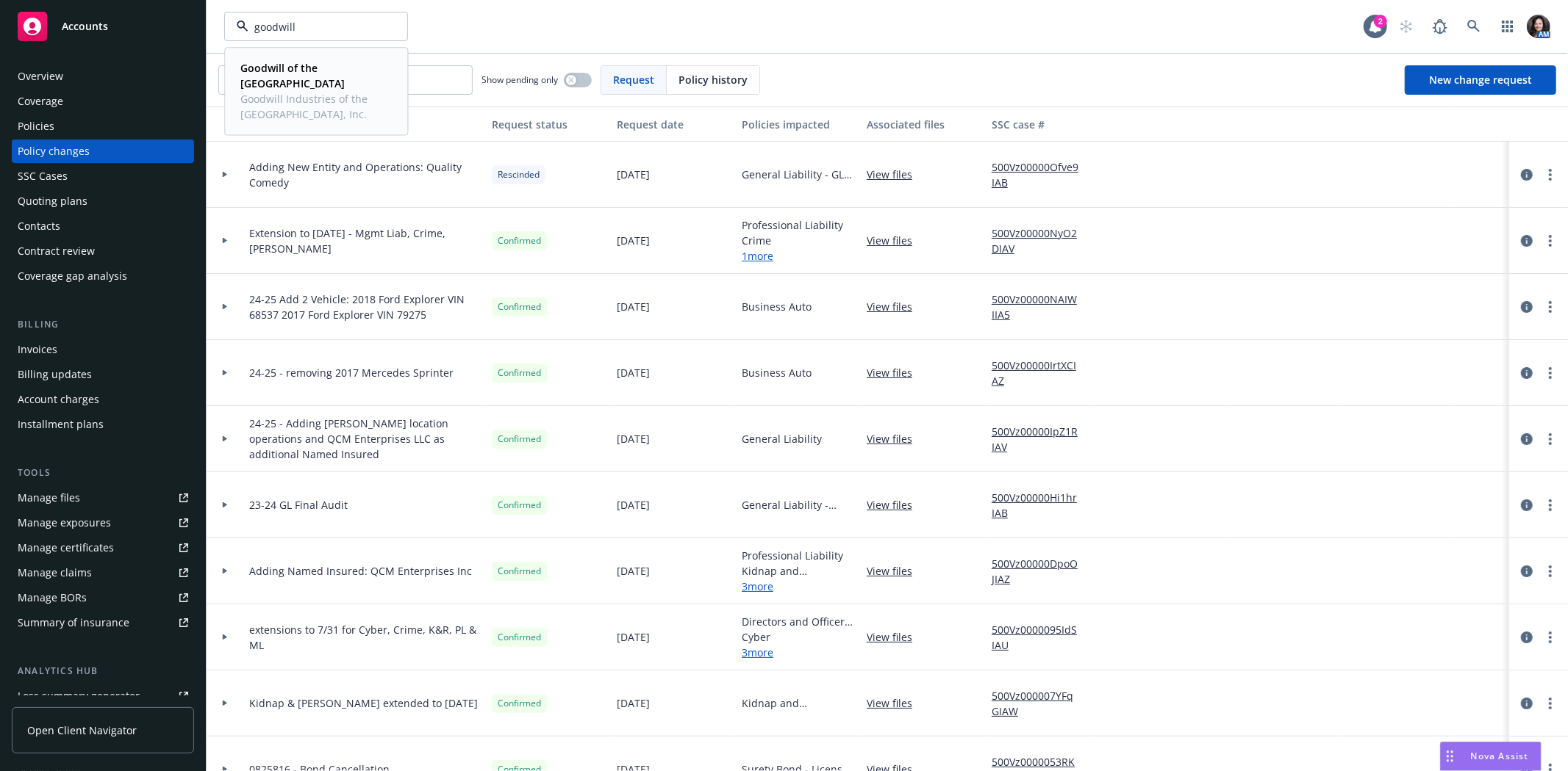
click at [288, 89] on span "Goodwill of the [GEOGRAPHIC_DATA]" at bounding box center [314, 75] width 148 height 31
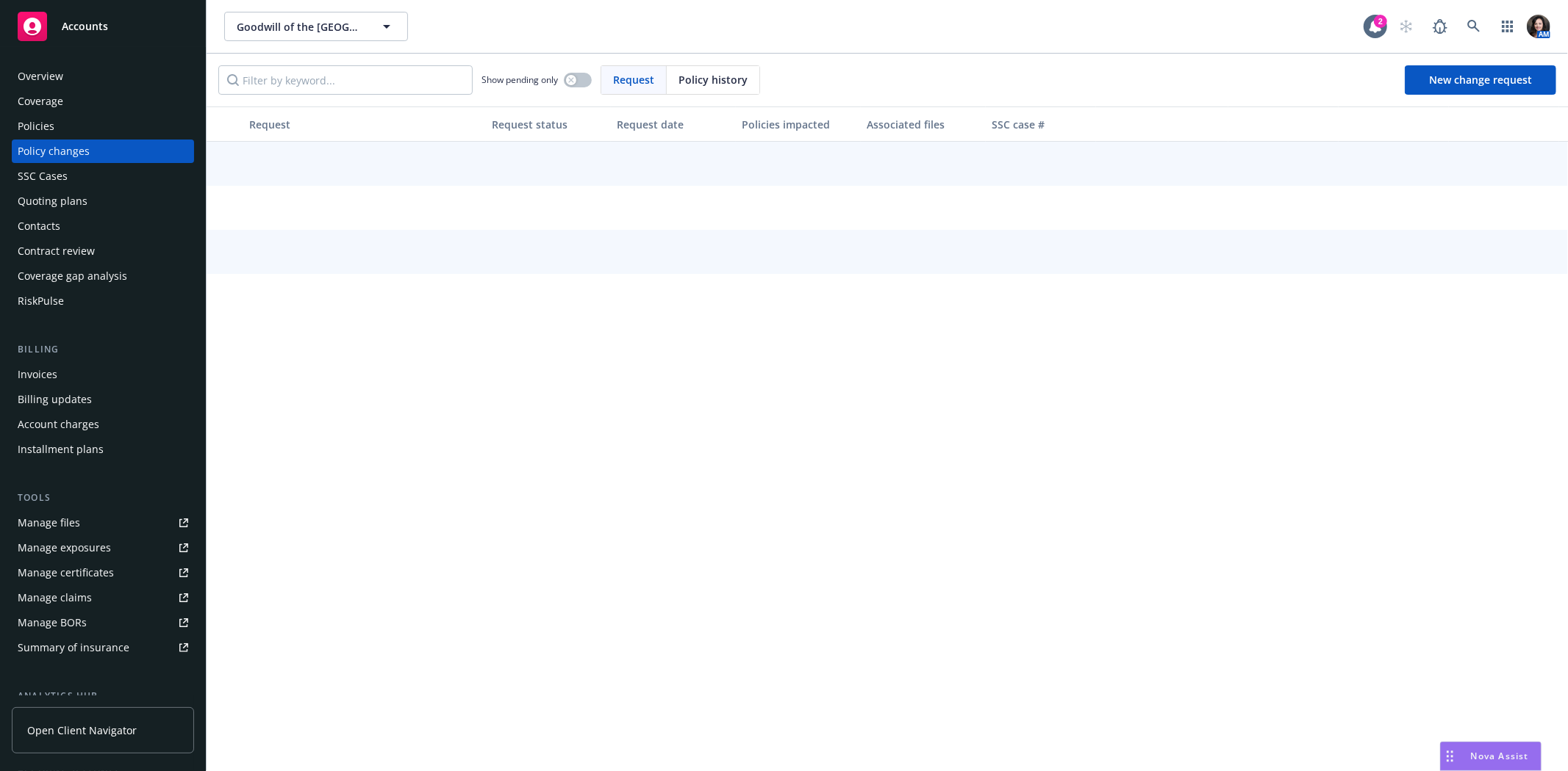
click at [115, 155] on div "Policy changes" at bounding box center [102, 151] width 170 height 23
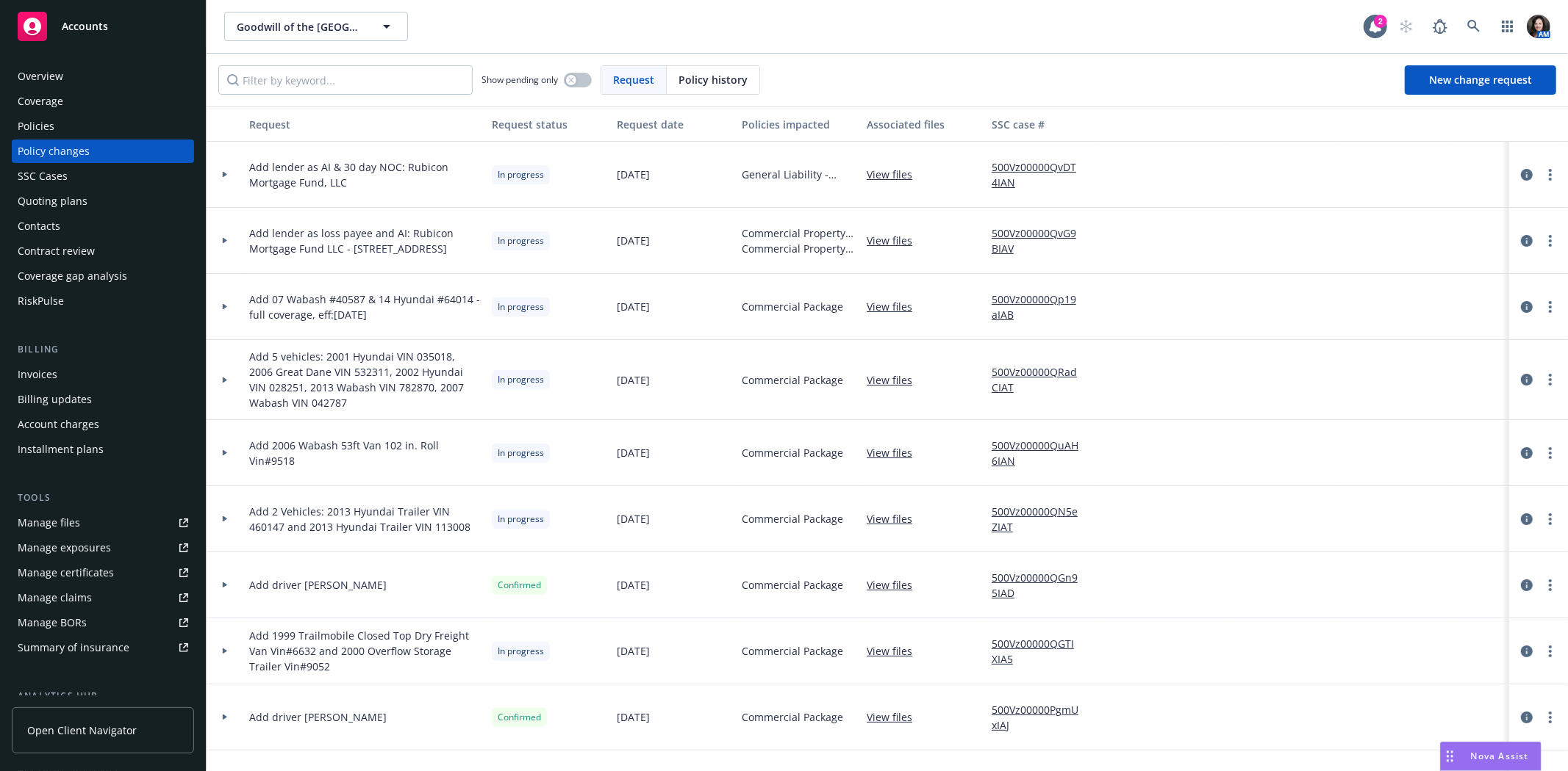
click at [900, 521] on link "View files" at bounding box center [895, 519] width 58 height 16
click at [355, 79] on input "Filter by keyword..." at bounding box center [345, 80] width 254 height 30
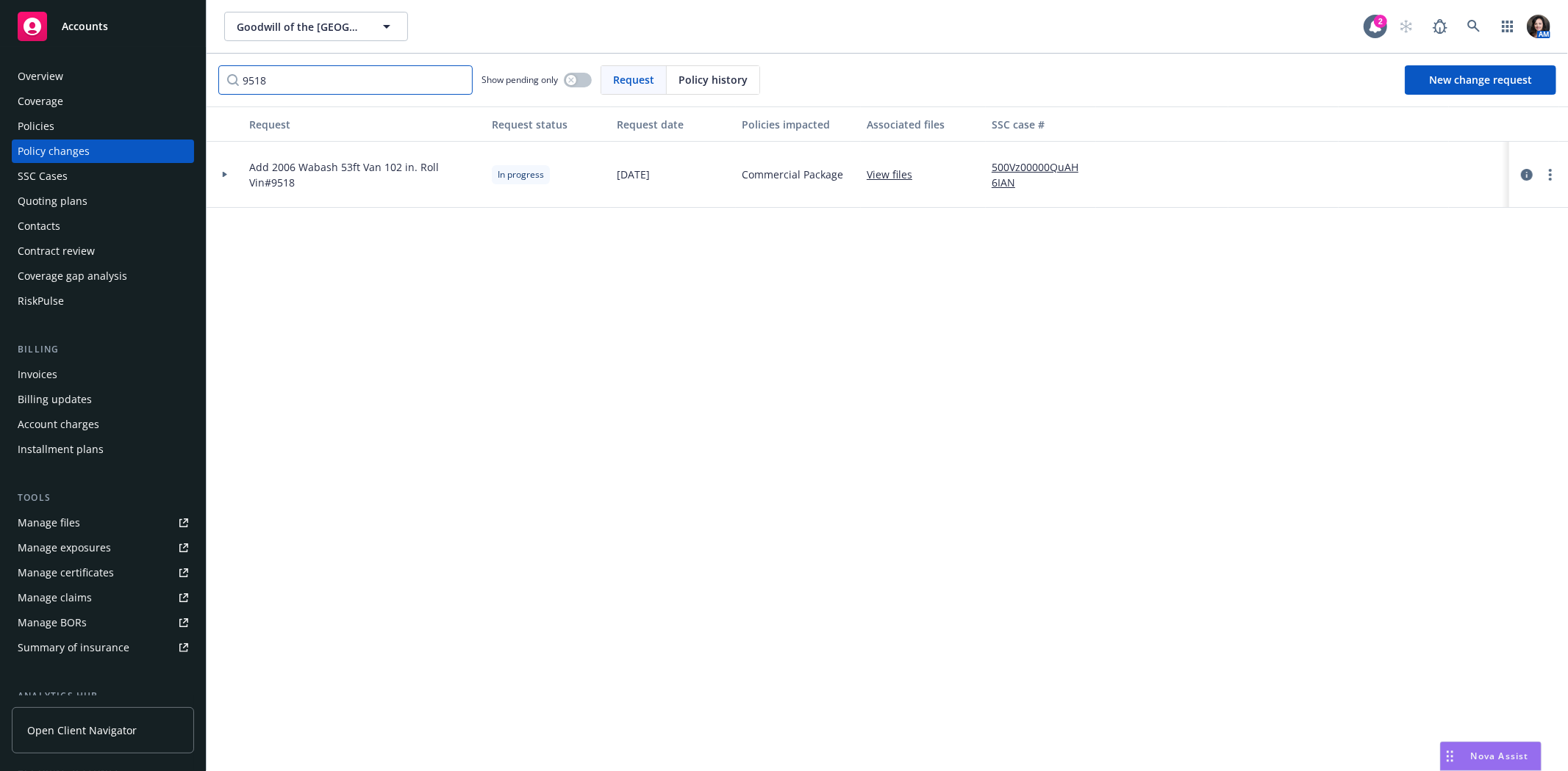
type input "9518"
click at [883, 171] on link "View files" at bounding box center [895, 174] width 58 height 16
drag, startPoint x: 76, startPoint y: 20, endPoint x: 92, endPoint y: 15, distance: 16.8
click at [76, 20] on span "Accounts" at bounding box center [85, 26] width 47 height 12
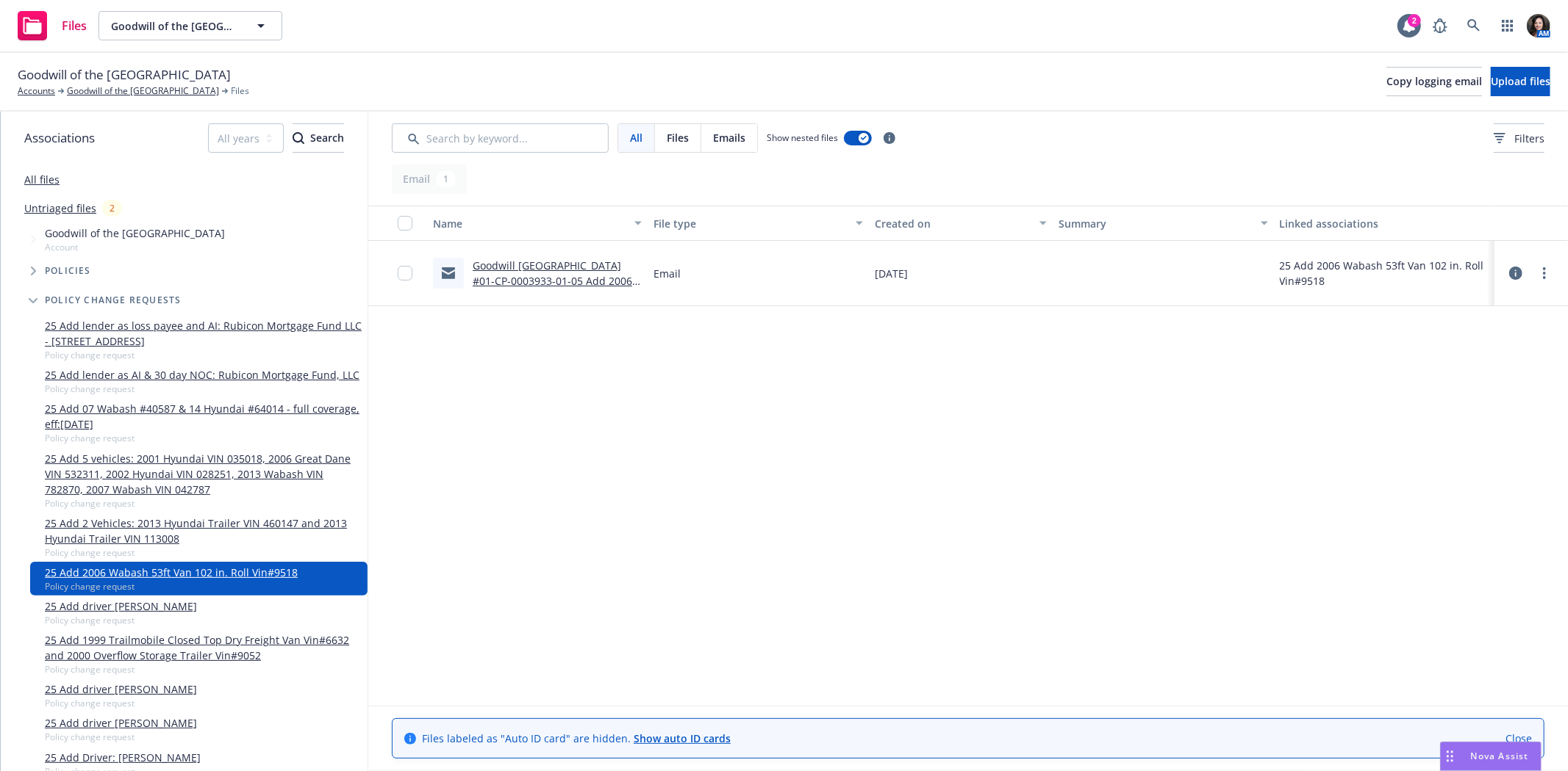
click at [515, 281] on link "Goodwill [GEOGRAPHIC_DATA] #01-CP-0003933-01-05 Add 2006 Wabash 53’ Van (Dry Va…" at bounding box center [552, 289] width 159 height 61
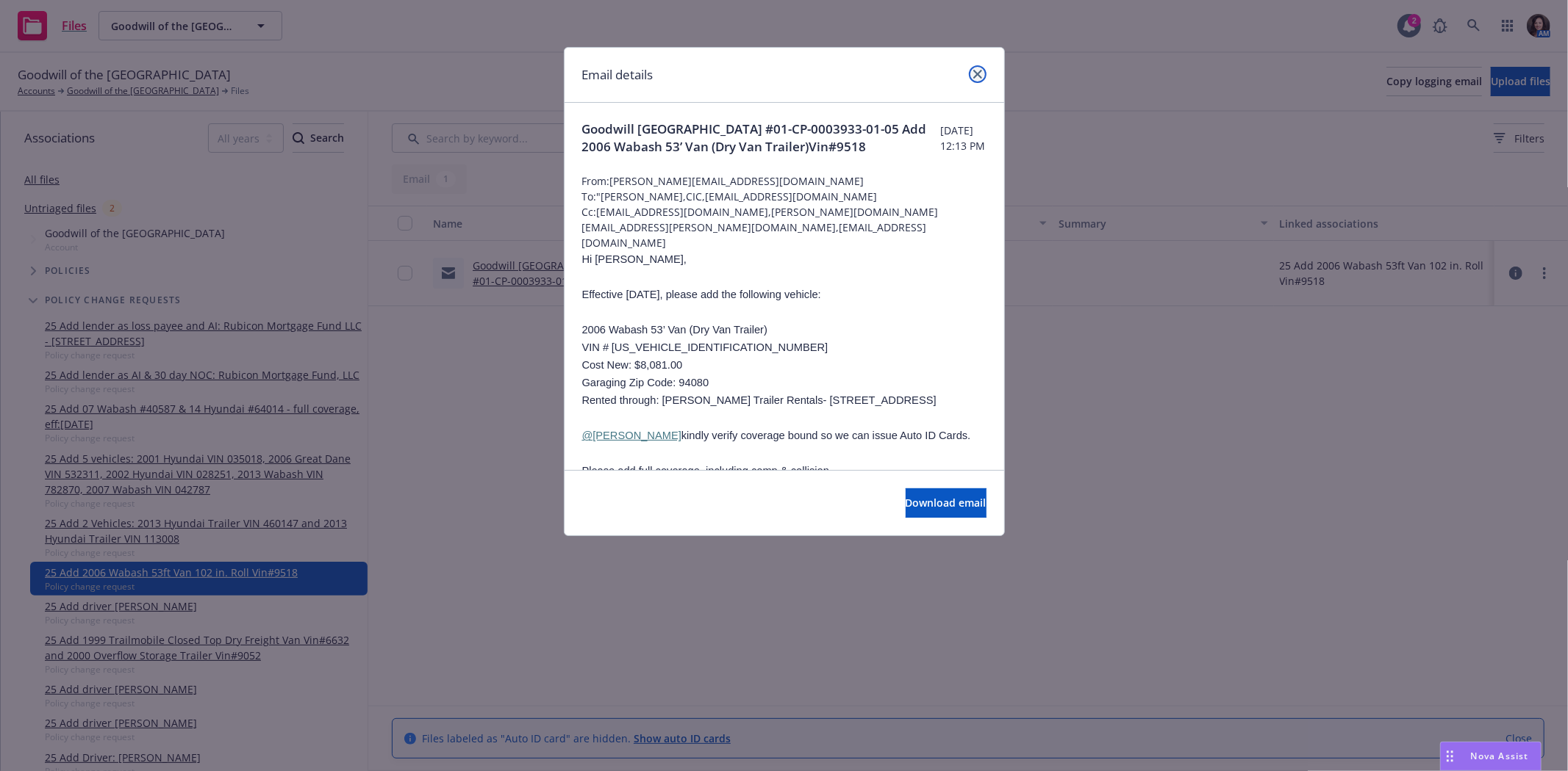
click at [982, 72] on link "close" at bounding box center [977, 74] width 18 height 18
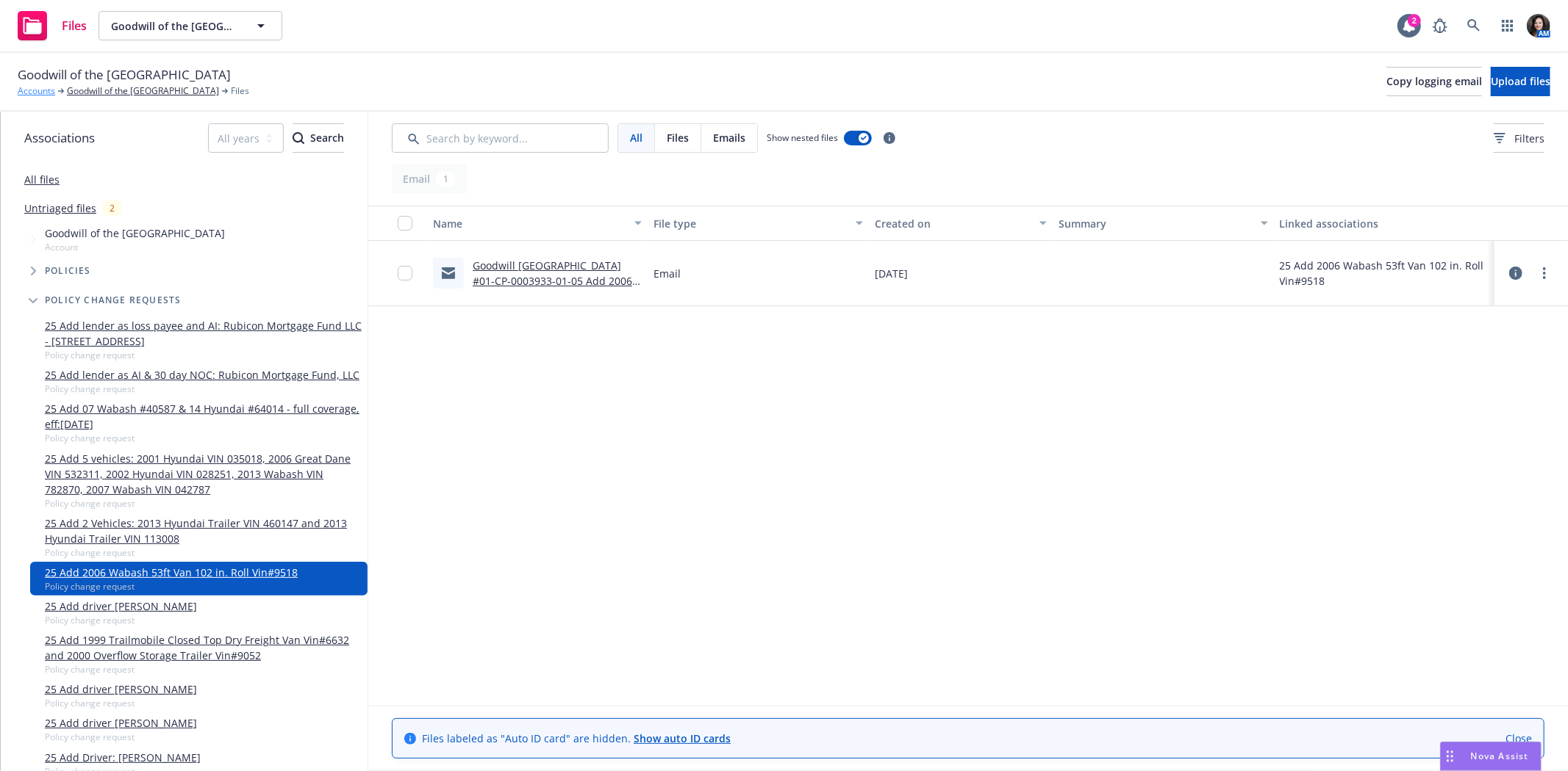
click at [34, 93] on link "Accounts" at bounding box center [36, 91] width 37 height 13
